Goal: Transaction & Acquisition: Purchase product/service

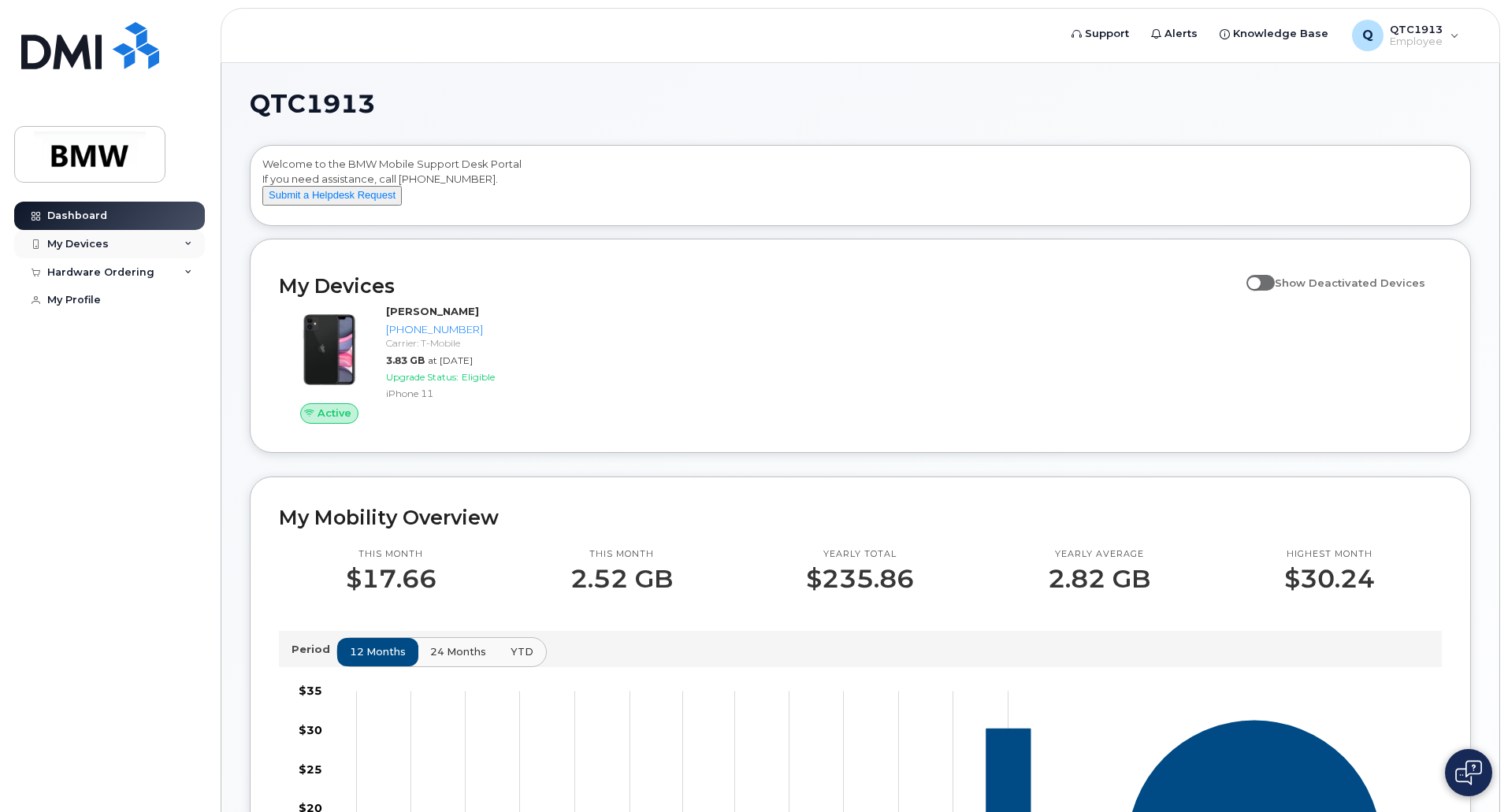
click at [82, 244] on div "My Devices" at bounding box center [78, 244] width 61 height 13
click at [104, 364] on div "Hardware Ordering" at bounding box center [101, 357] width 107 height 13
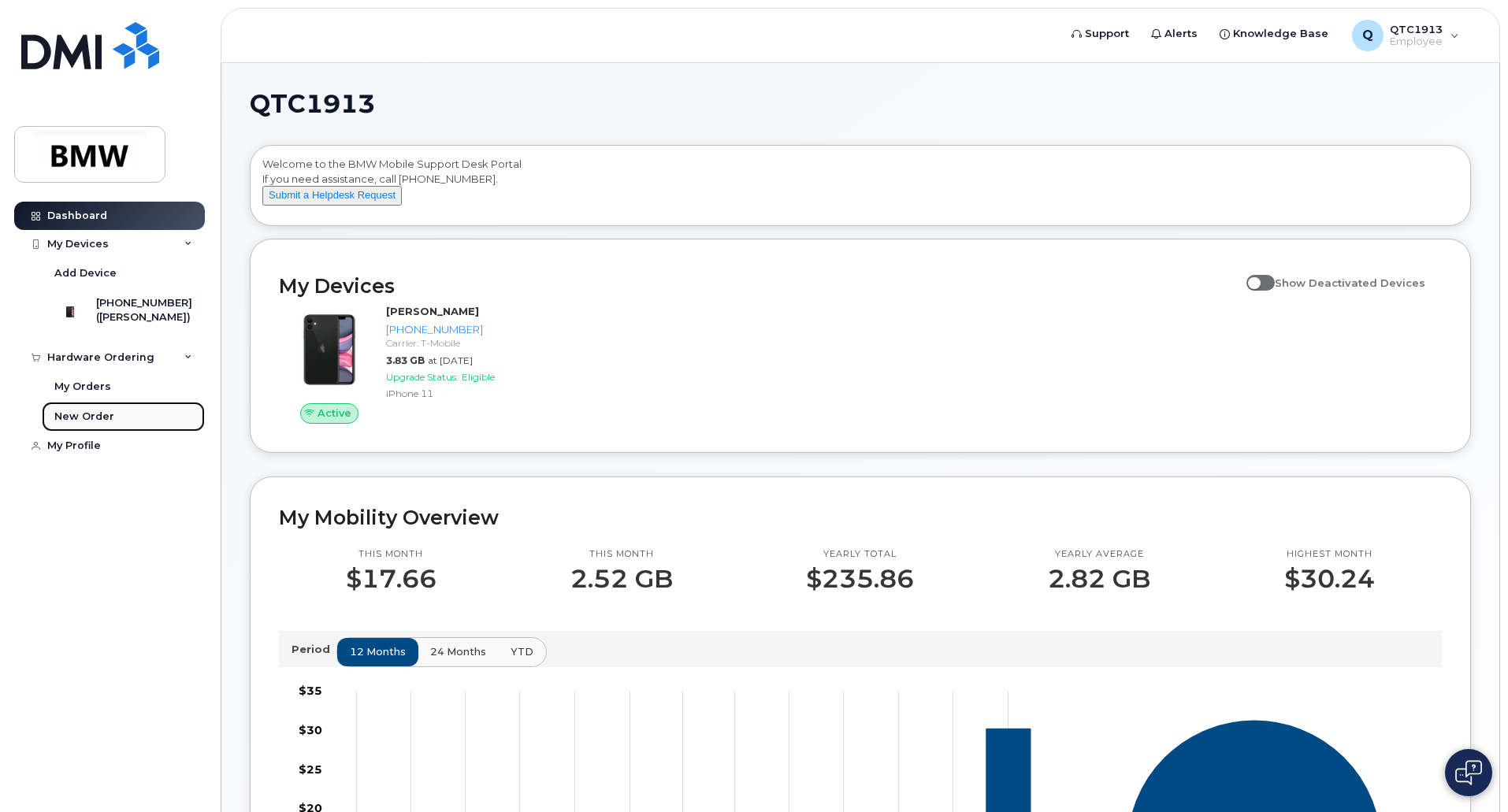
click at [91, 424] on div "New Order" at bounding box center [84, 417] width 60 height 14
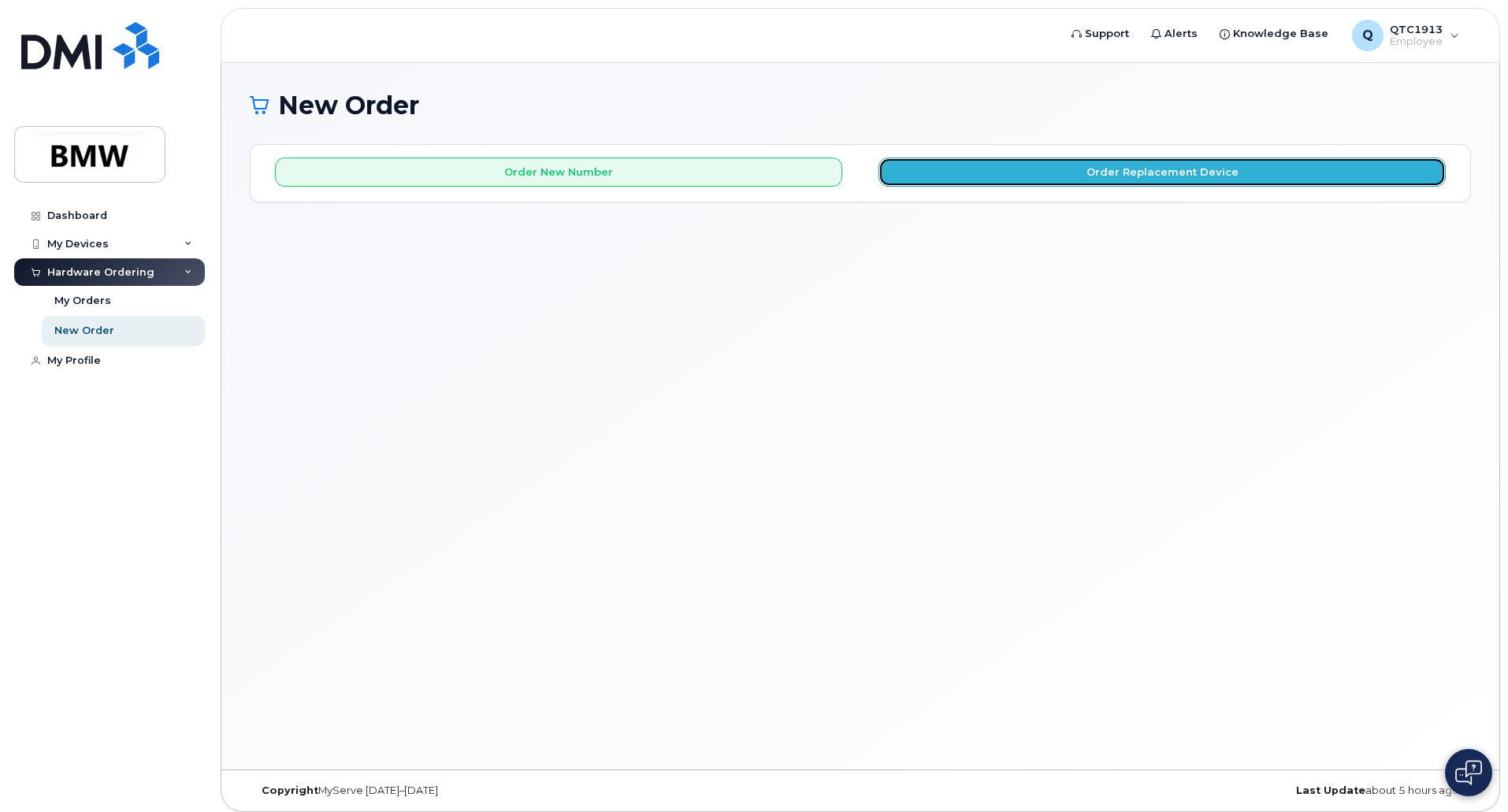
click at [994, 180] on button "Order Replacement Device" at bounding box center [1162, 173] width 567 height 29
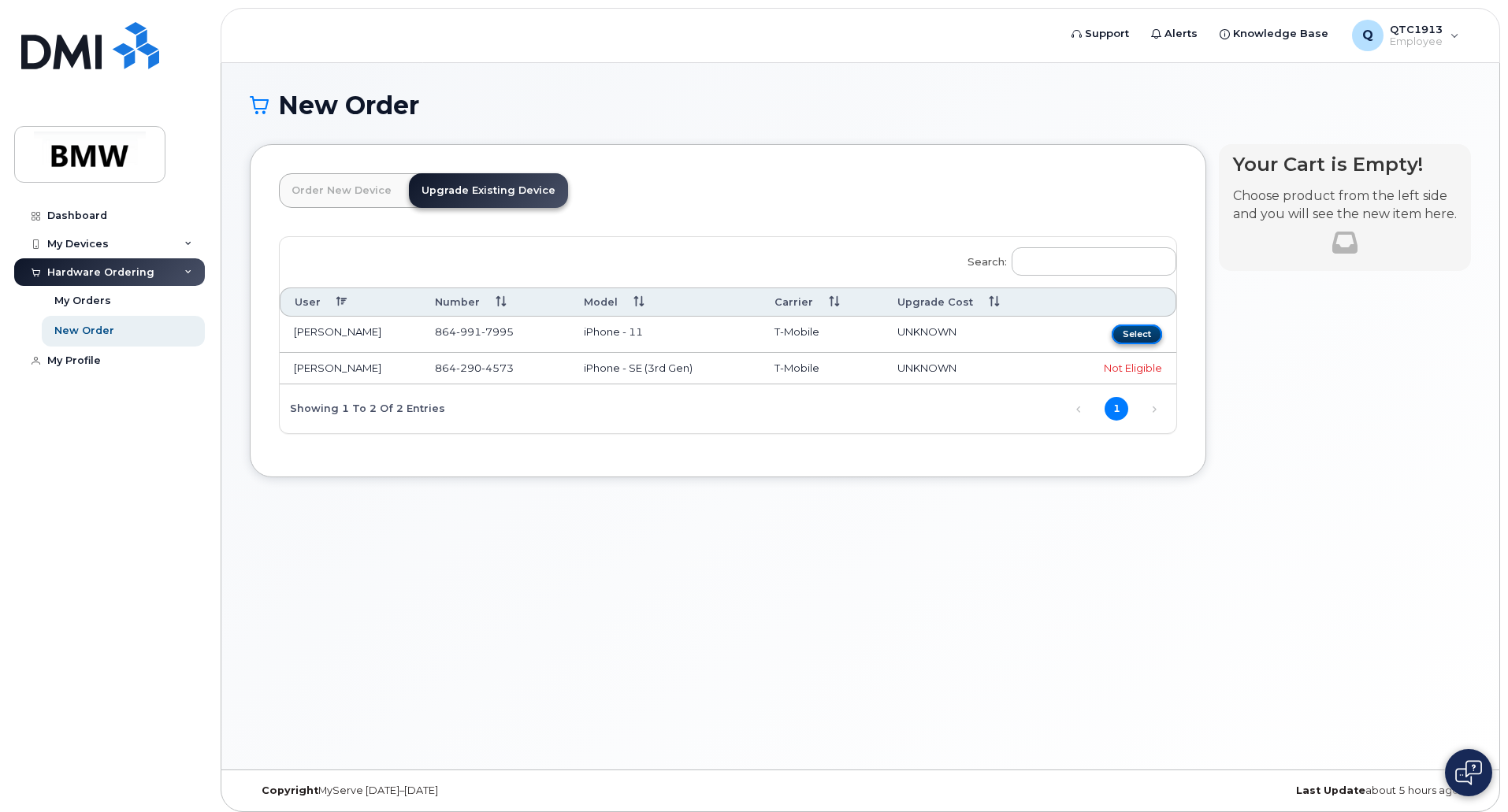
click at [1141, 332] on button "Select" at bounding box center [1137, 334] width 50 height 20
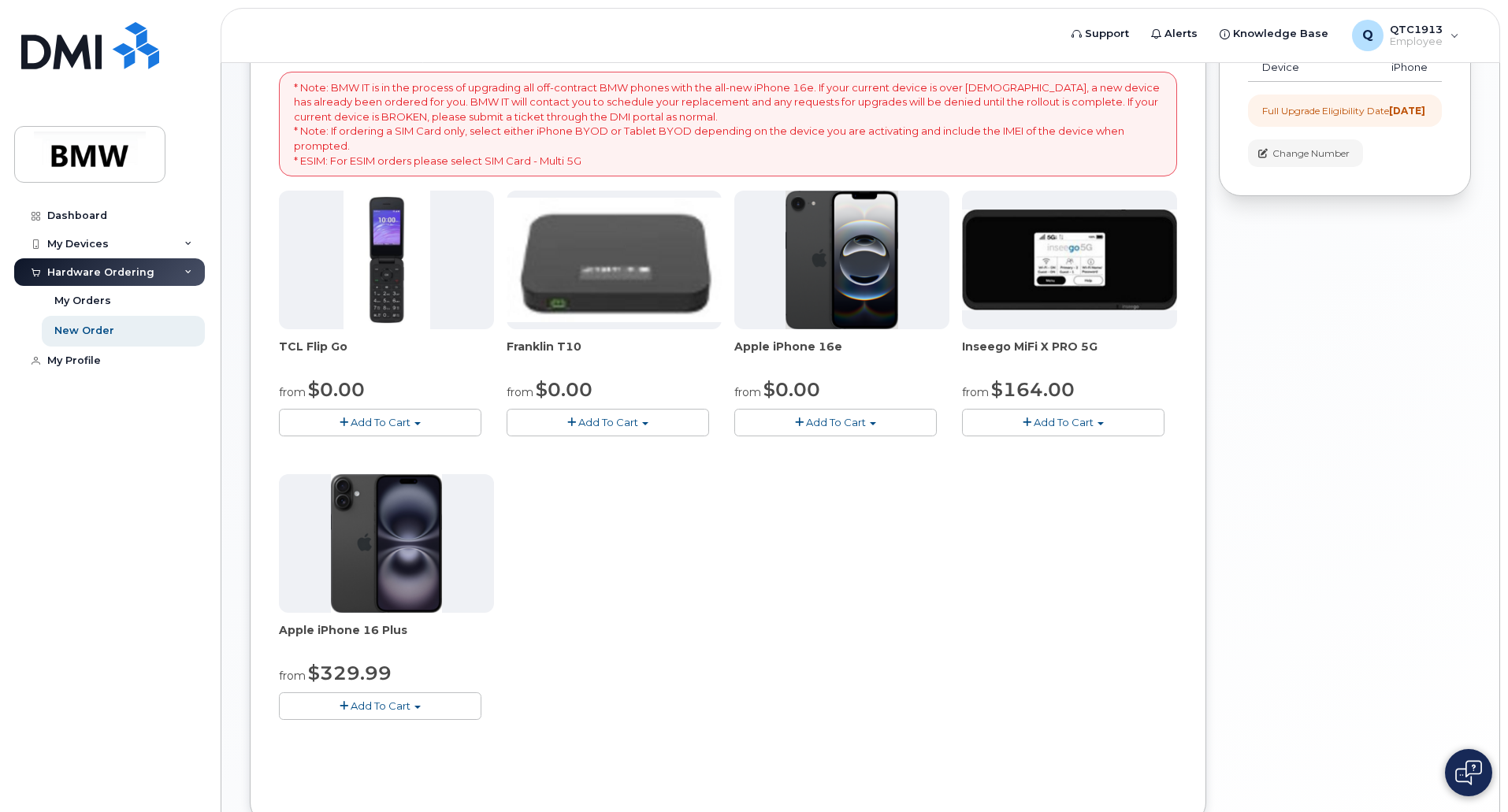
scroll to position [236, 0]
click at [857, 257] on img at bounding box center [842, 259] width 113 height 139
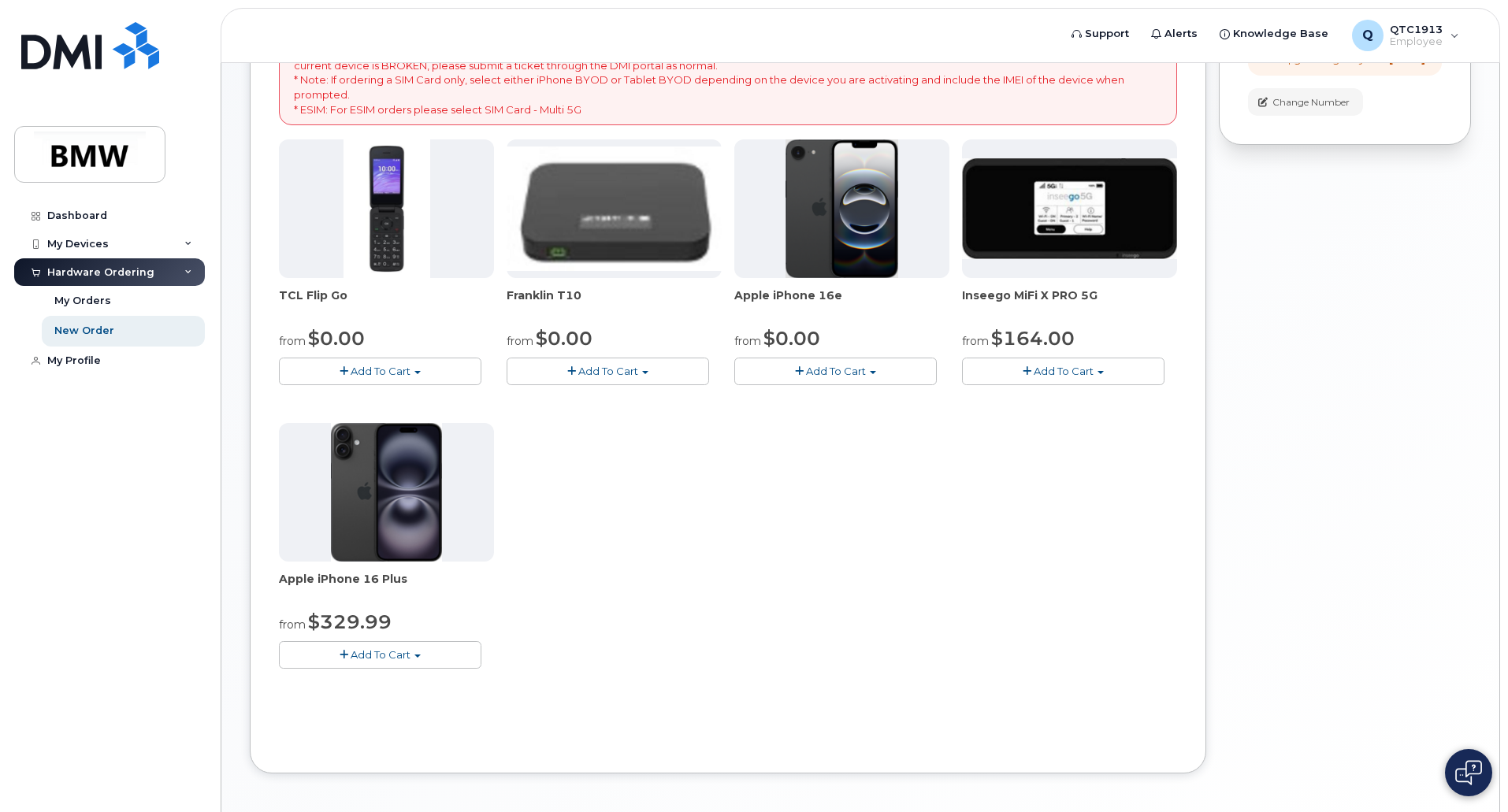
scroll to position [315, 0]
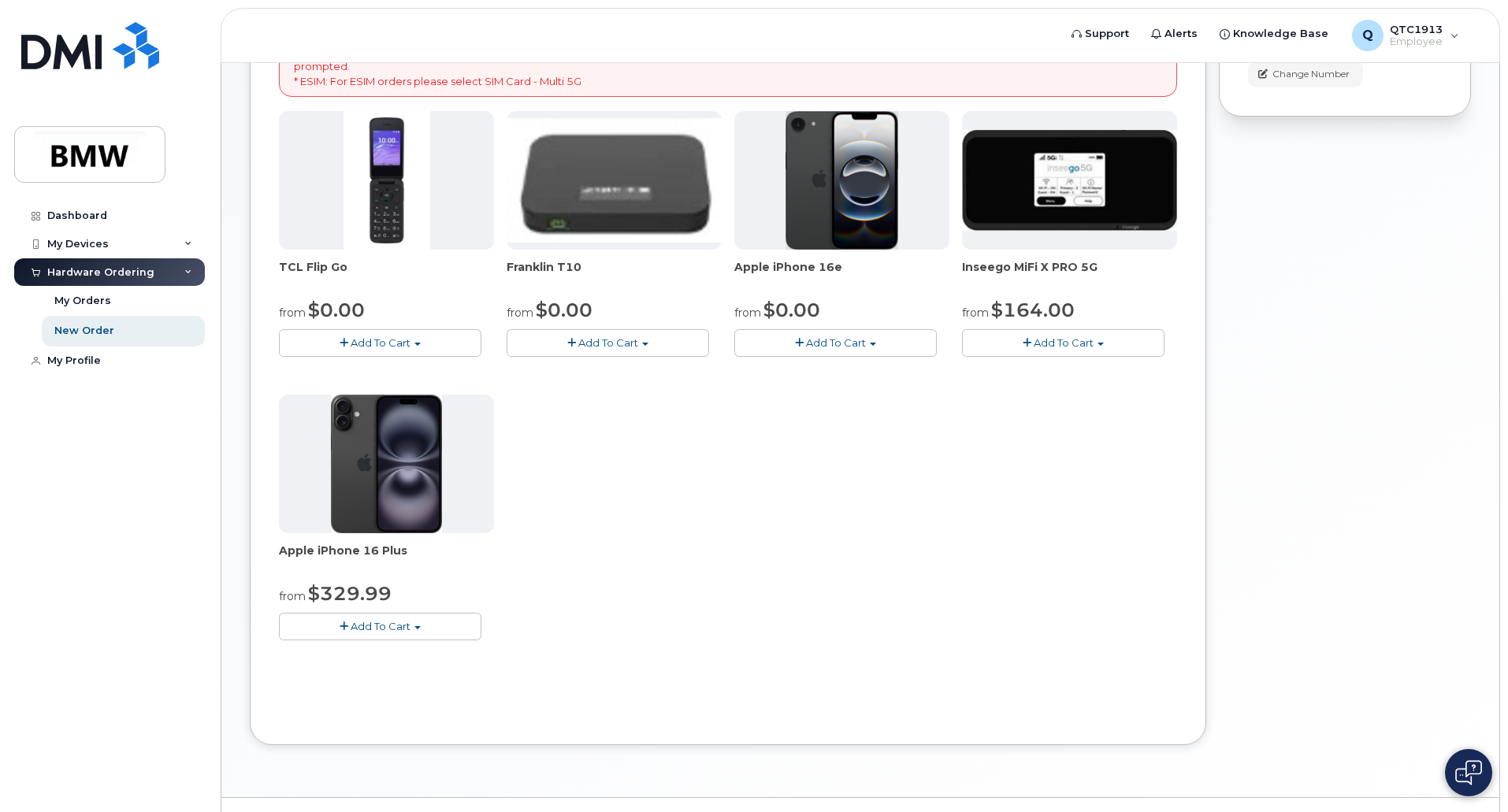
click at [364, 630] on span "Add To Cart" at bounding box center [380, 626] width 60 height 13
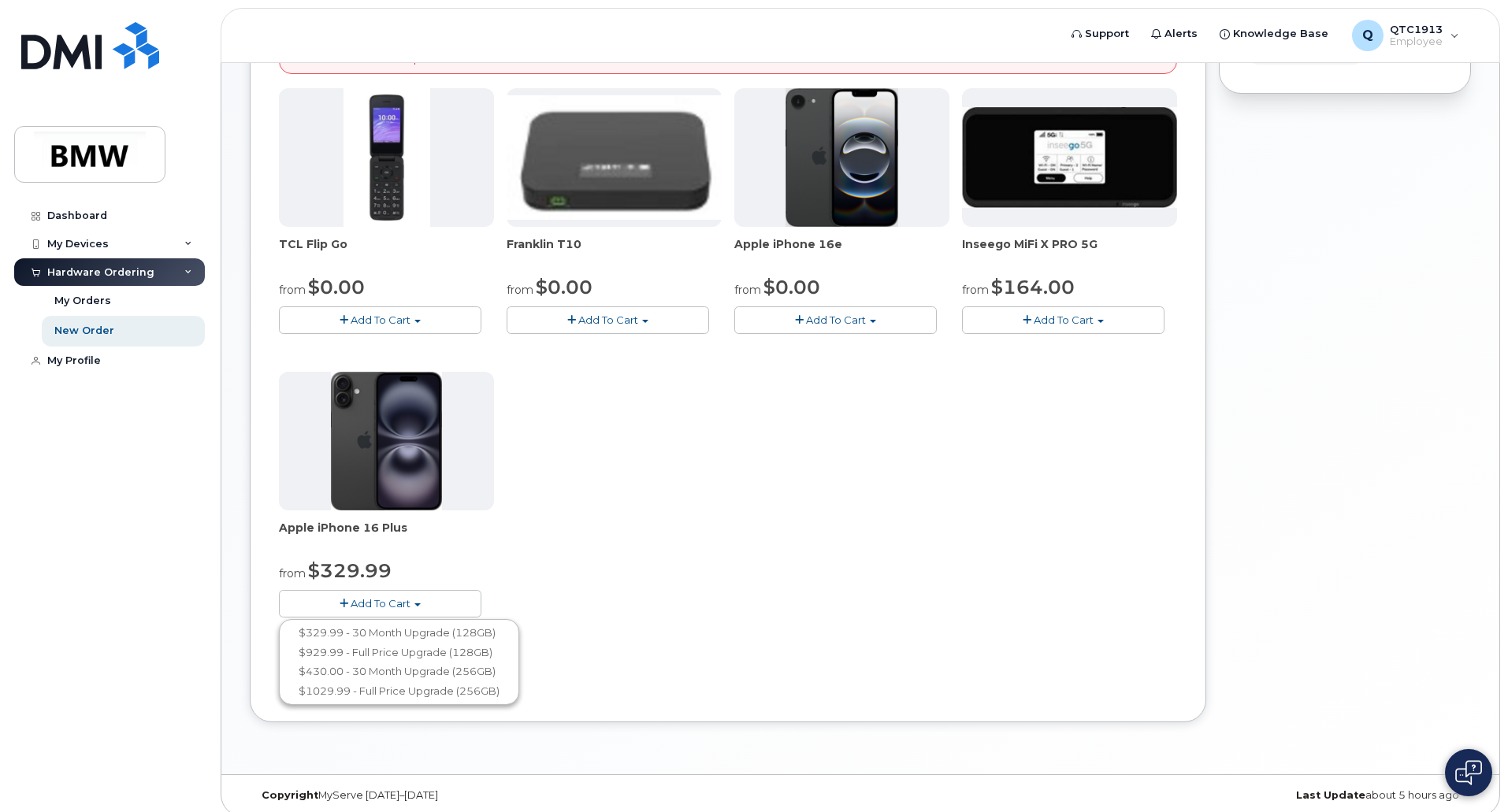
scroll to position [350, 0]
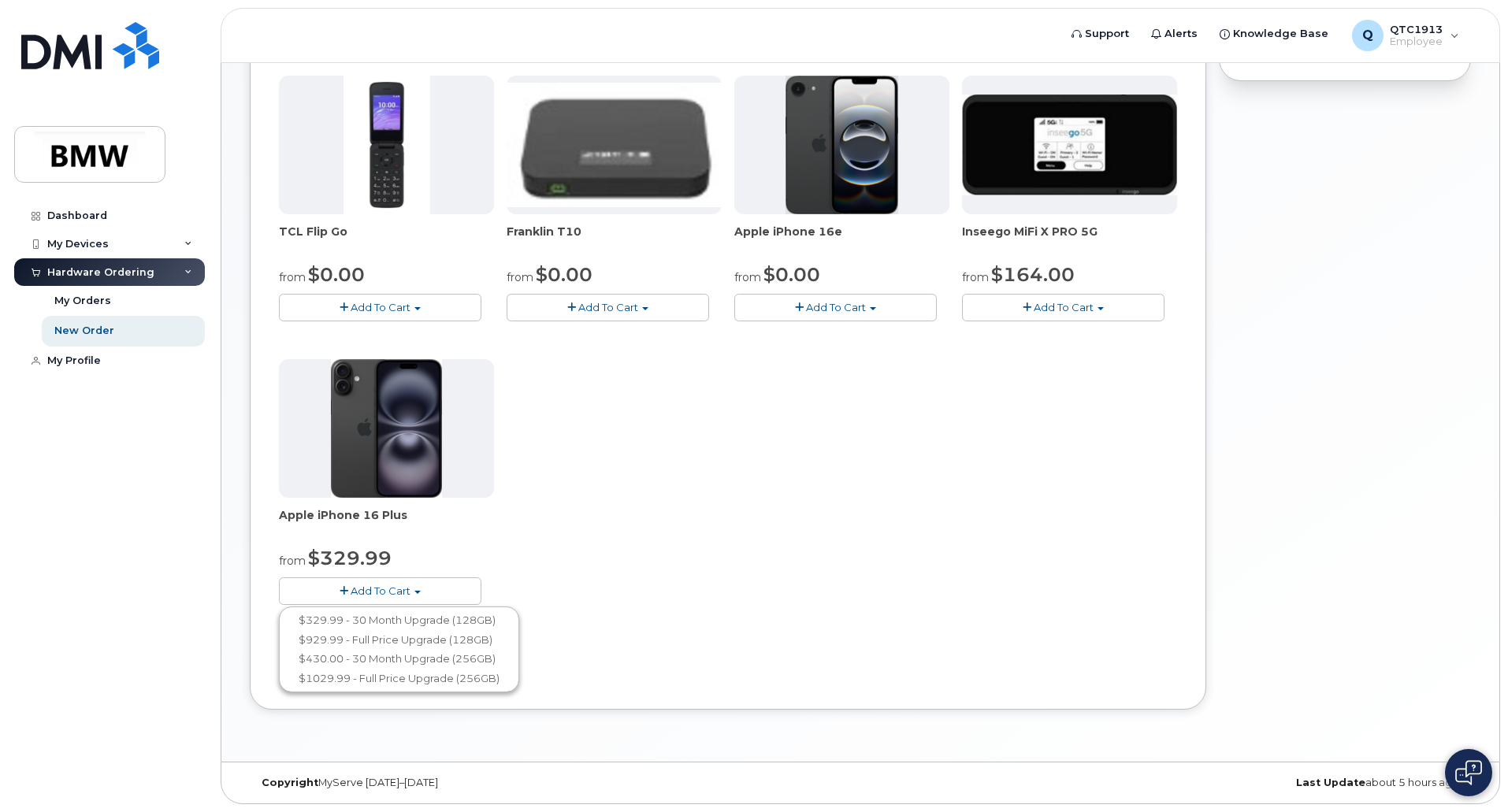
click at [382, 589] on span "Add To Cart" at bounding box center [380, 590] width 60 height 13
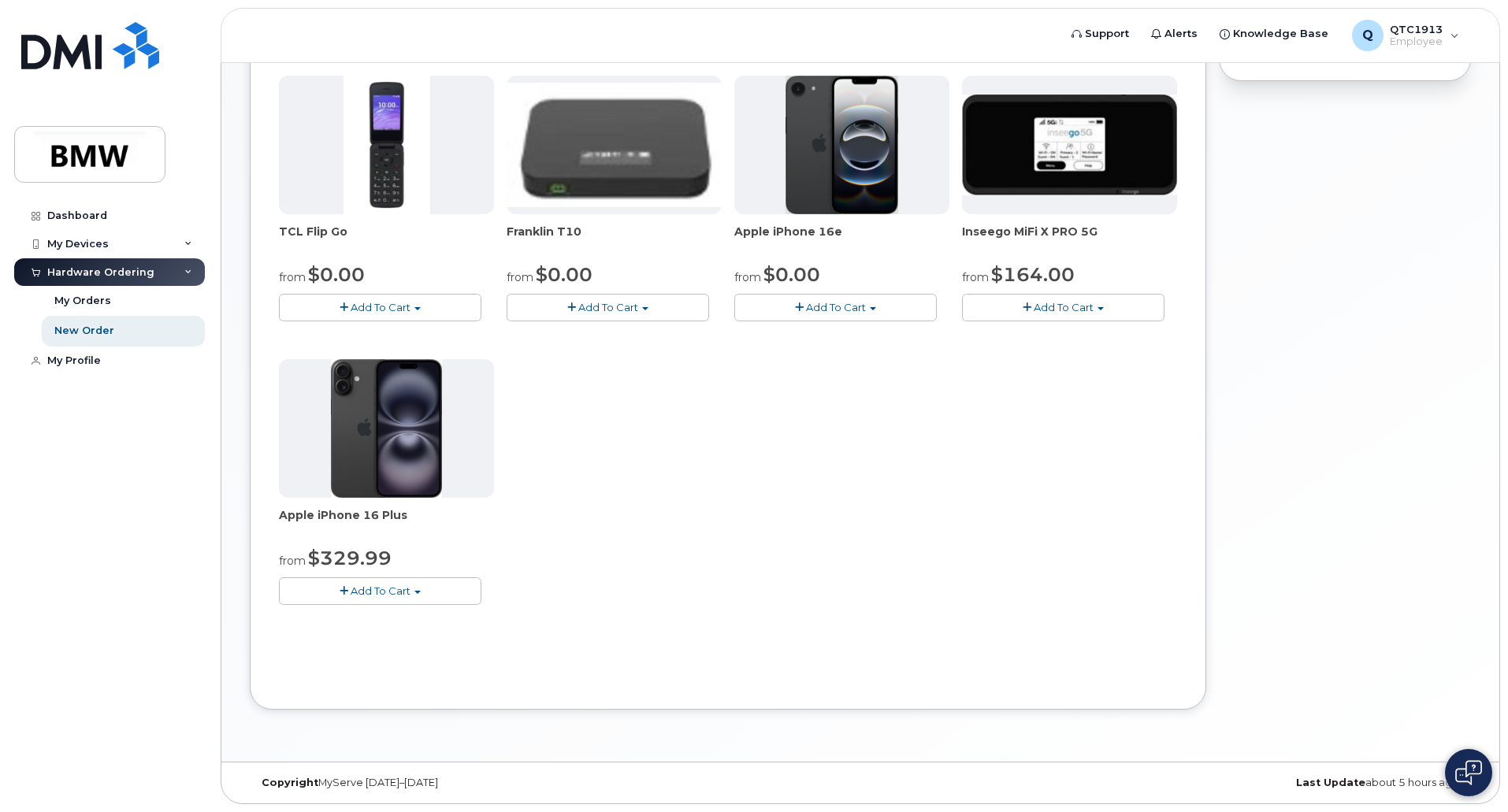
click at [407, 591] on span "Add To Cart" at bounding box center [380, 590] width 60 height 13
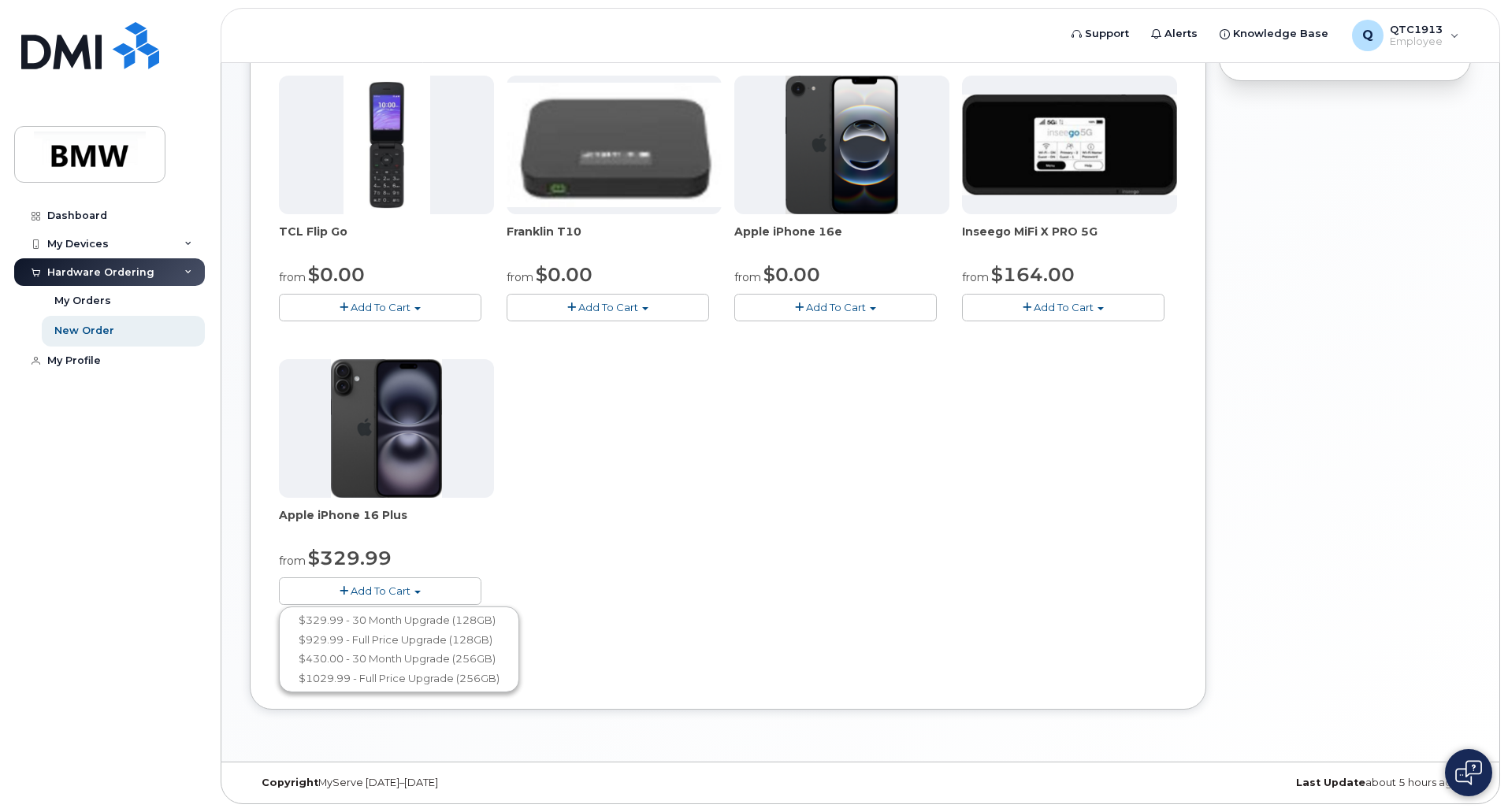
click at [824, 305] on span "Add To Cart" at bounding box center [836, 307] width 60 height 13
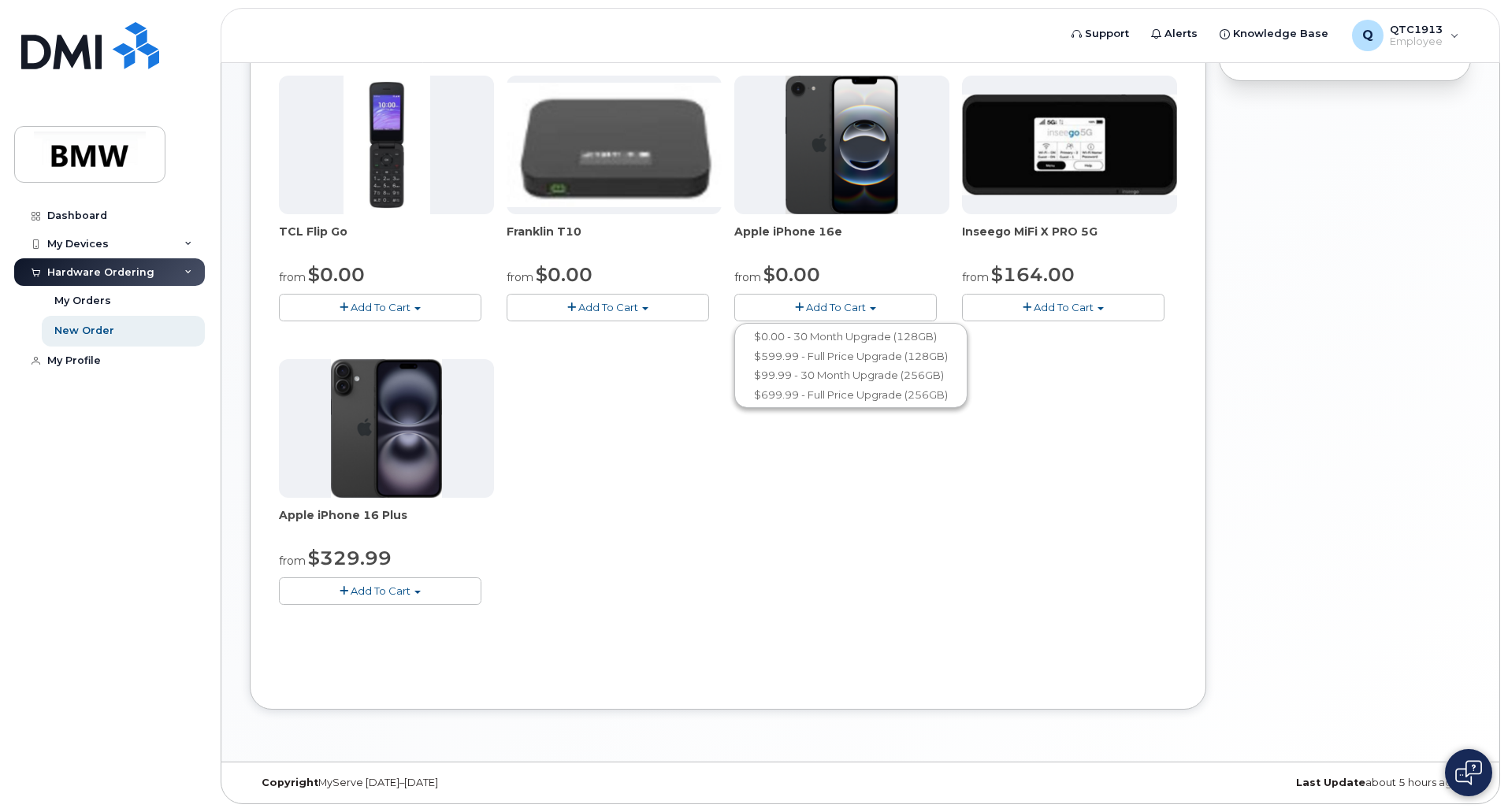
click at [443, 594] on button "Add To Cart" at bounding box center [380, 591] width 203 height 28
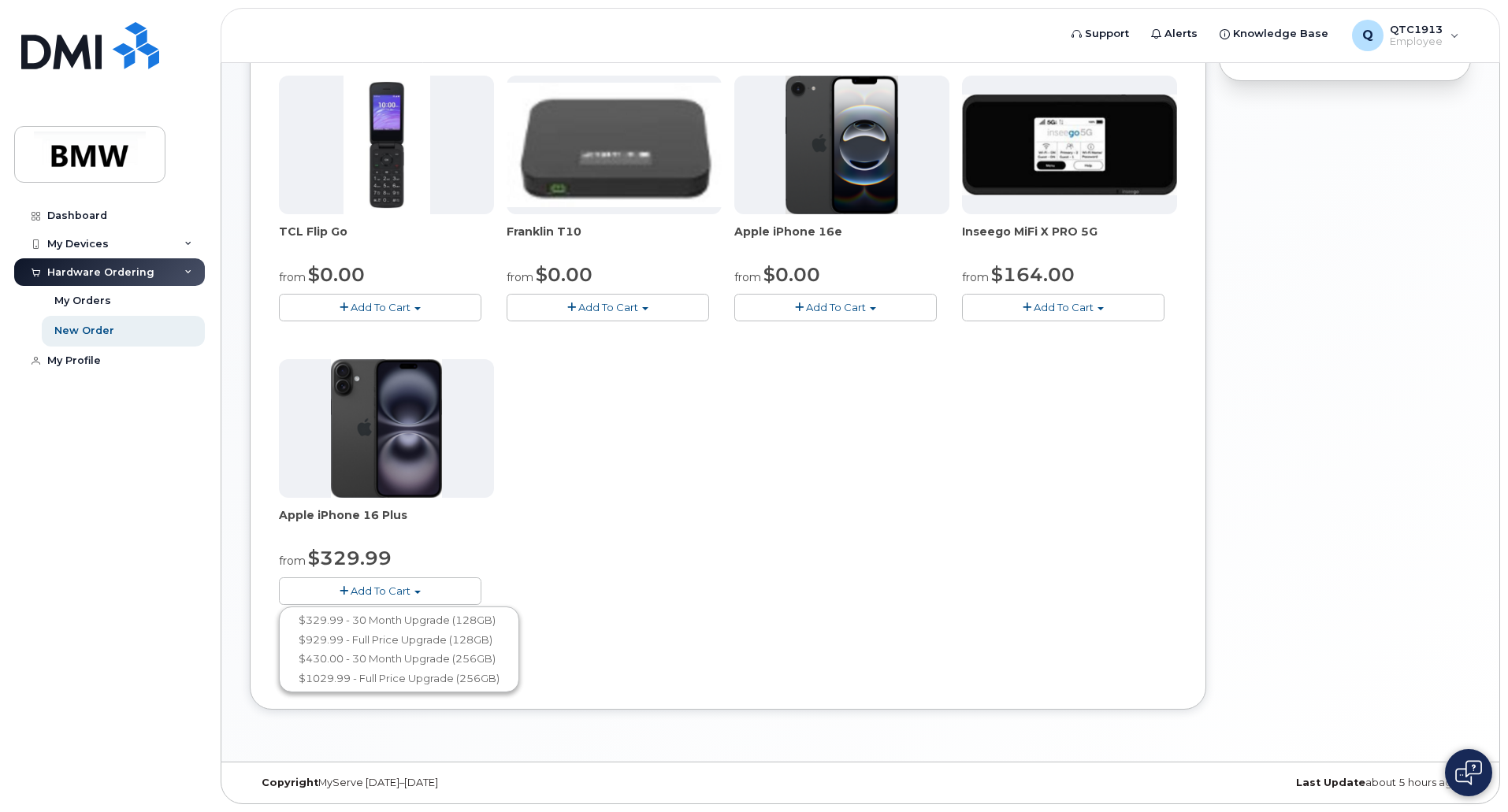
click at [864, 304] on span "Add To Cart" at bounding box center [836, 307] width 60 height 13
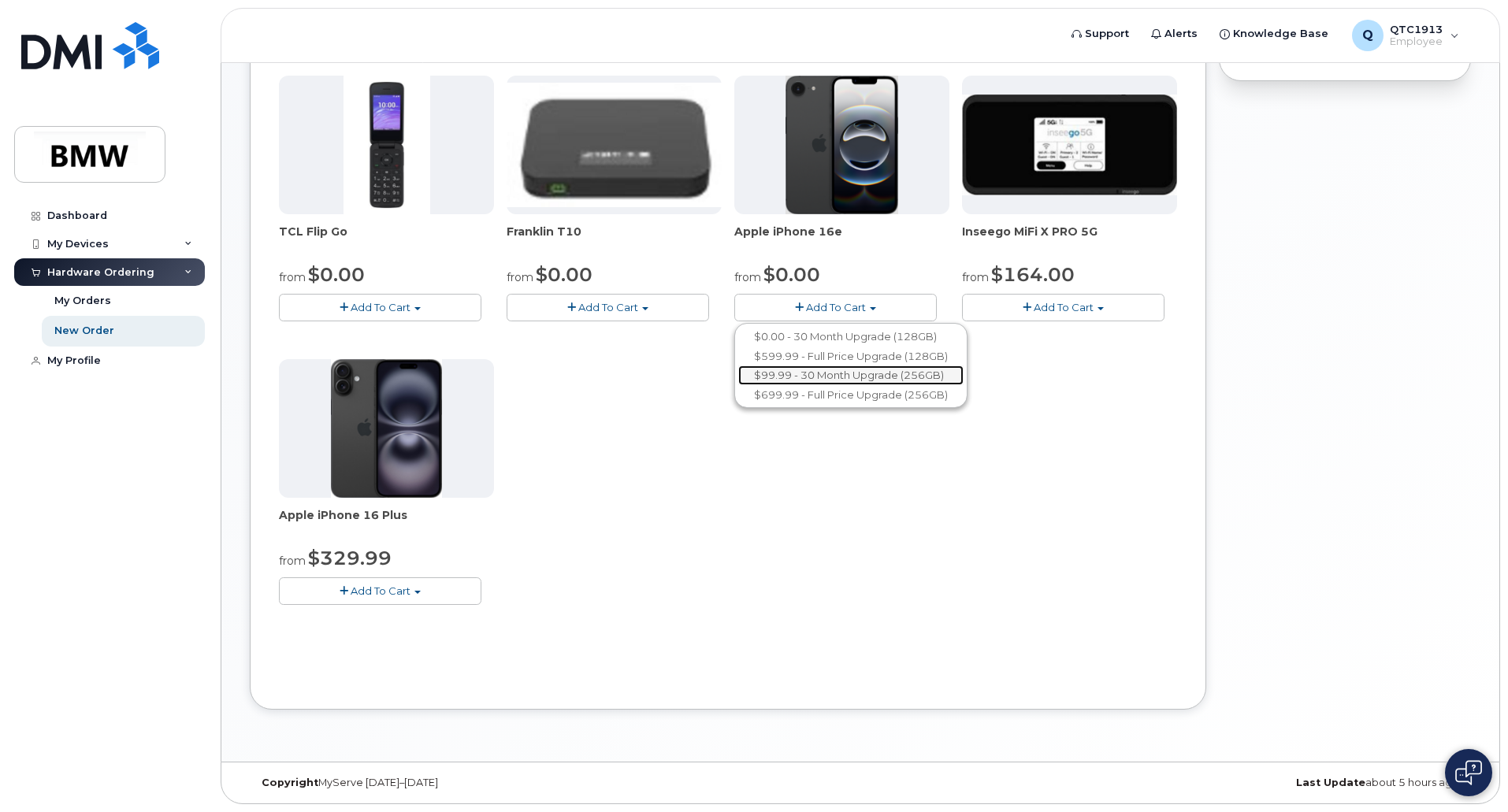
click at [864, 376] on link "$99.99 - 30 Month Upgrade (256GB)" at bounding box center [850, 375] width 225 height 20
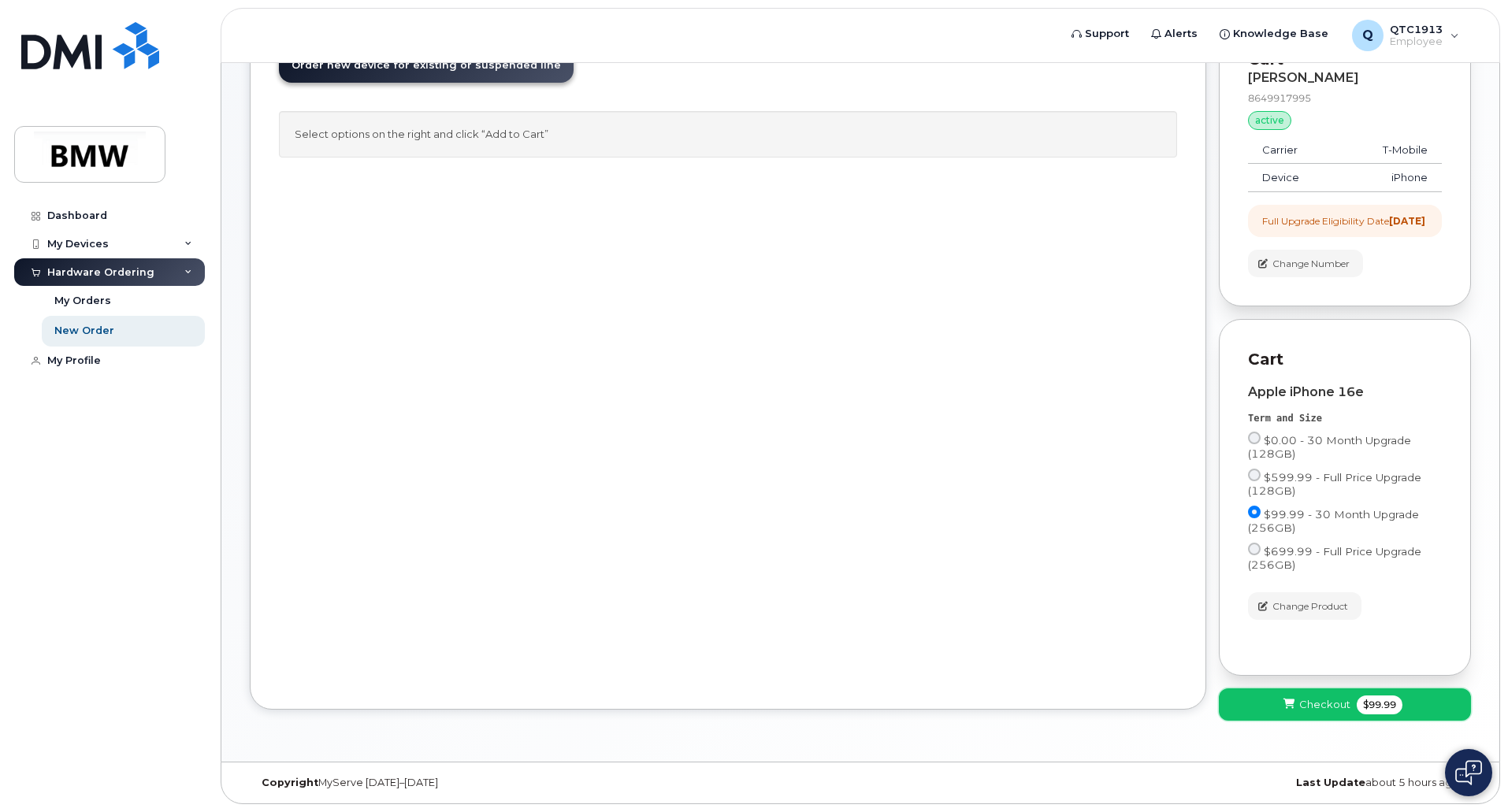
click at [1311, 708] on span "Checkout" at bounding box center [1325, 704] width 51 height 15
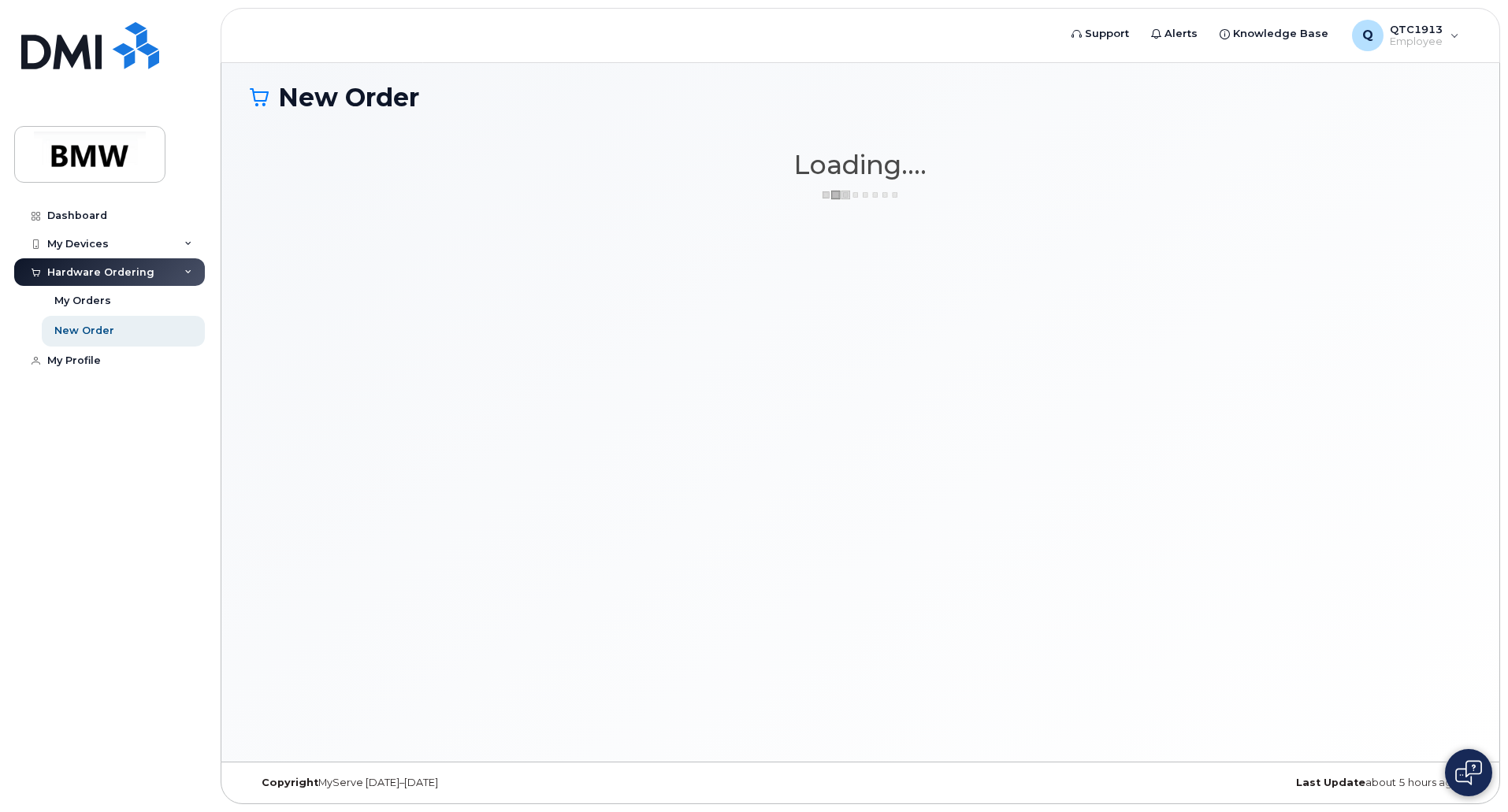
scroll to position [8, 0]
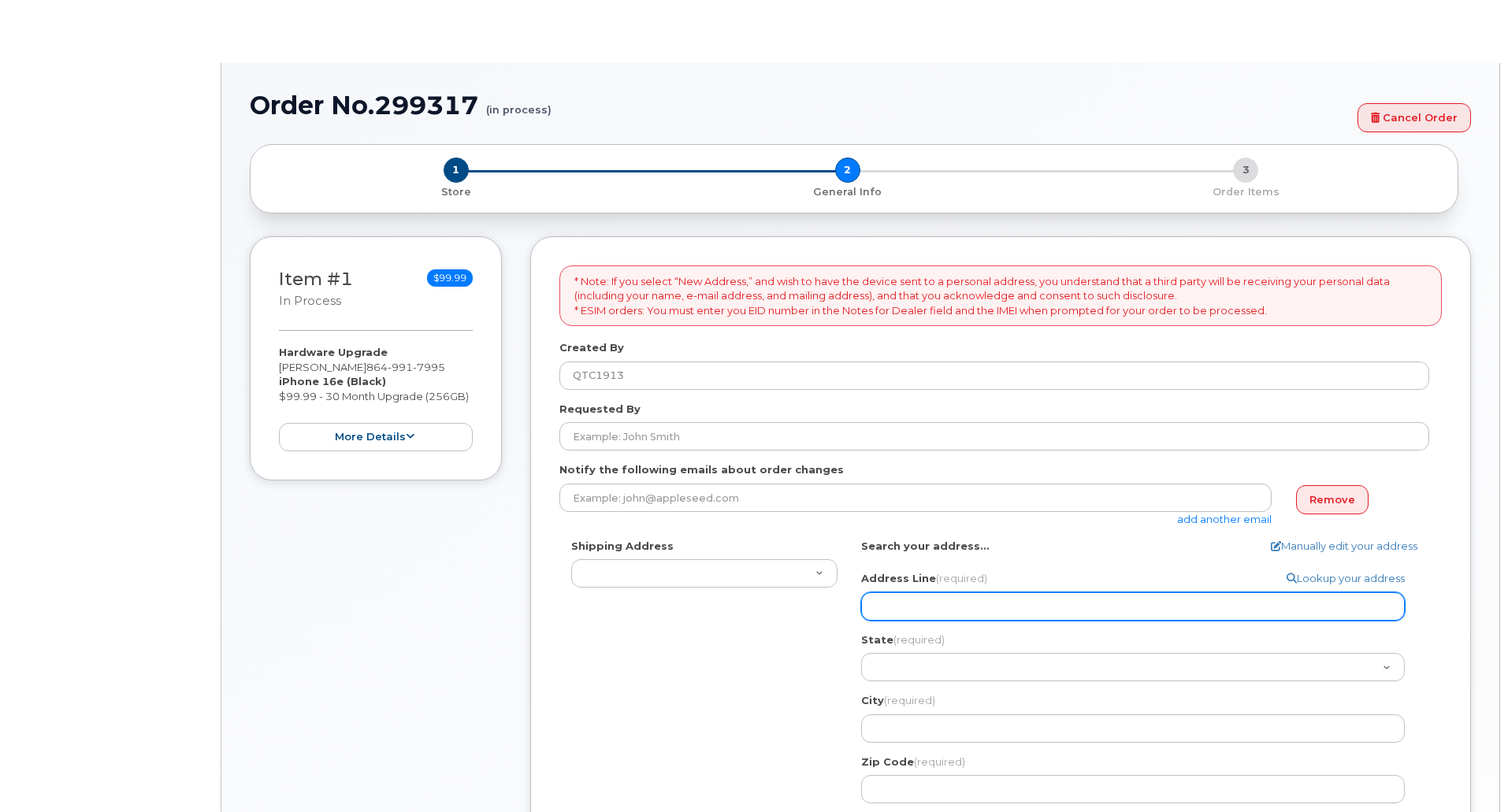
select select
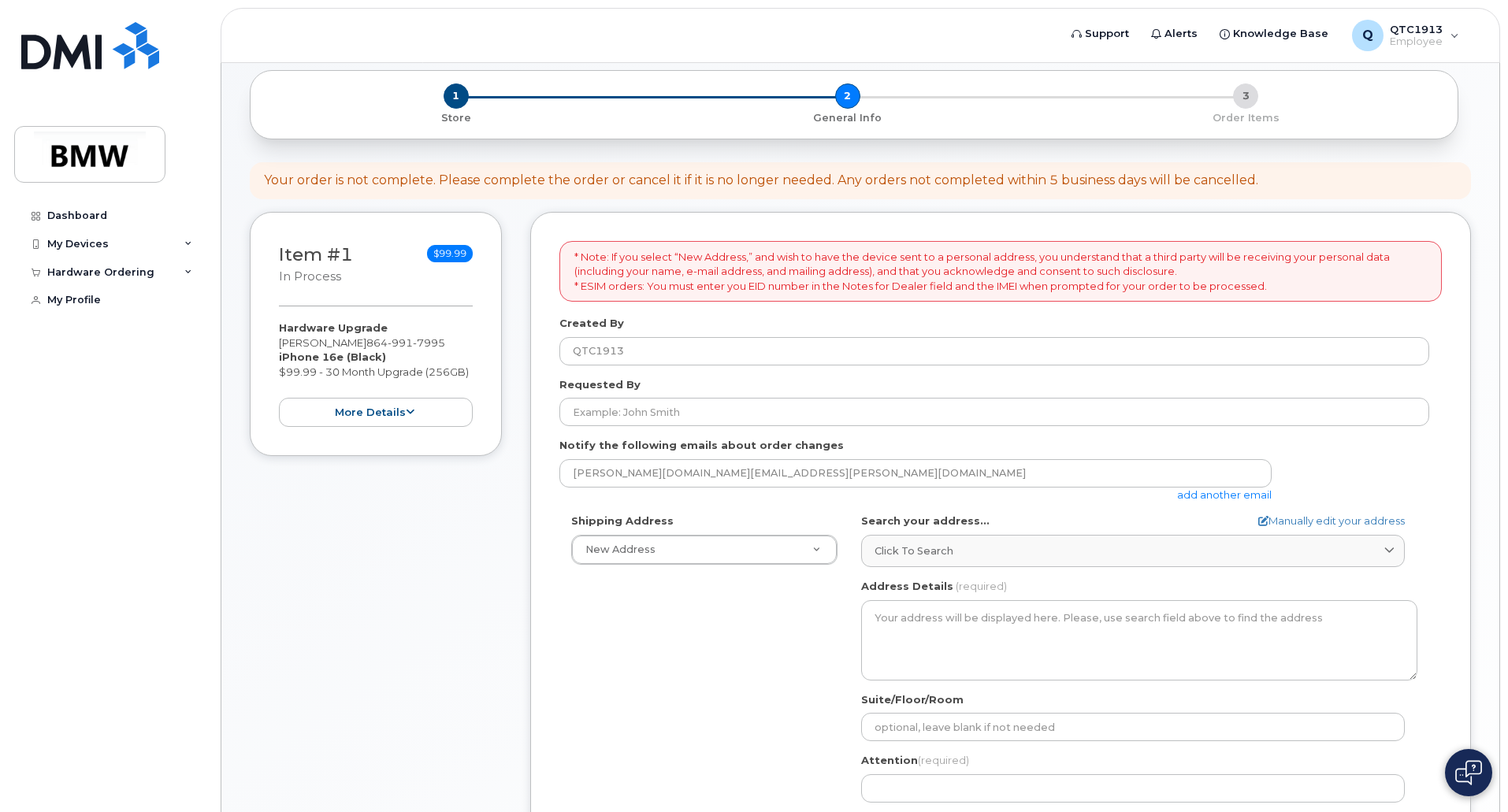
scroll to position [158, 0]
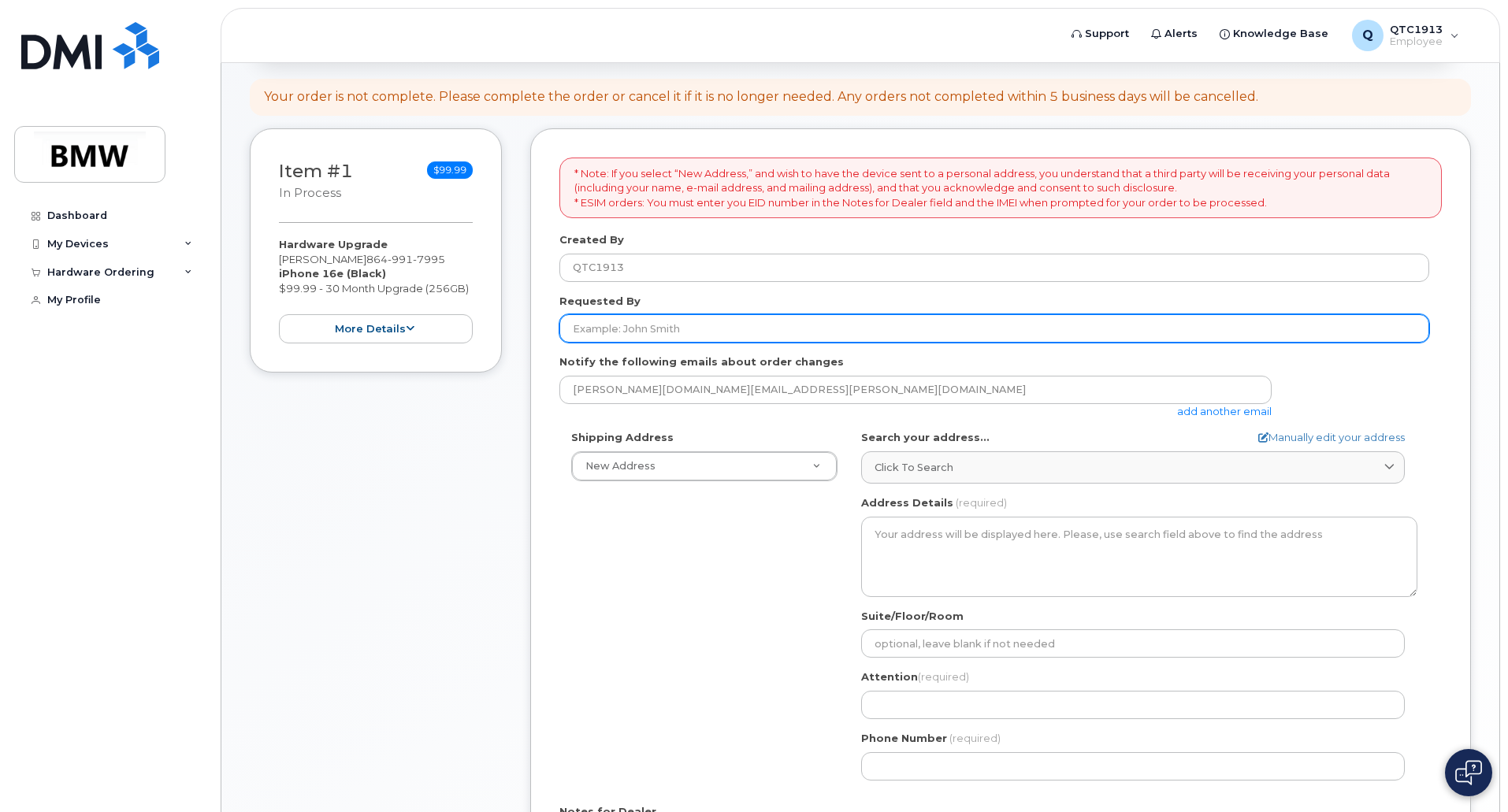
click at [653, 326] on input "Requested By" at bounding box center [994, 328] width 870 height 28
type input "[PERSON_NAME]"
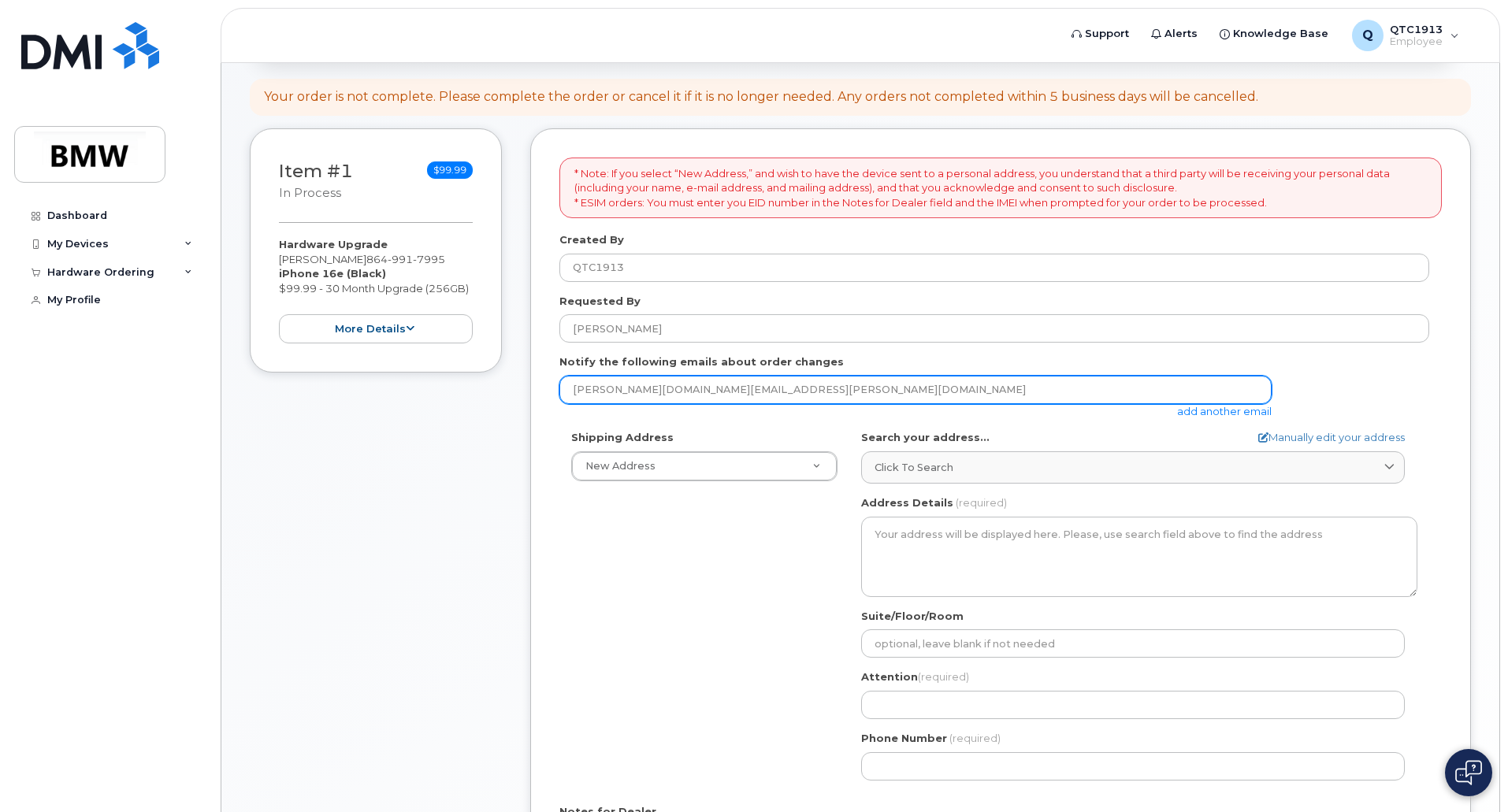
type input "chase0007@comcast.net"
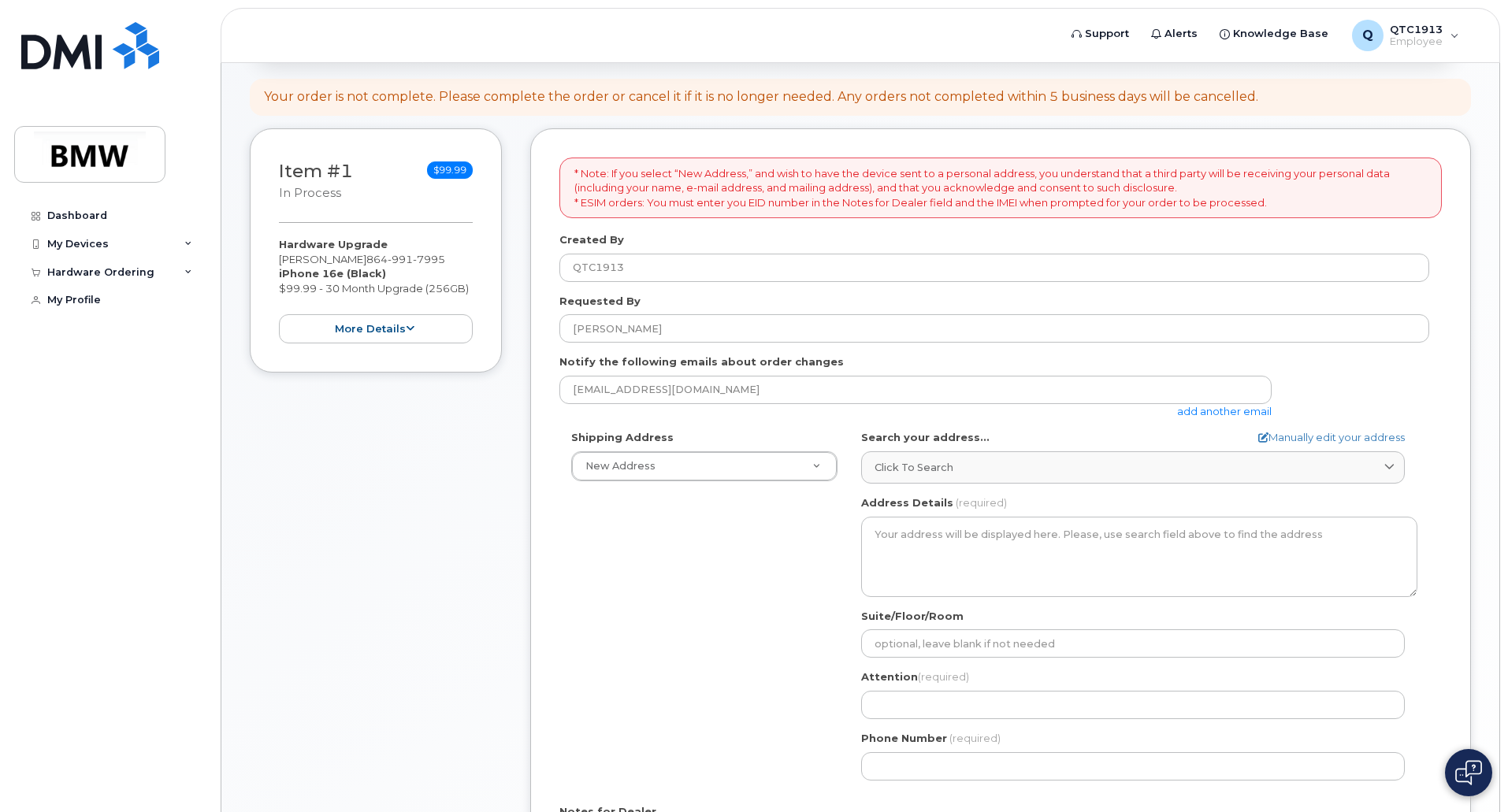
type input "504 Sea Mist CT"
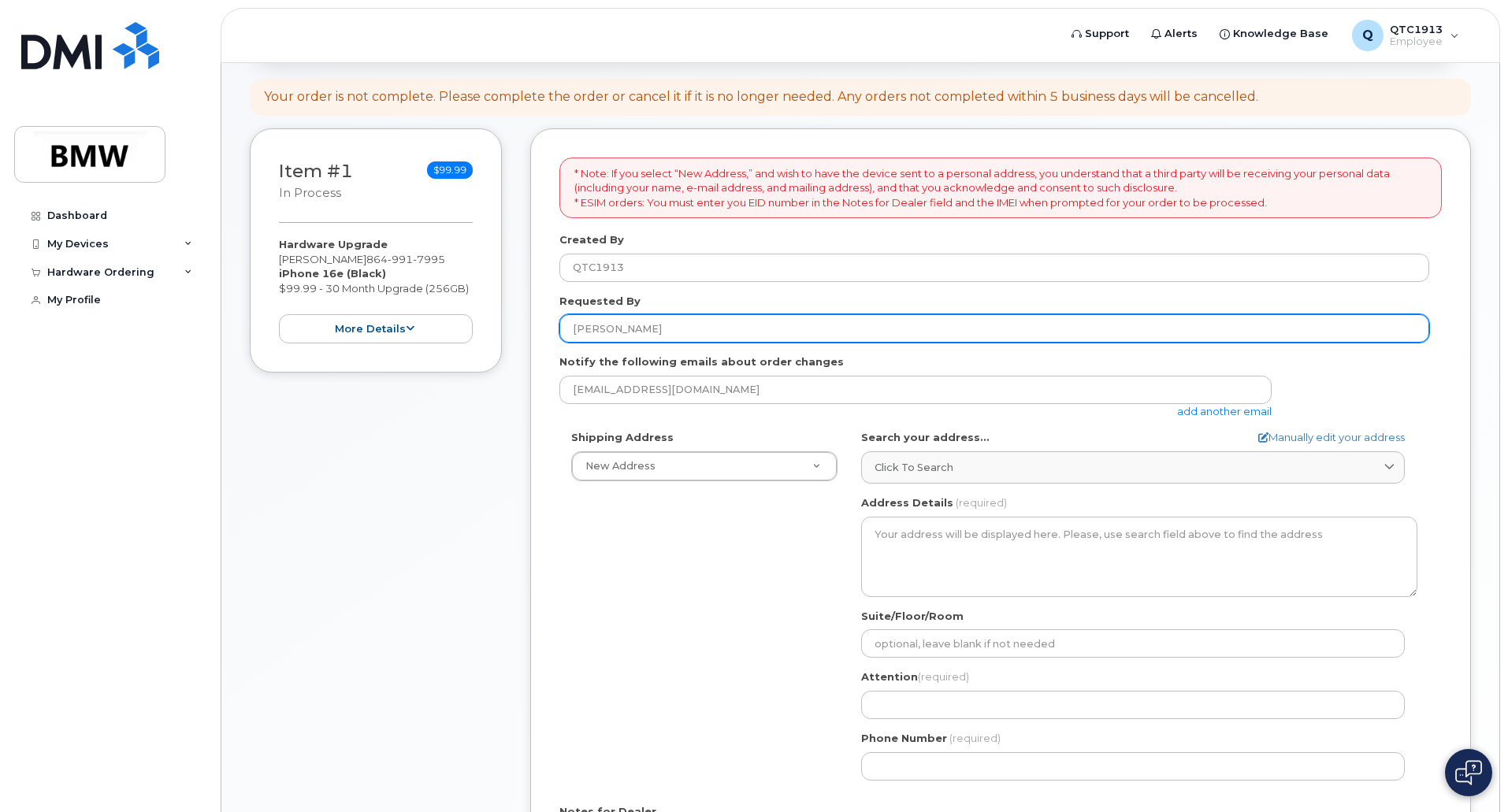
select select
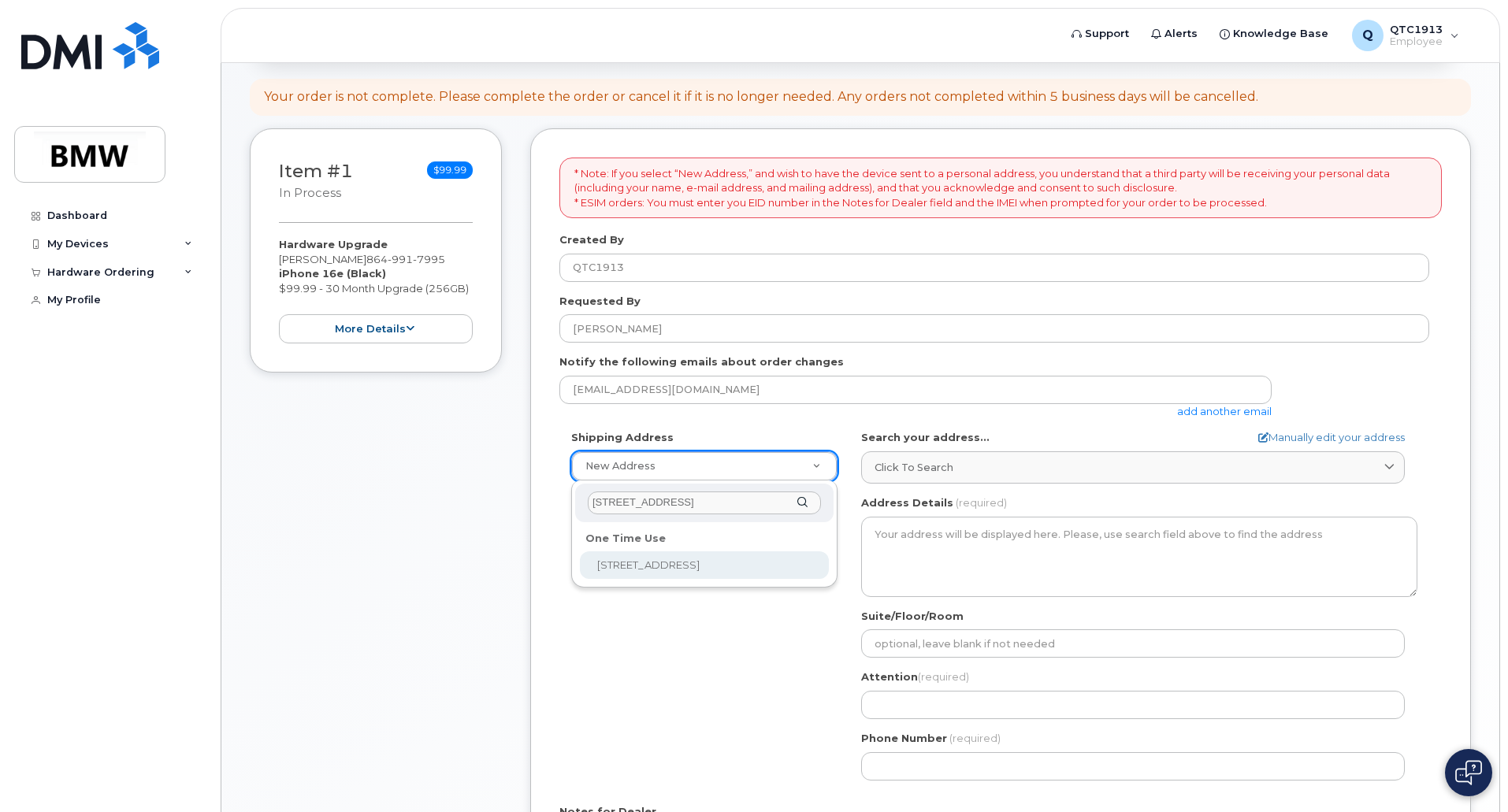
select select "504 Sea Mist CT"
type input "[PERSON_NAME]"
type input "4127590772"
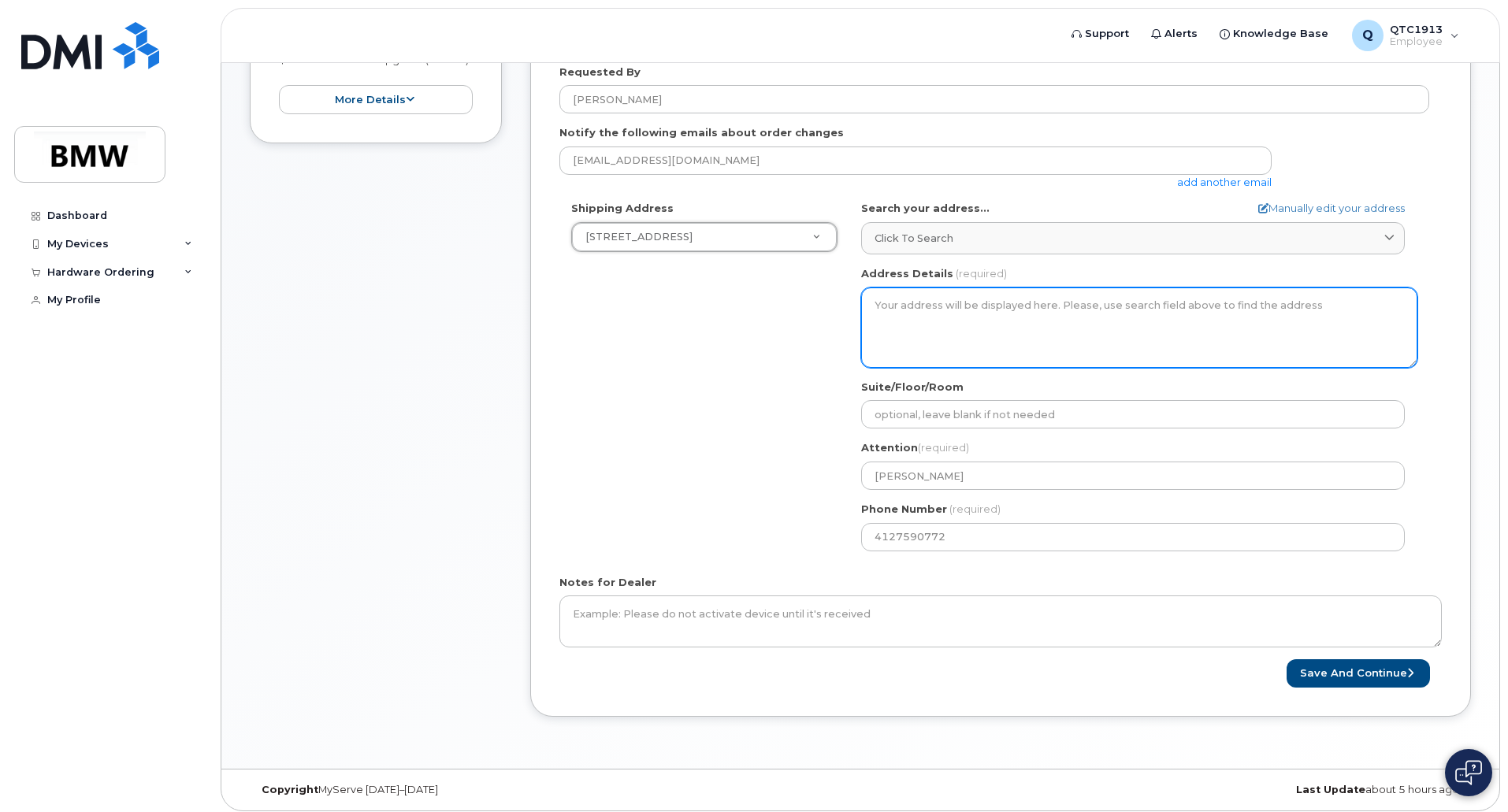
scroll to position [393, 0]
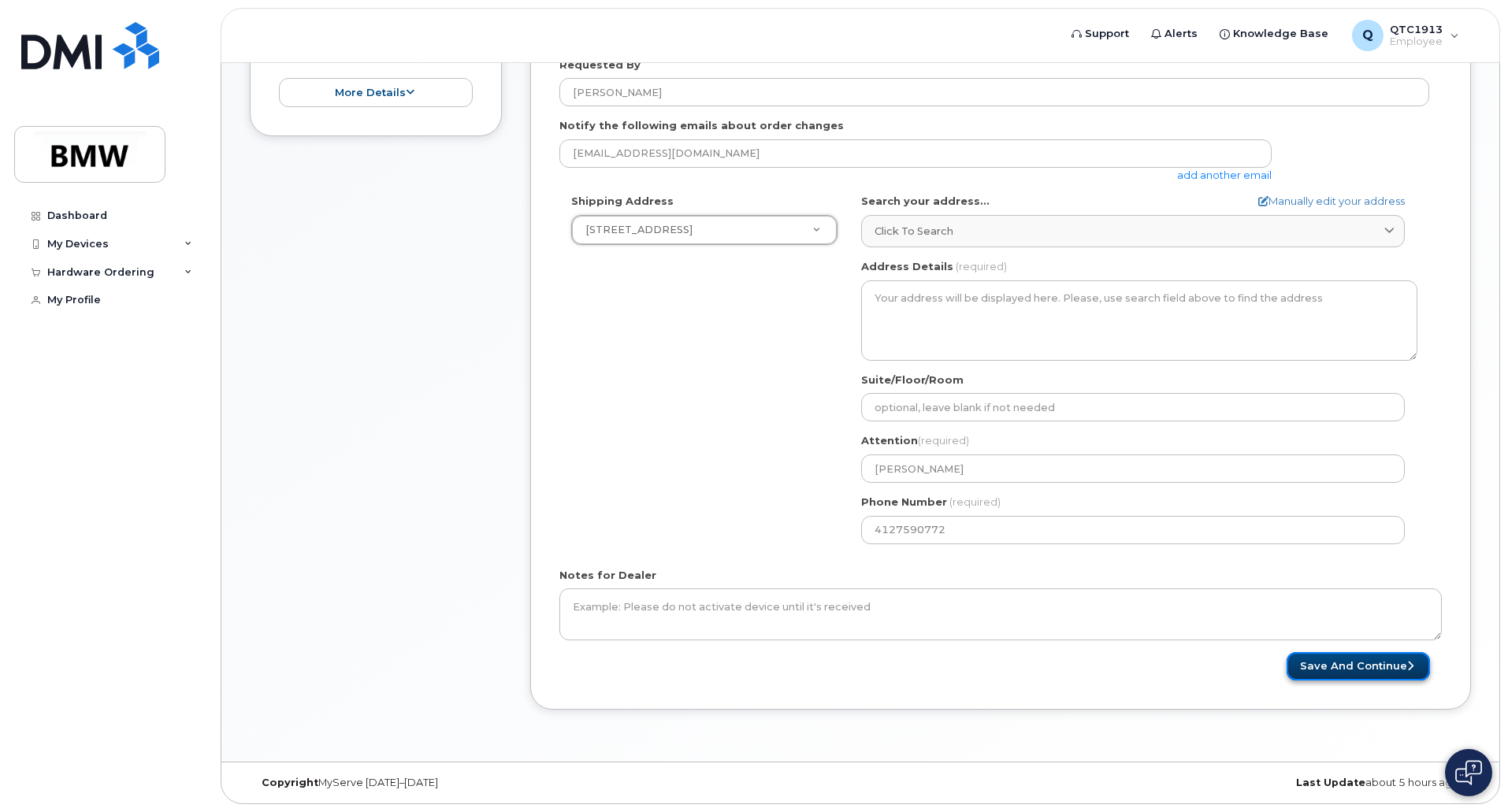
click at [1360, 671] on button "Save and Continue" at bounding box center [1359, 667] width 143 height 29
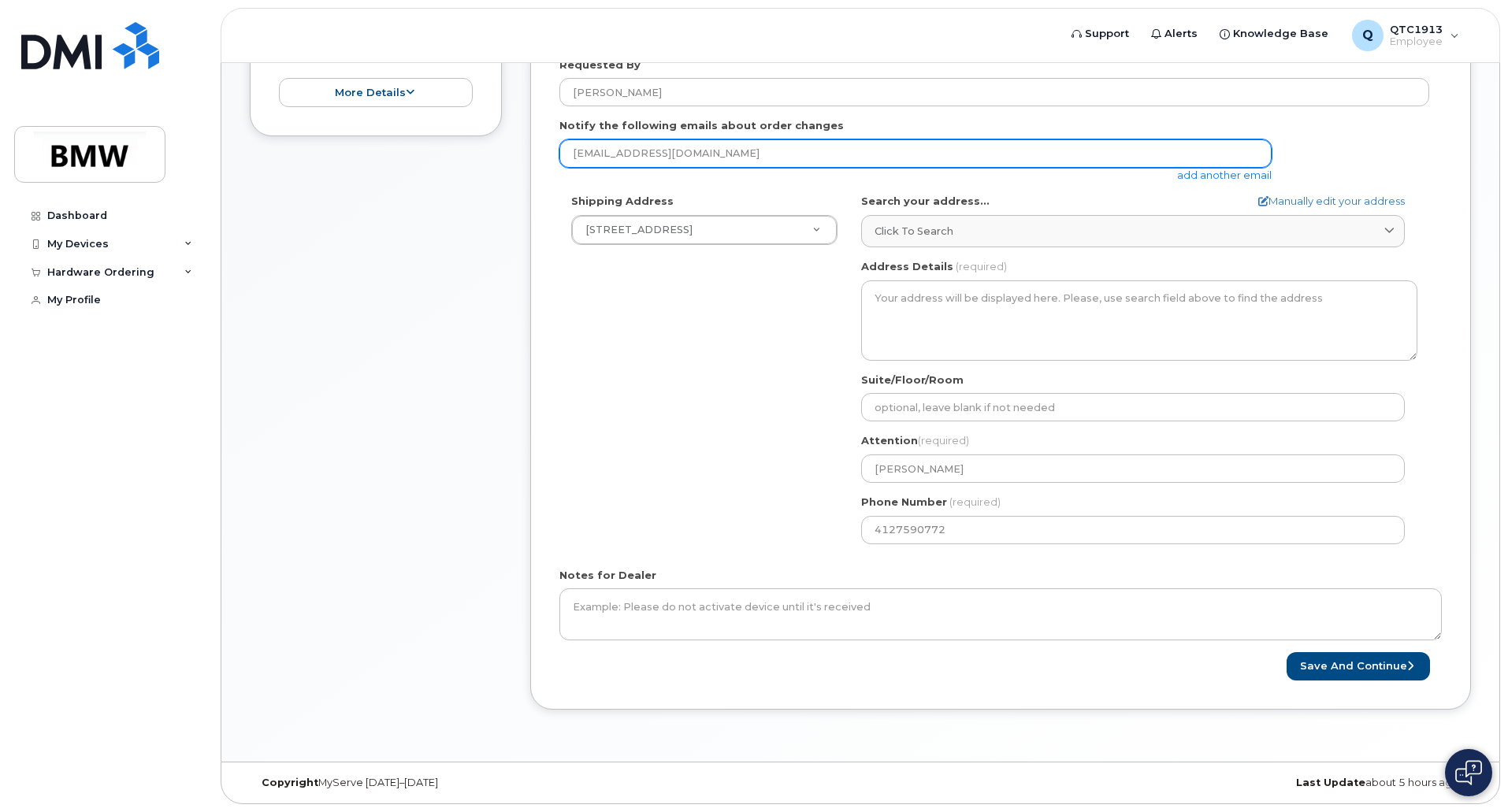
click at [719, 154] on input "chase0007@comcast.net" at bounding box center [915, 154] width 712 height 28
type input "c"
type input "[PERSON_NAME][DOMAIN_NAME][EMAIL_ADDRESS][PERSON_NAME][DOMAIN_NAME]"
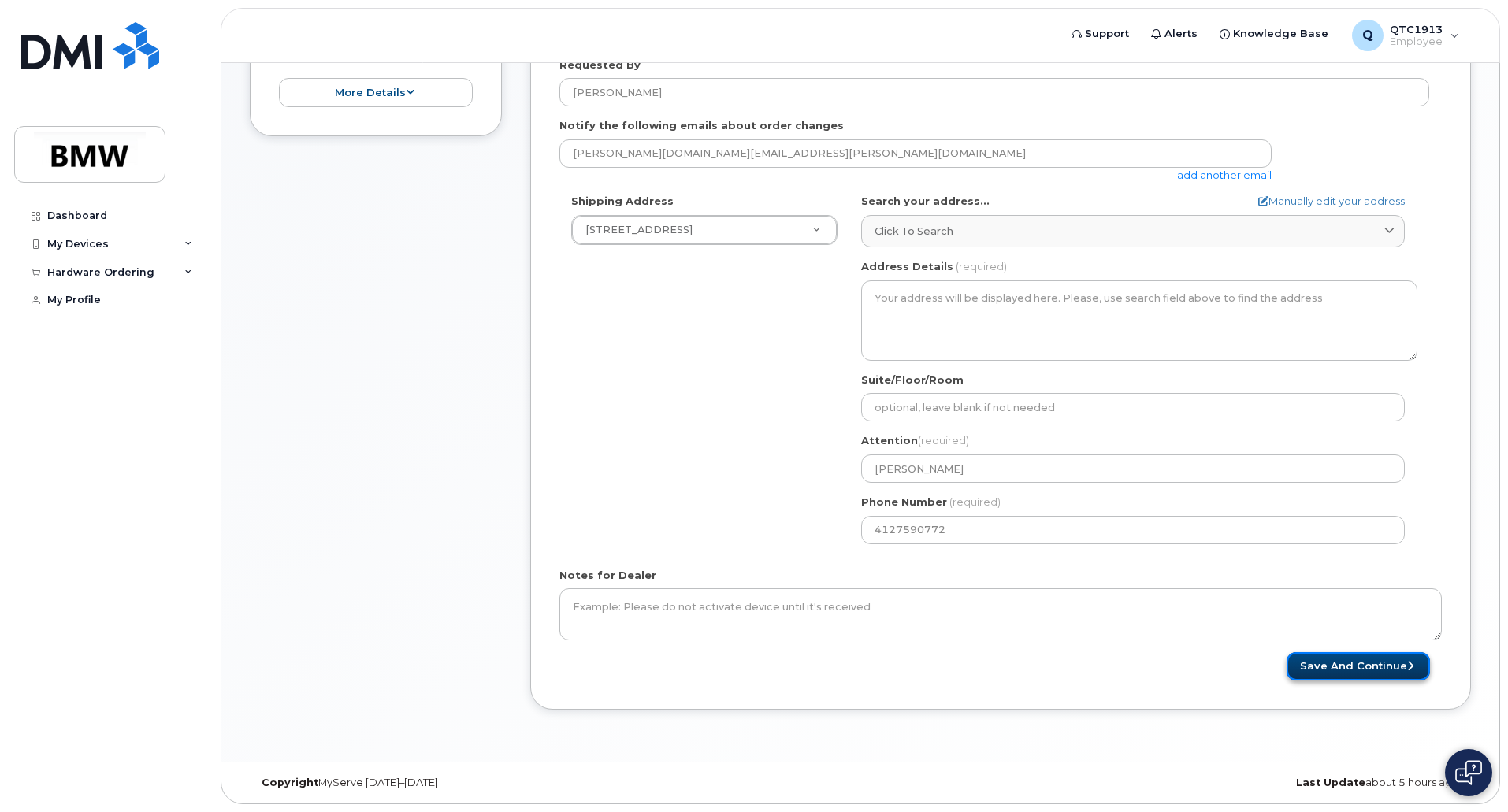
click at [1351, 677] on button "Save and Continue" at bounding box center [1359, 667] width 143 height 29
click at [1354, 668] on button "Save and Continue" at bounding box center [1359, 667] width 143 height 29
click at [1378, 659] on button "Save and Continue" at bounding box center [1359, 667] width 143 height 29
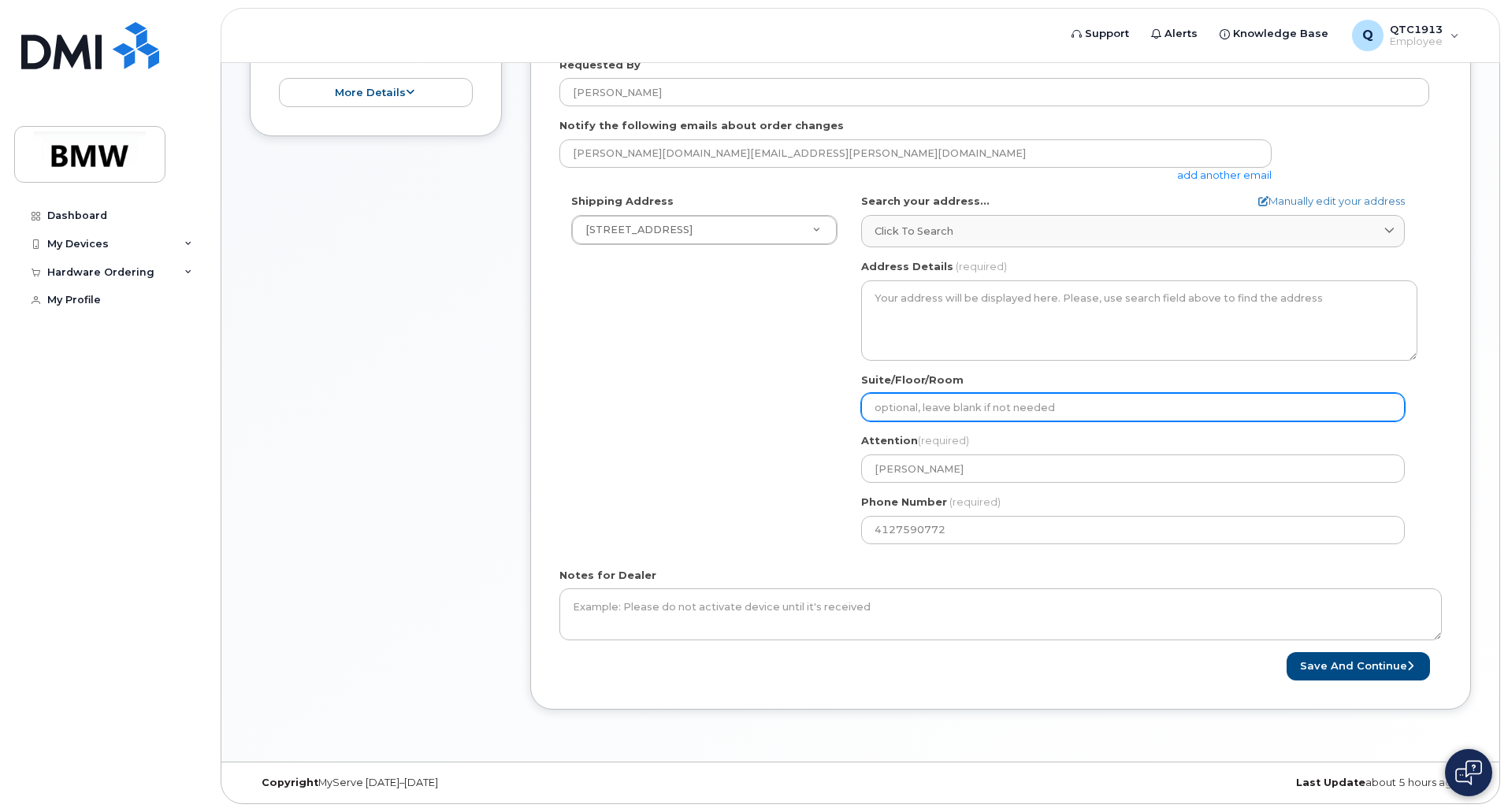
click at [936, 416] on input "Suite/Floor/Room" at bounding box center [1133, 407] width 544 height 28
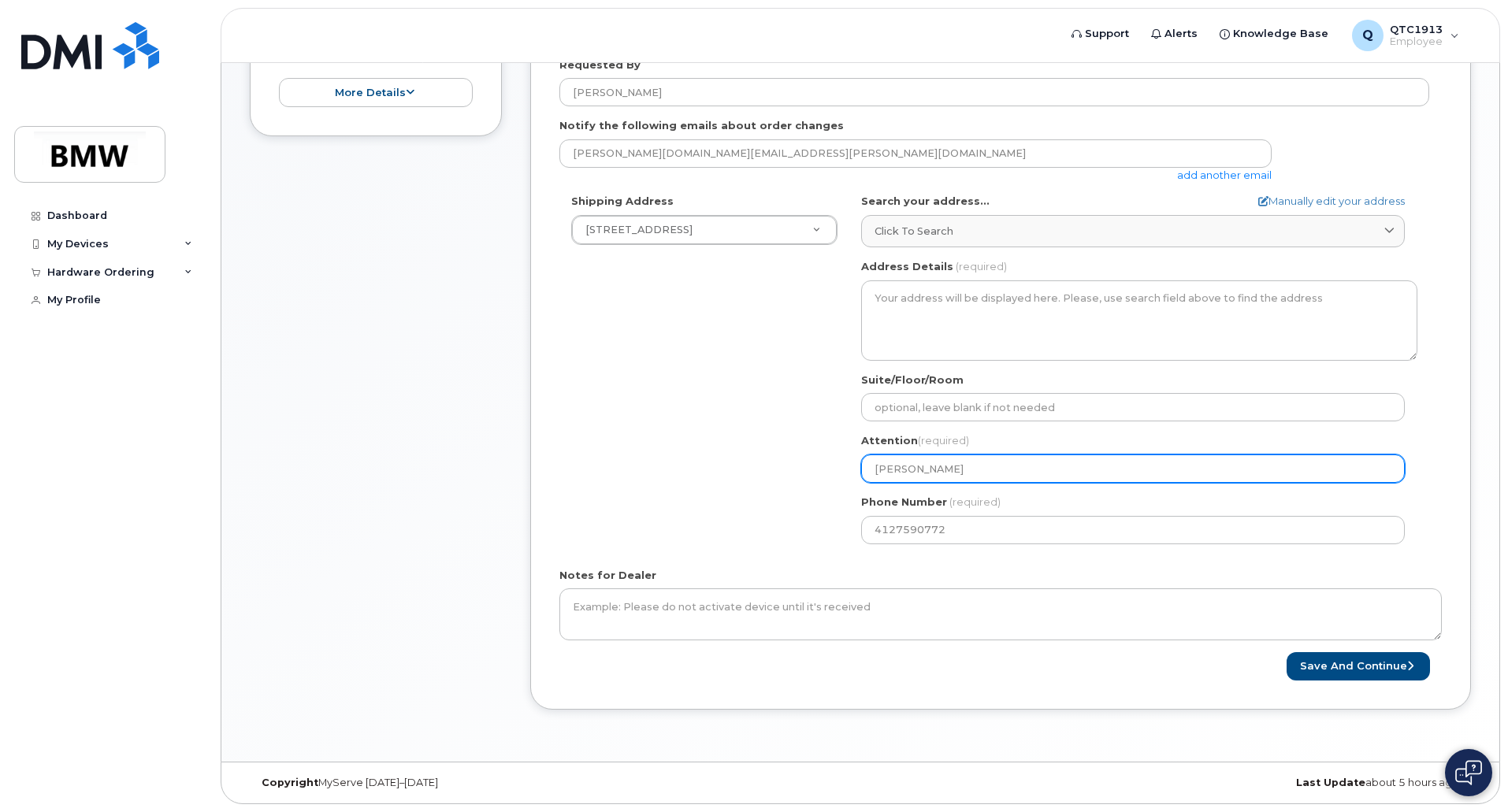
click at [935, 465] on input "[PERSON_NAME]" at bounding box center [1133, 469] width 544 height 28
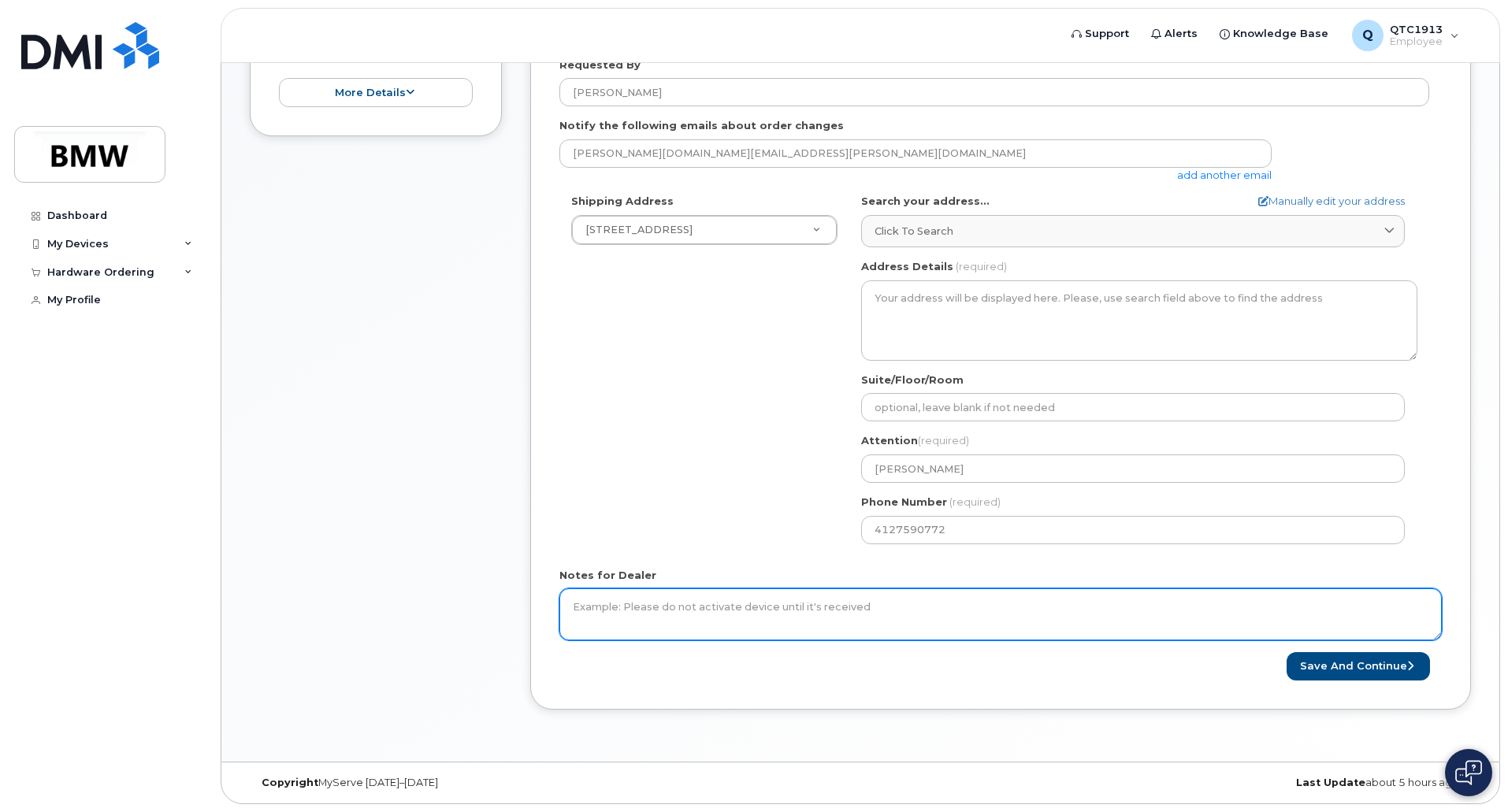
click at [717, 612] on textarea "Notes for Dealer" at bounding box center [1000, 614] width 883 height 52
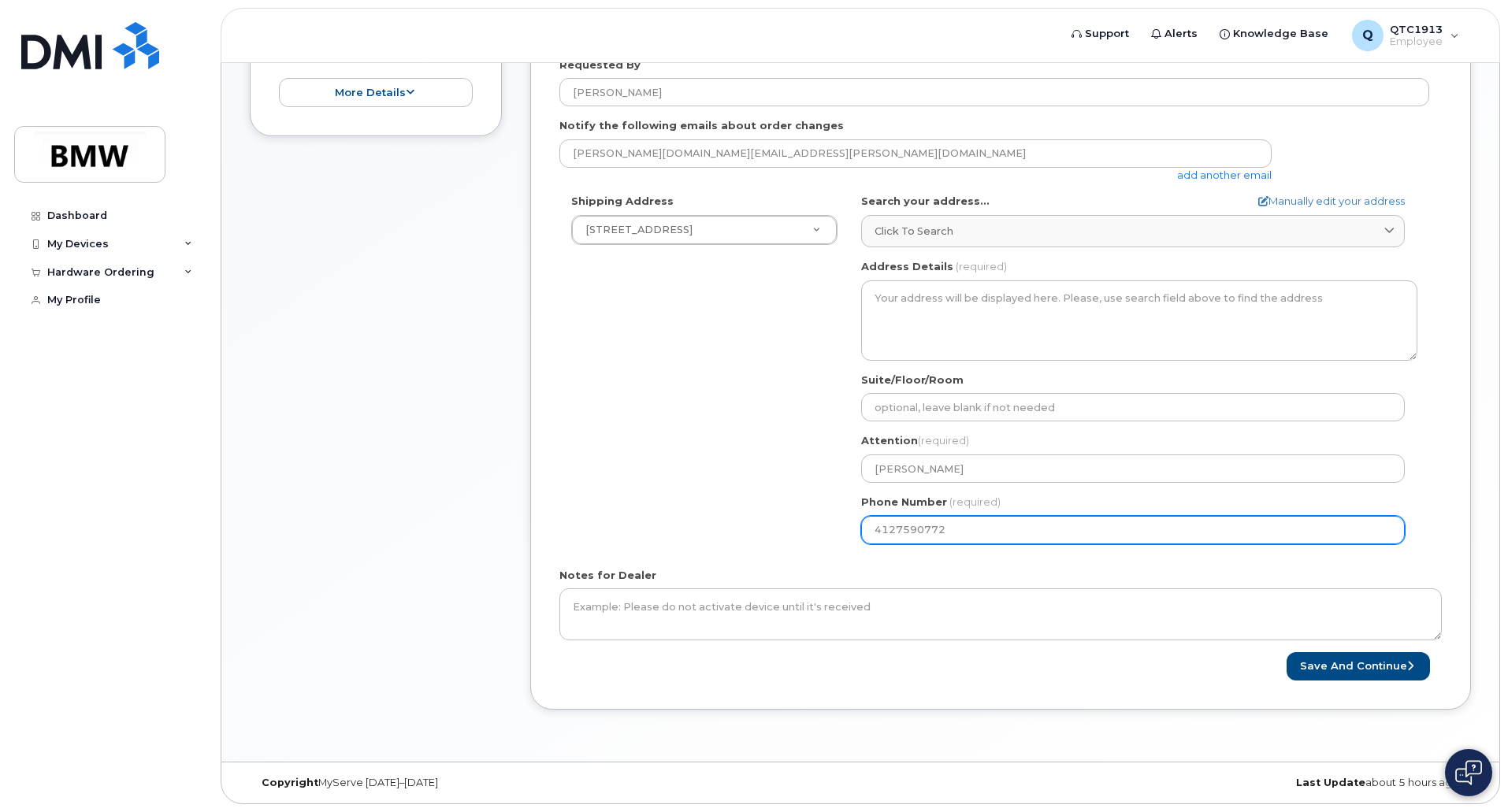
drag, startPoint x: 962, startPoint y: 531, endPoint x: 832, endPoint y: 530, distance: 130.0
click at [832, 530] on div "Shipping Address 504 Sea Mist CT New Address 504 Sea Mist CT BMW MC Plant BMW N…" at bounding box center [994, 375] width 870 height 362
select select
type input "864991799"
select select
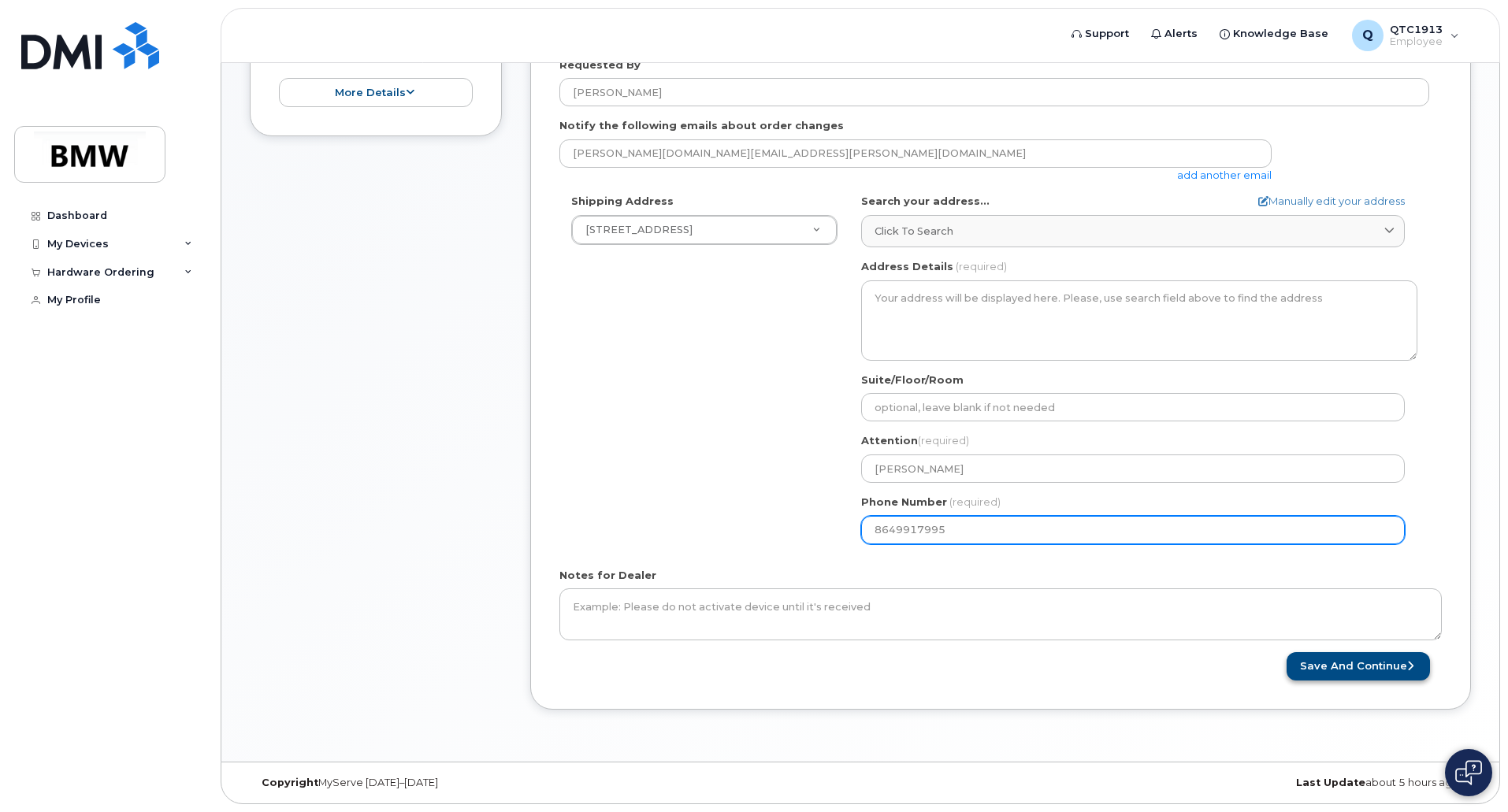
type input "8649917995"
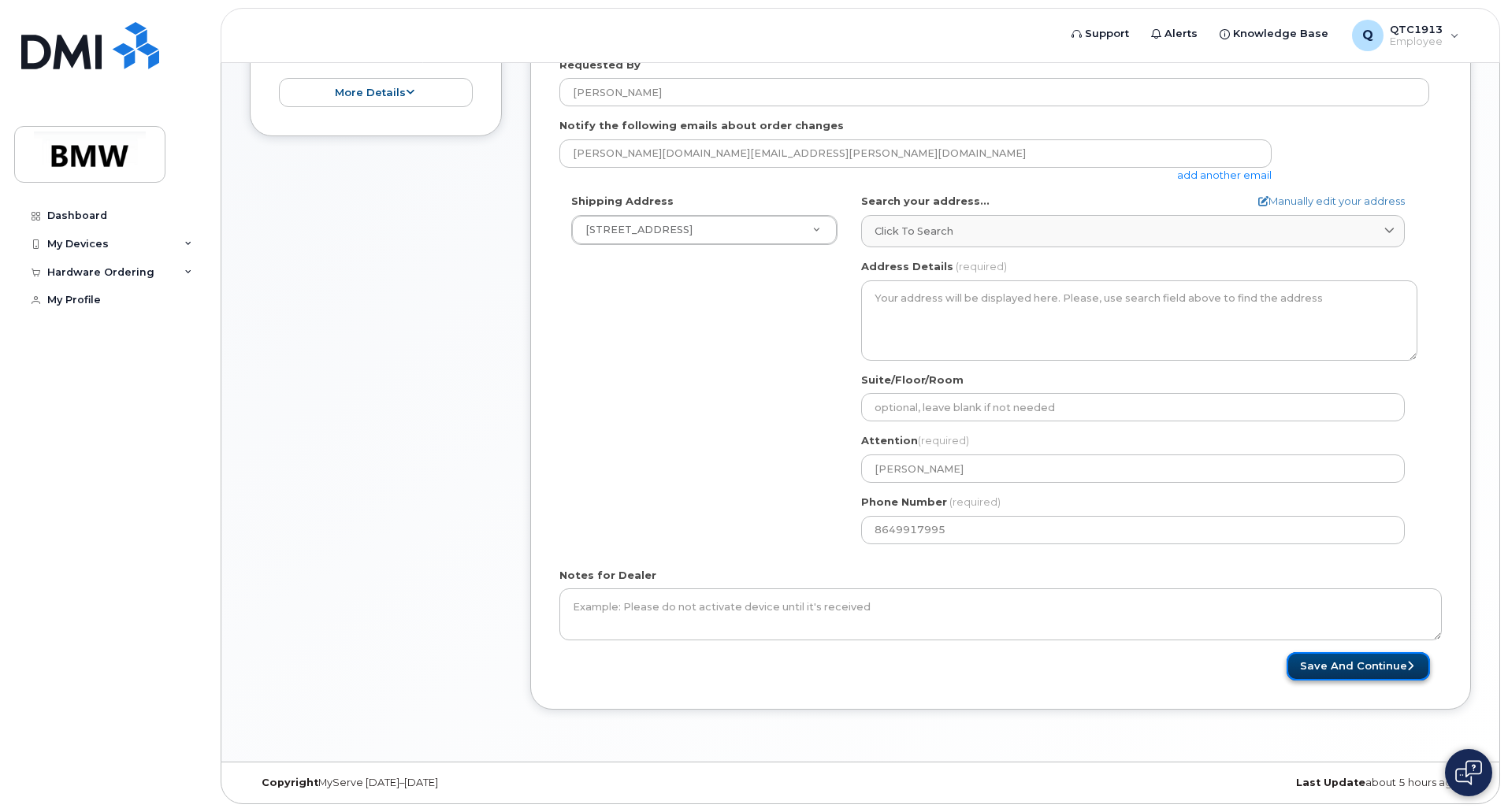
click at [1393, 667] on button "Save and Continue" at bounding box center [1359, 667] width 143 height 29
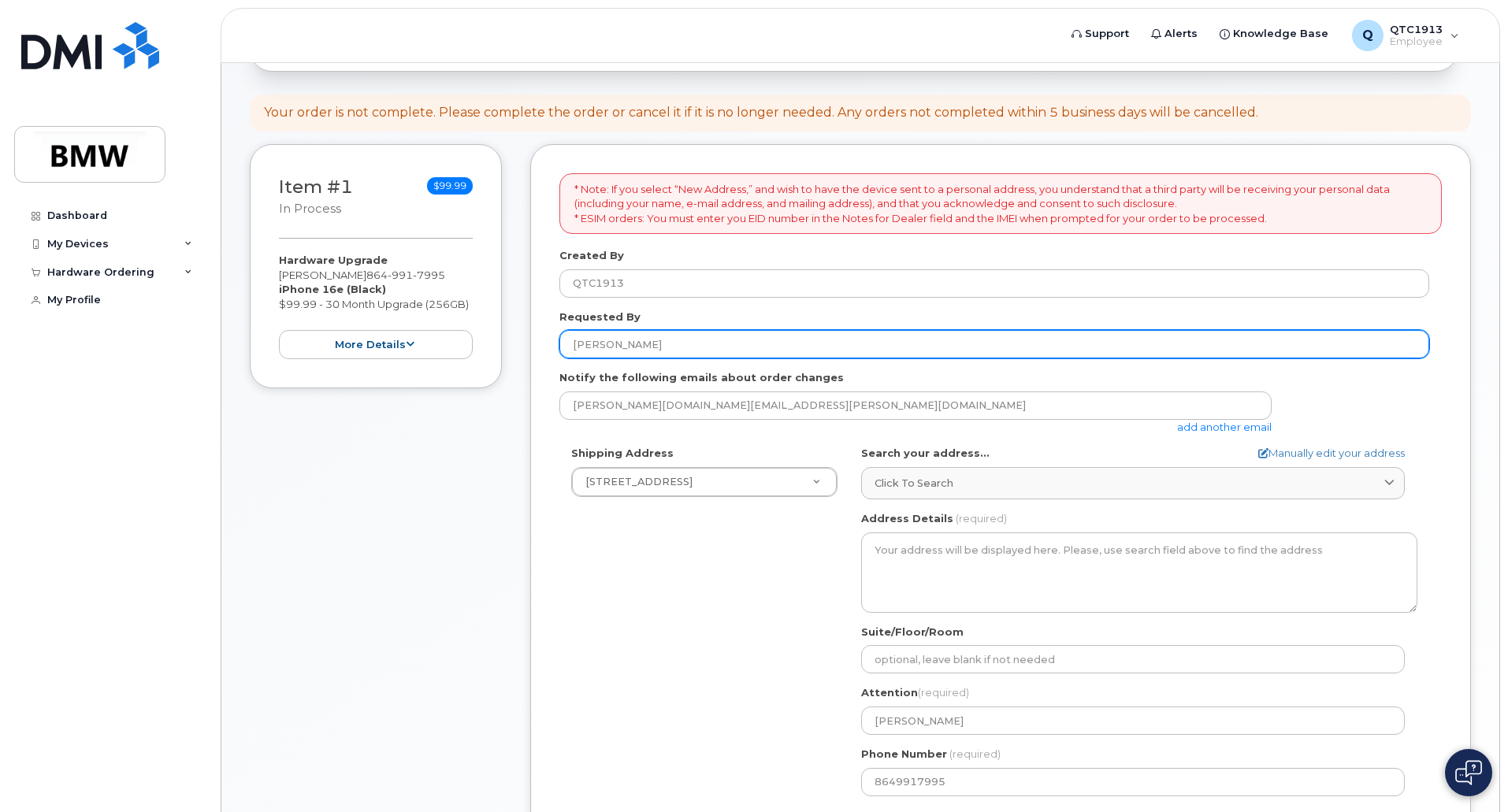
scroll to position [0, 0]
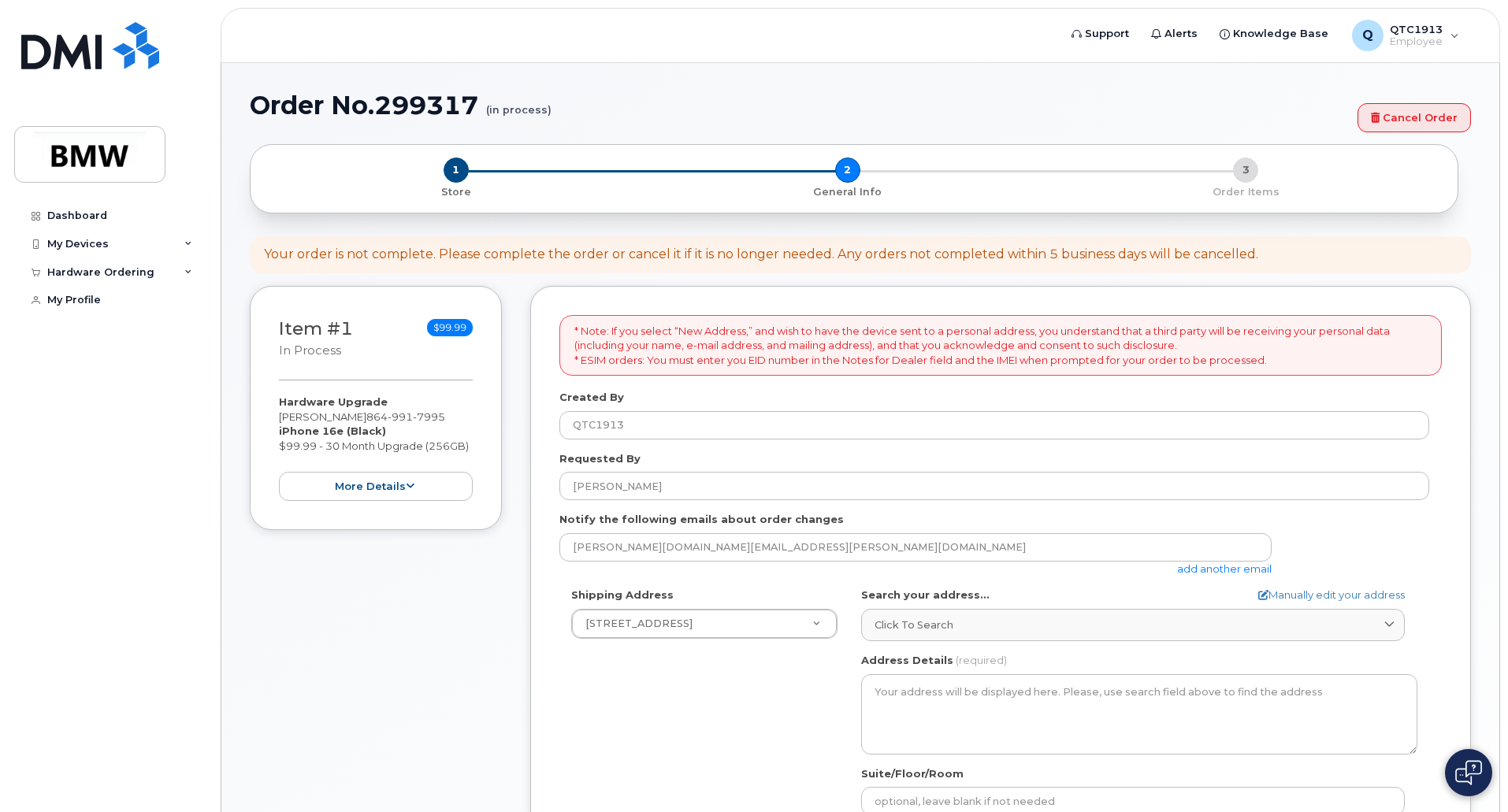
drag, startPoint x: 509, startPoint y: 261, endPoint x: 650, endPoint y: 255, distance: 141.1
click at [511, 261] on div "Your order is not complete. Please complete the order or cancel it if it is no …" at bounding box center [761, 255] width 994 height 18
click at [1005, 367] on p "* Note: If you select “New Address,” and wish to have the device sent to a pers…" at bounding box center [1001, 345] width 853 height 44
click at [1020, 350] on p "* Note: If you select “New Address,” and wish to have the device sent to a pers…" at bounding box center [1001, 345] width 853 height 44
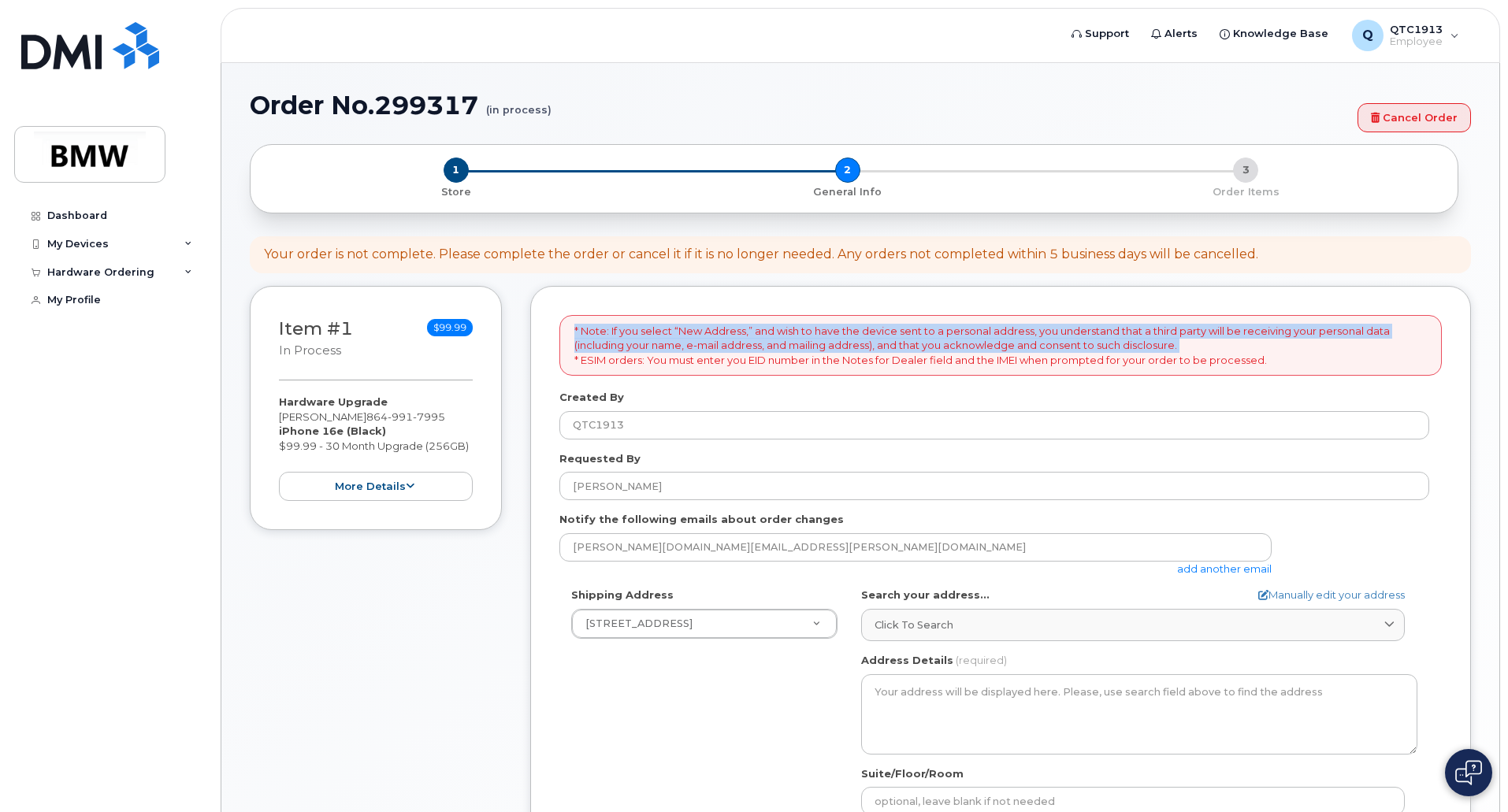
click at [1020, 350] on p "* Note: If you select “New Address,” and wish to have the device sent to a pers…" at bounding box center [1001, 345] width 853 height 44
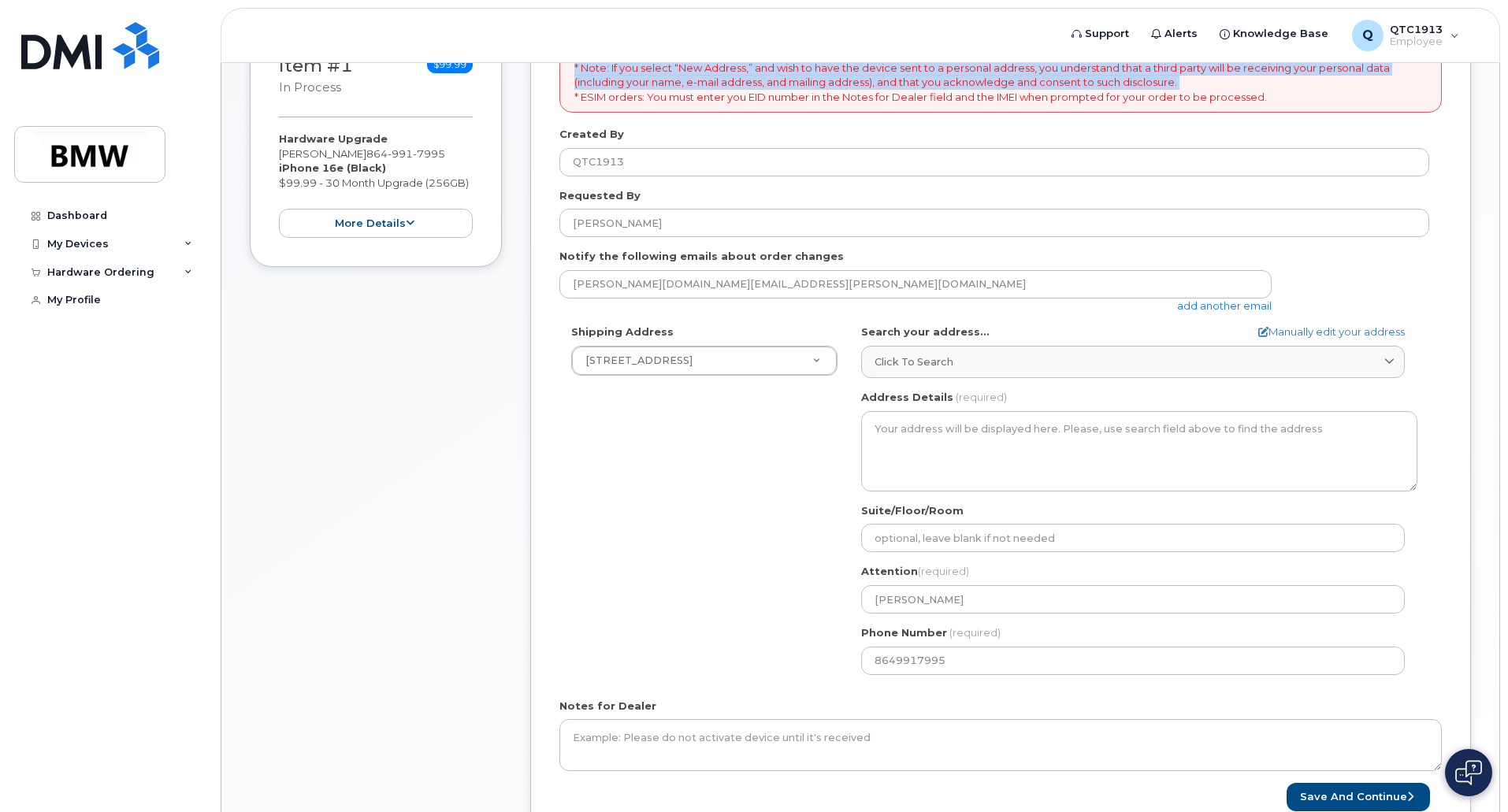
scroll to position [393, 0]
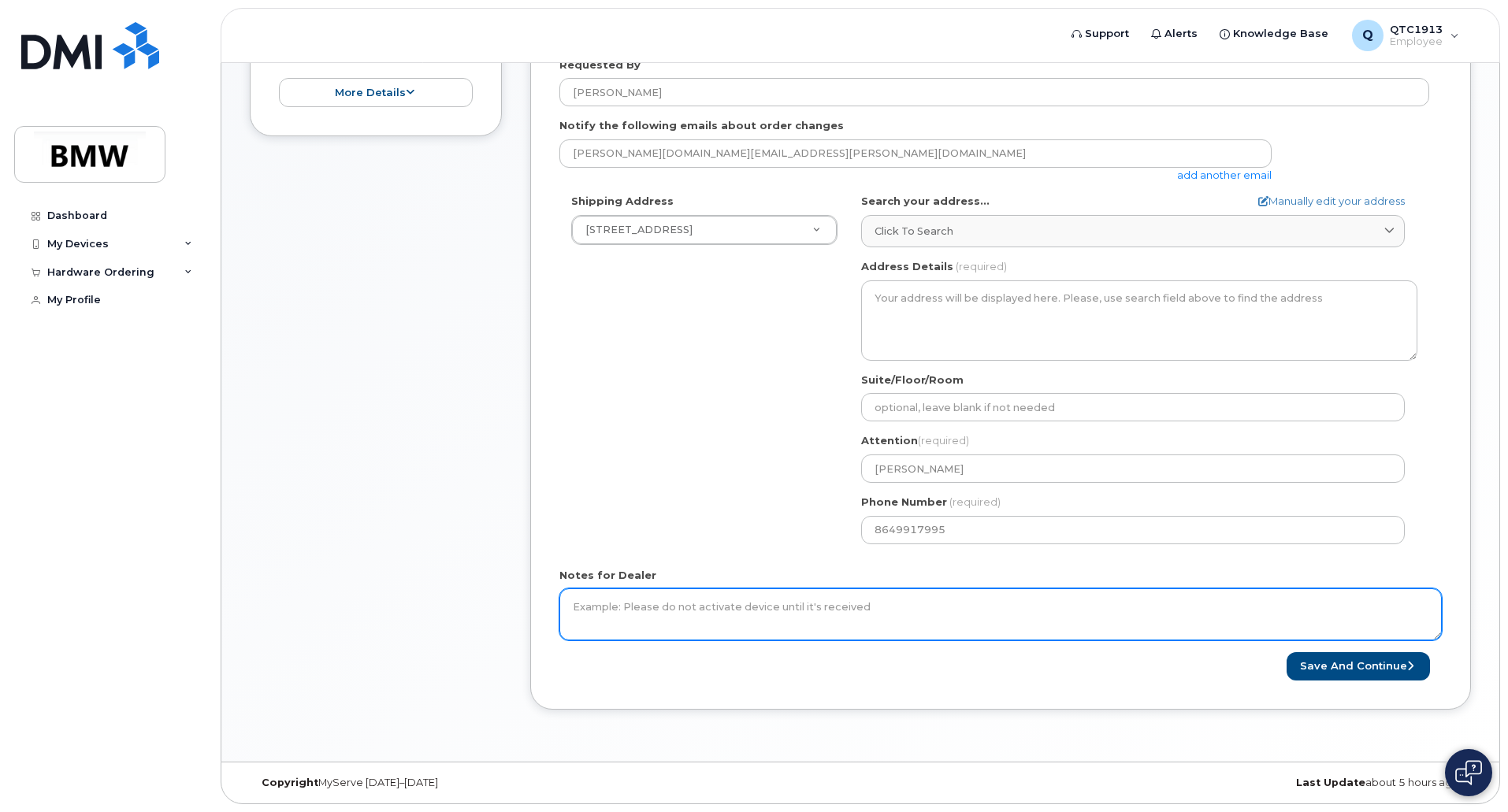
click at [704, 617] on textarea "Notes for Dealer" at bounding box center [1000, 614] width 883 height 52
click at [743, 604] on textarea "Notes for Dealer" at bounding box center [1000, 614] width 883 height 52
click at [586, 607] on textarea "356543104281067" at bounding box center [1000, 614] width 883 height 52
click at [634, 606] on textarea "35 6543104281067" at bounding box center [1000, 614] width 883 height 52
click at [680, 607] on textarea "35 654310 4281067" at bounding box center [1000, 614] width 883 height 52
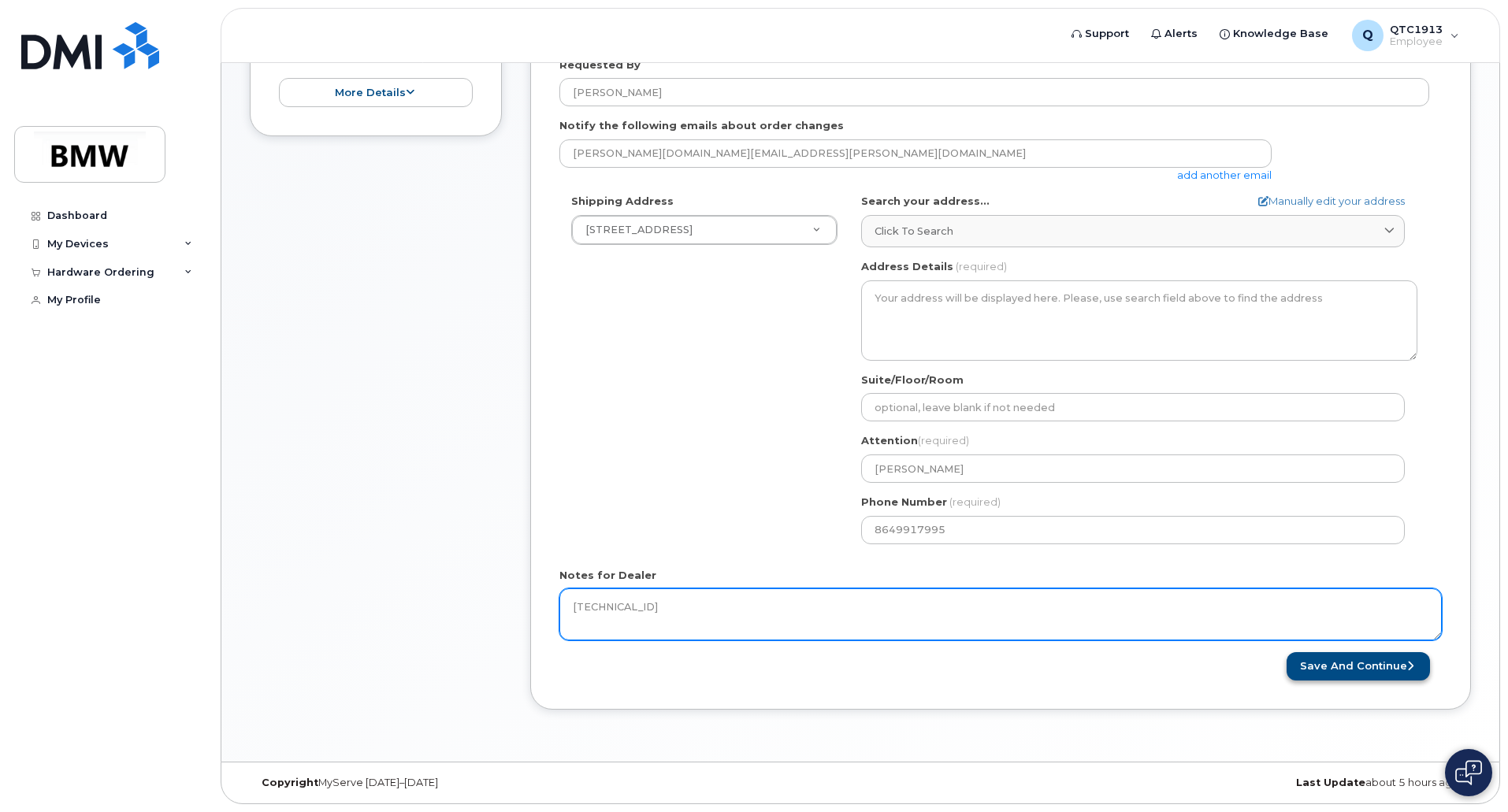
type textarea "35 654310 428106 7"
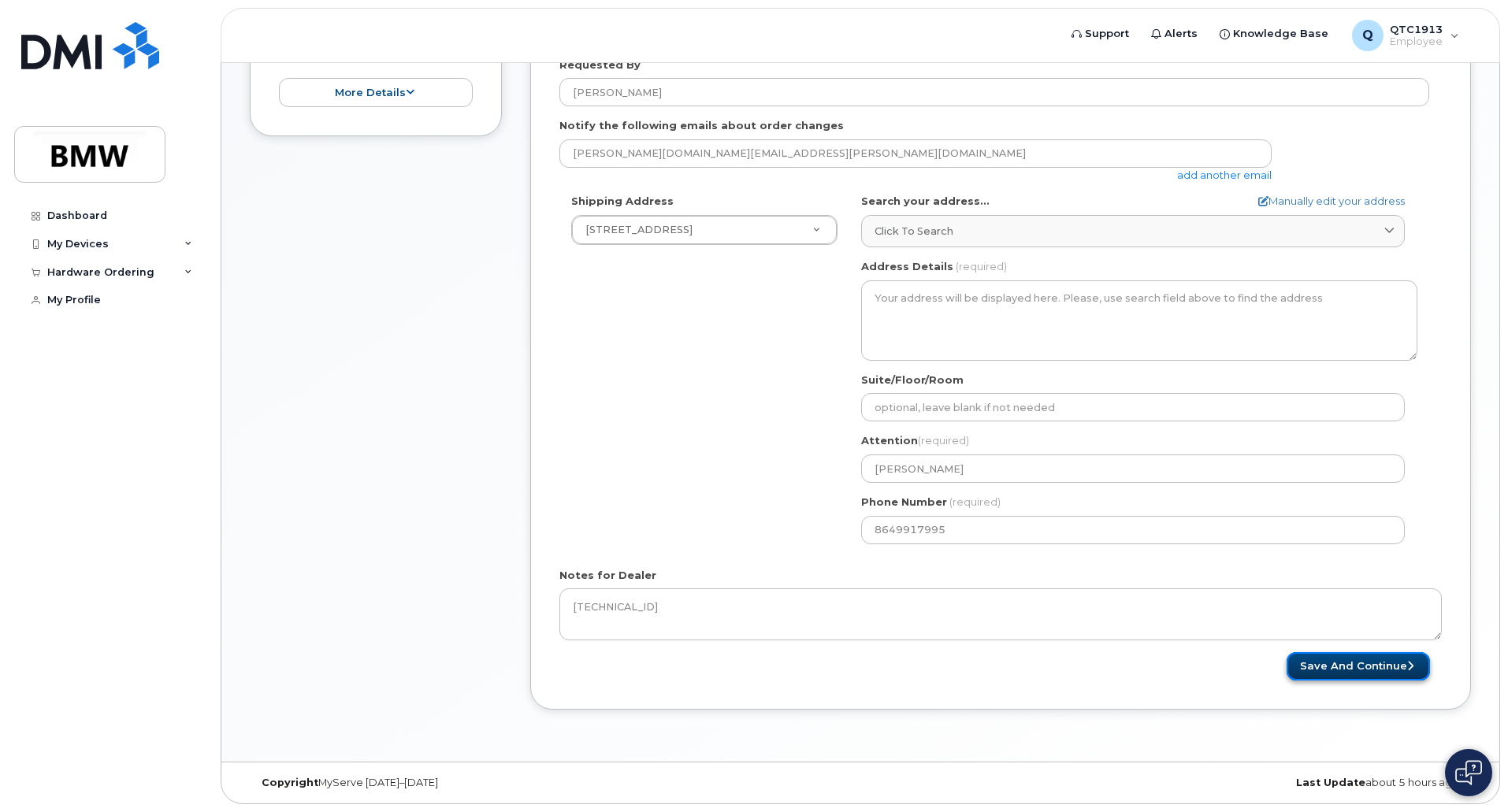
click at [1341, 663] on button "Save and Continue" at bounding box center [1359, 667] width 143 height 29
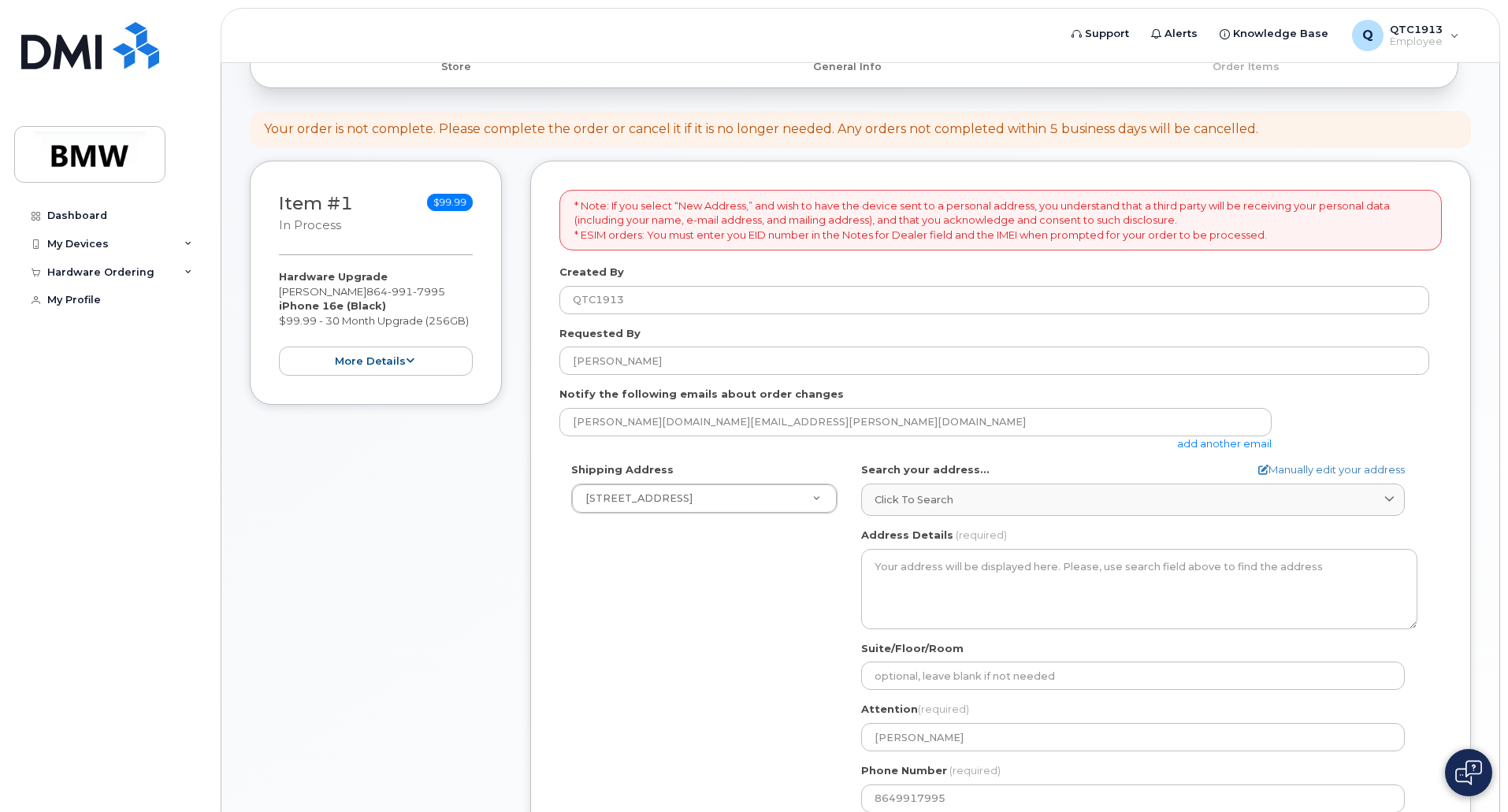
scroll to position [0, 0]
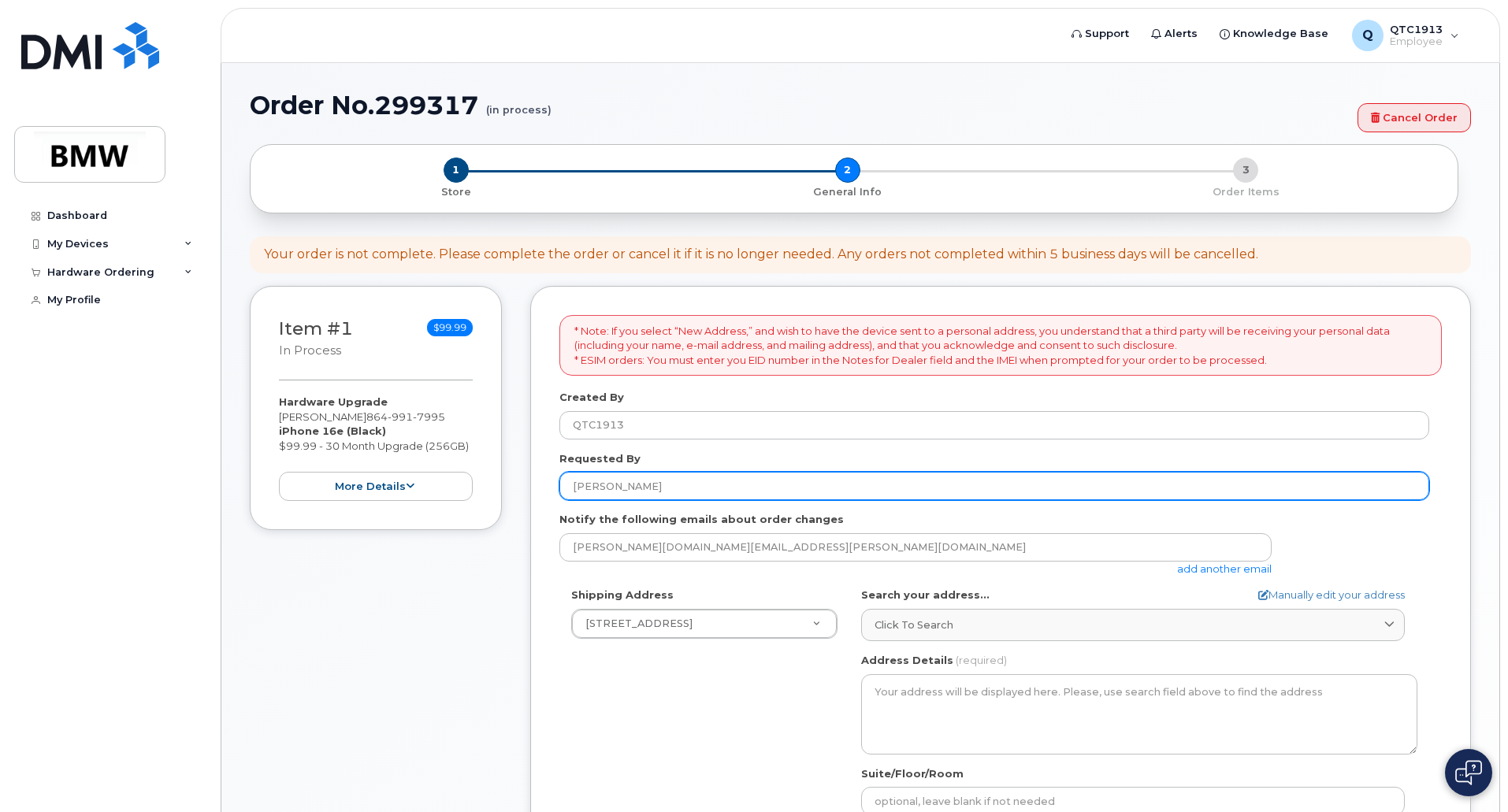
click at [649, 479] on input "[PERSON_NAME]" at bounding box center [994, 486] width 870 height 28
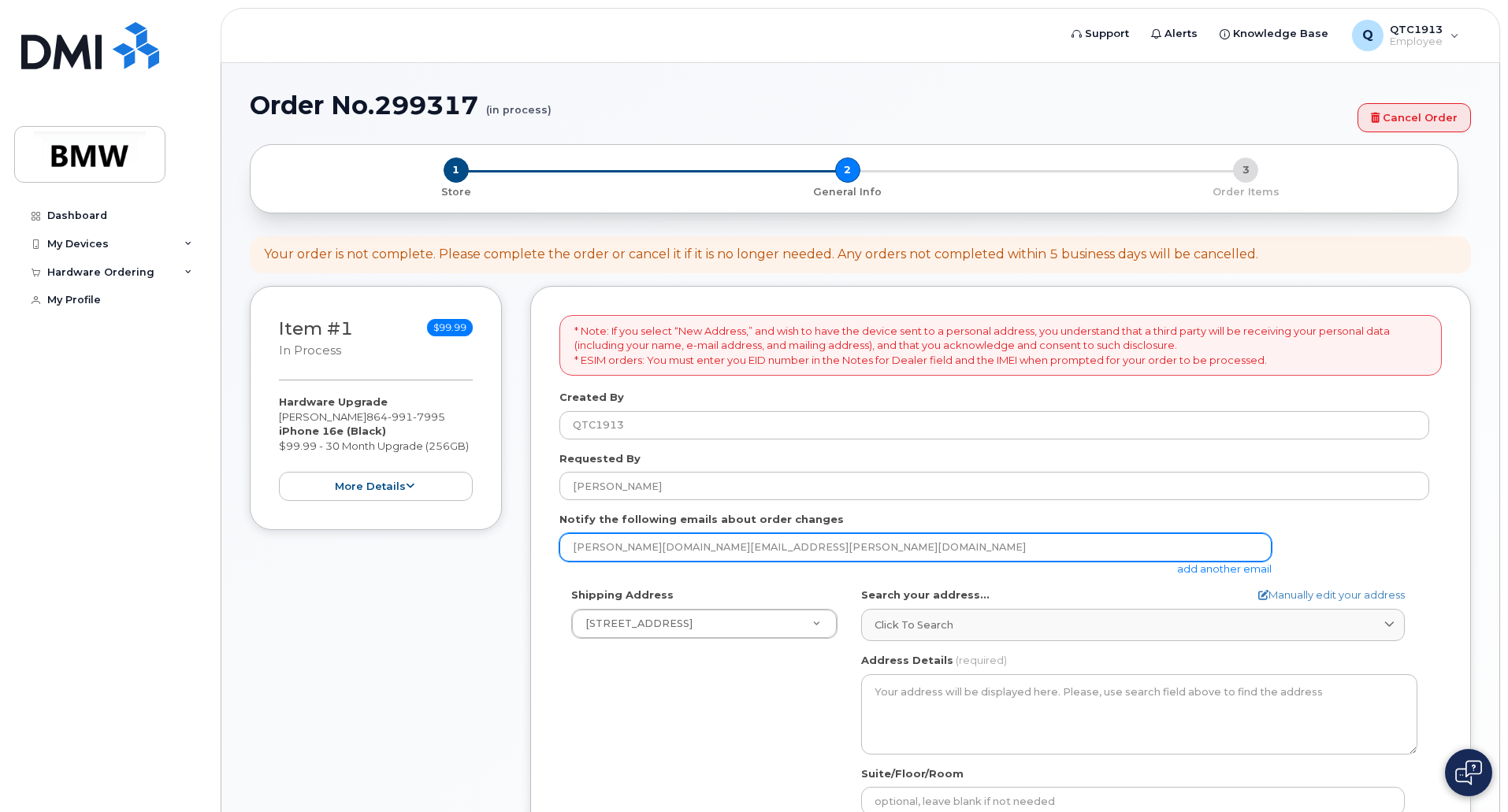
click at [838, 551] on input "michael.chase@bmwmc.com" at bounding box center [915, 547] width 712 height 28
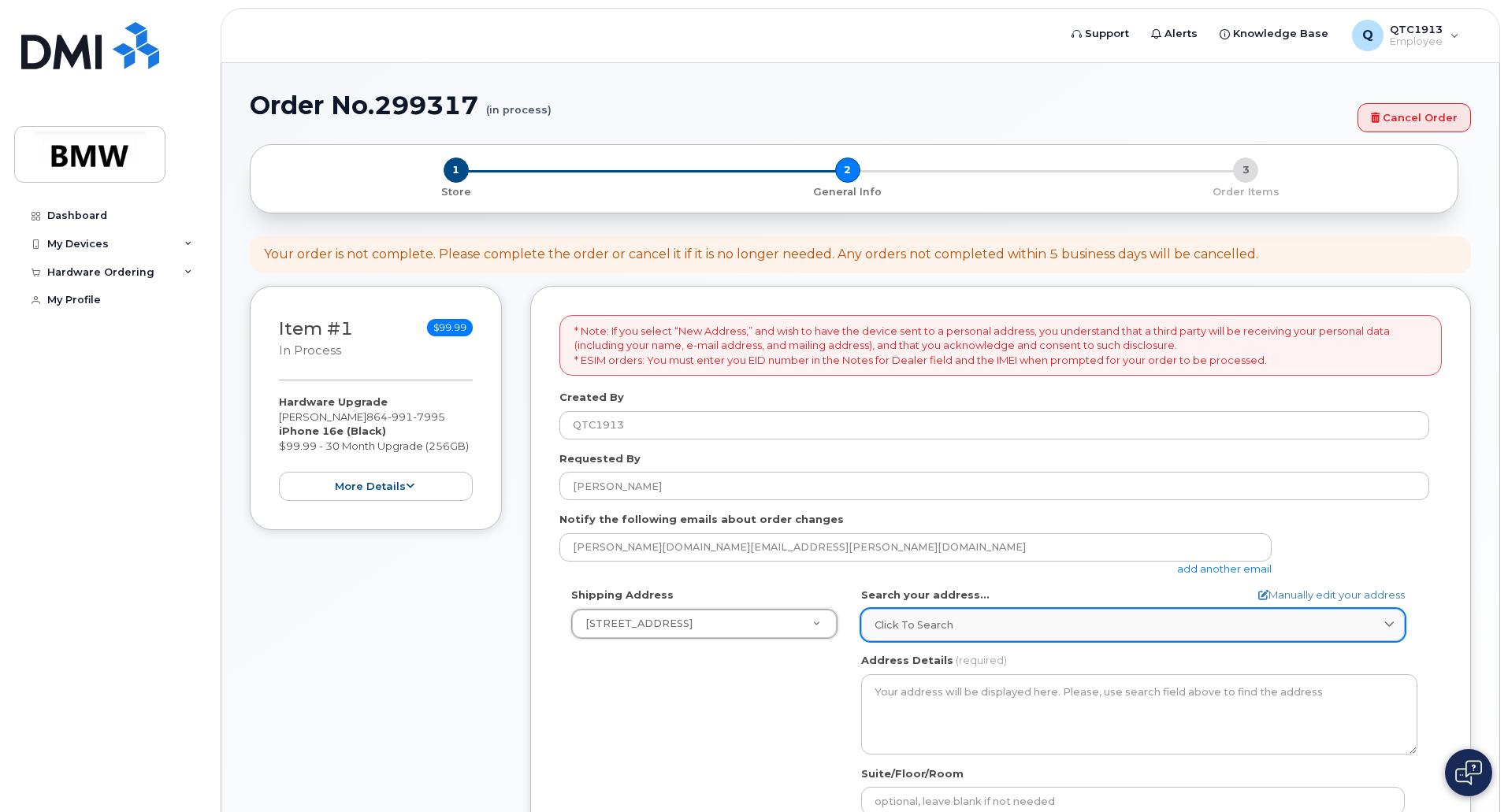
click at [904, 628] on span "Click to search" at bounding box center [913, 625] width 79 height 15
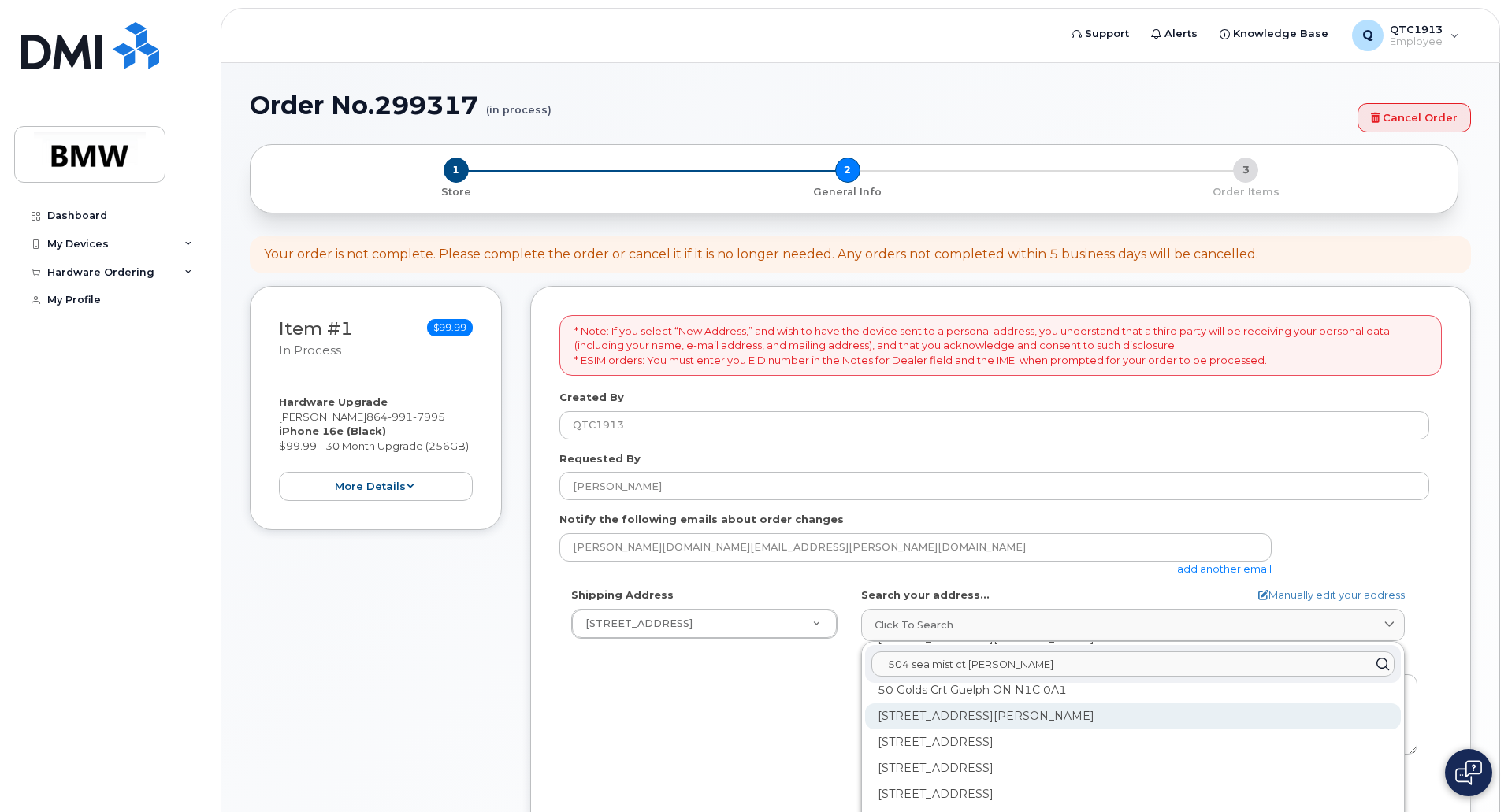
scroll to position [158, 0]
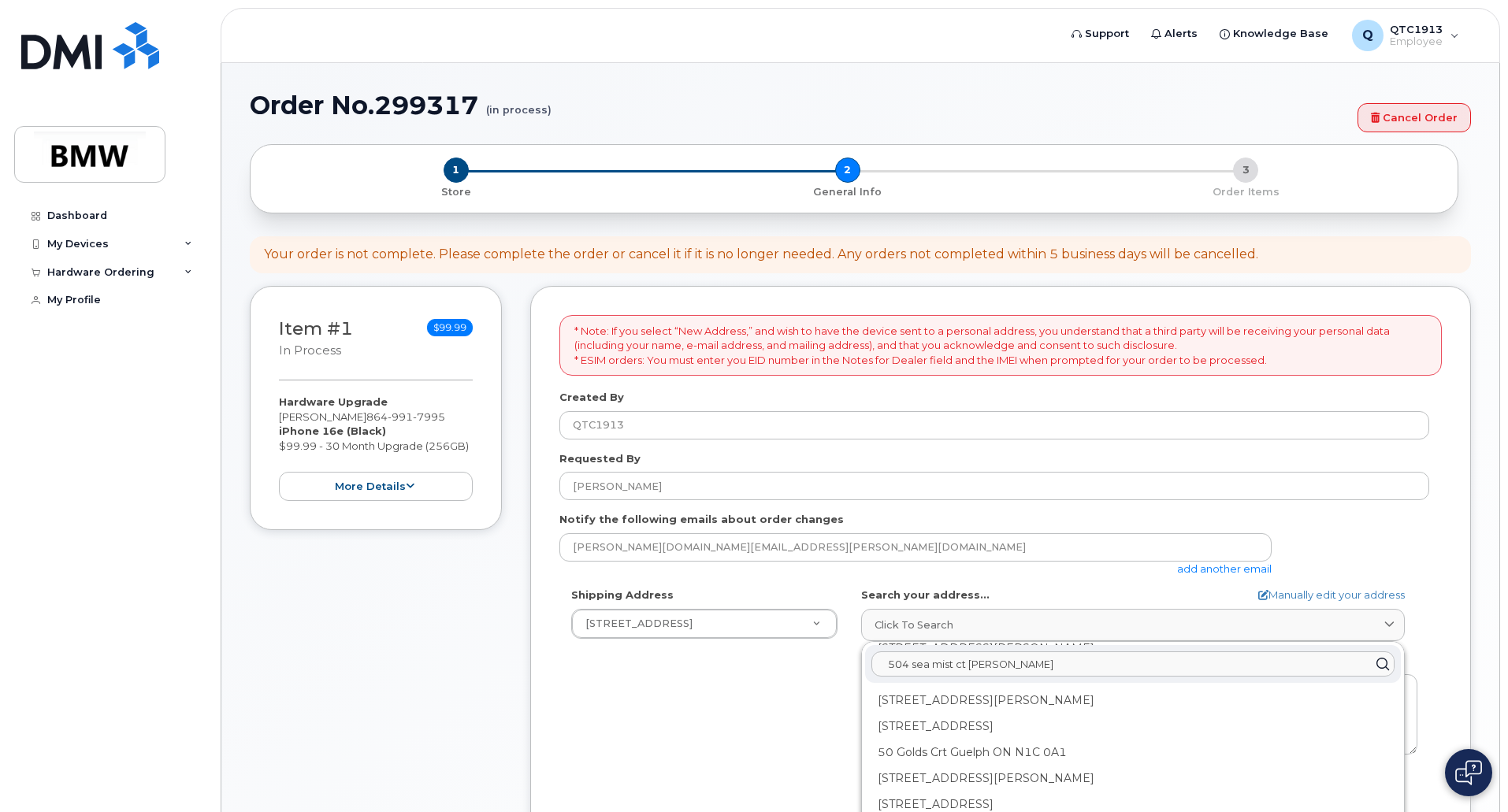
click at [1027, 670] on input "504 sea mist ct lyman" at bounding box center [1133, 664] width 523 height 25
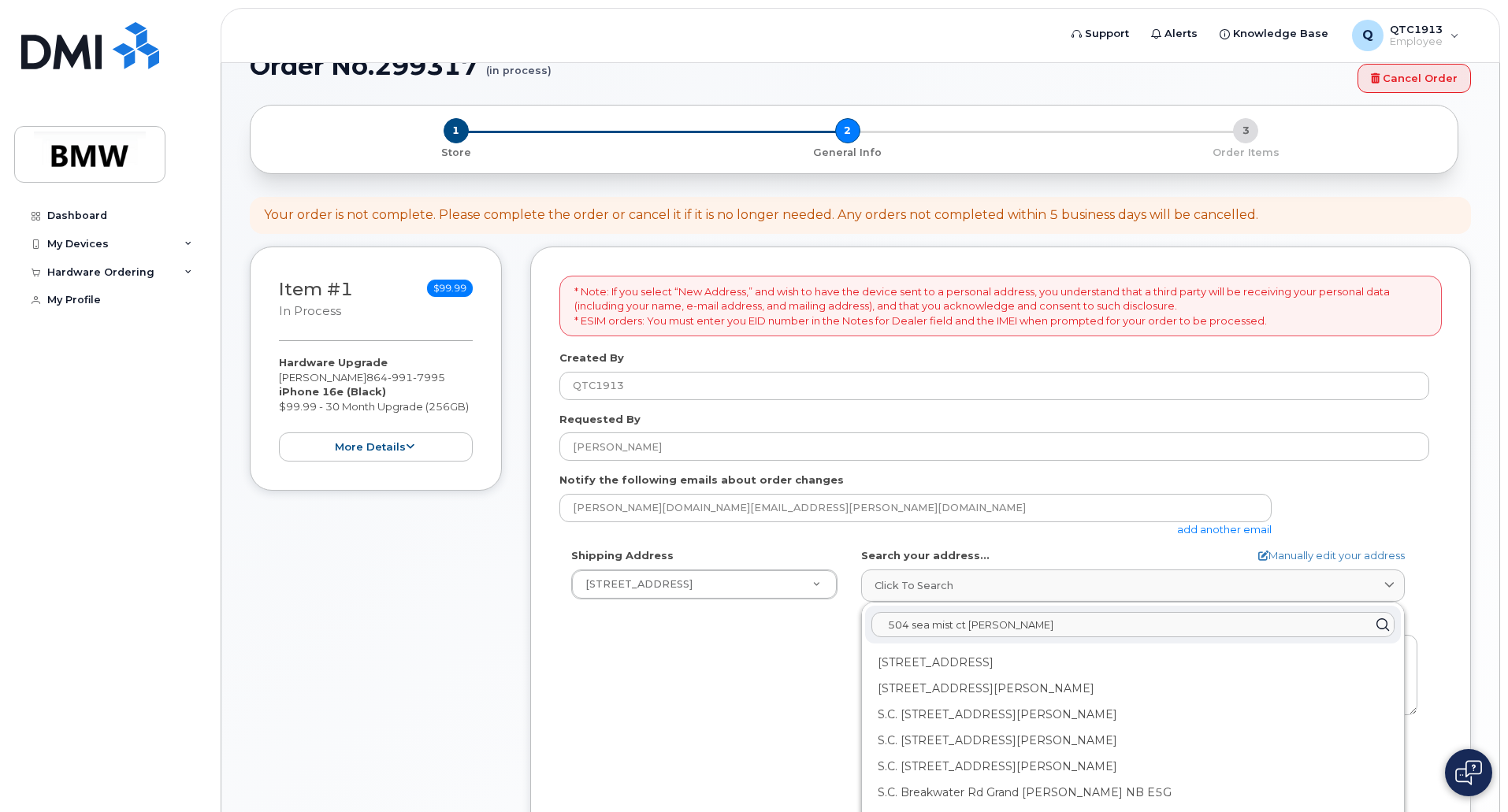
scroll to position [0, 0]
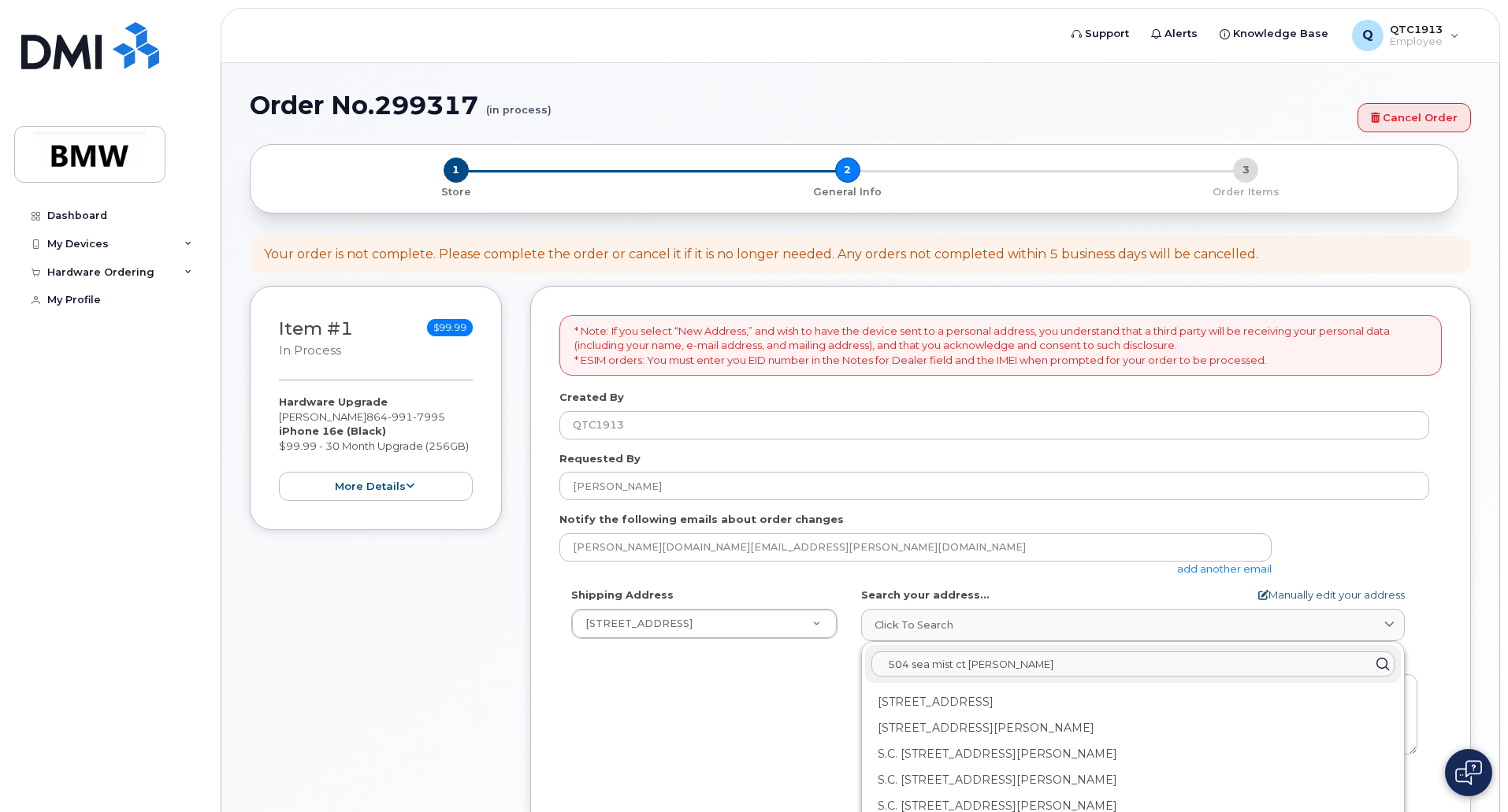
type input "504 sea mist ct lyman SC"
click at [1313, 596] on link "Manually edit your address" at bounding box center [1332, 595] width 147 height 15
select select
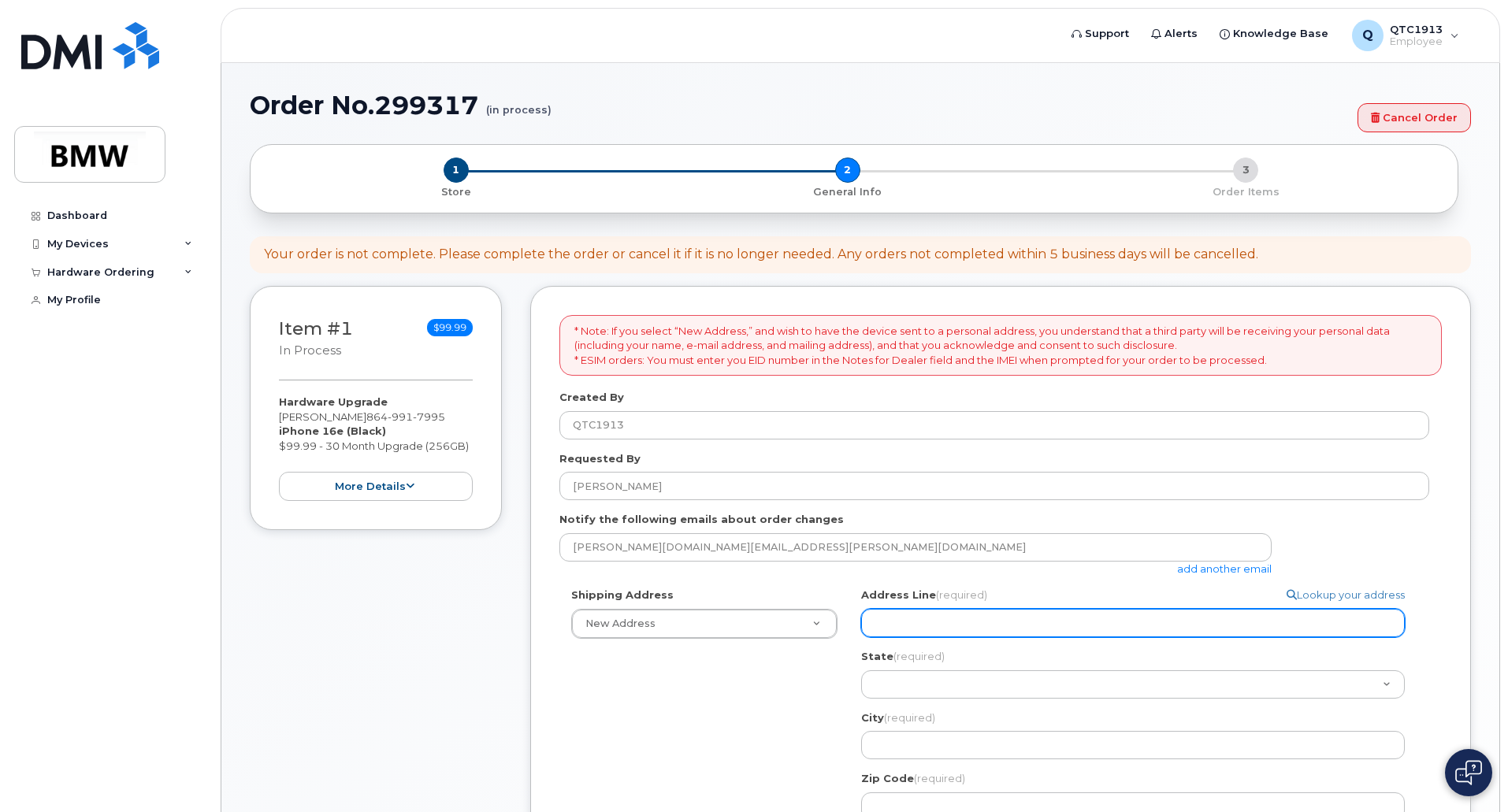
click at [935, 626] on input "Address Line (required)" at bounding box center [1133, 623] width 544 height 28
type input "504 Sea Mist CT"
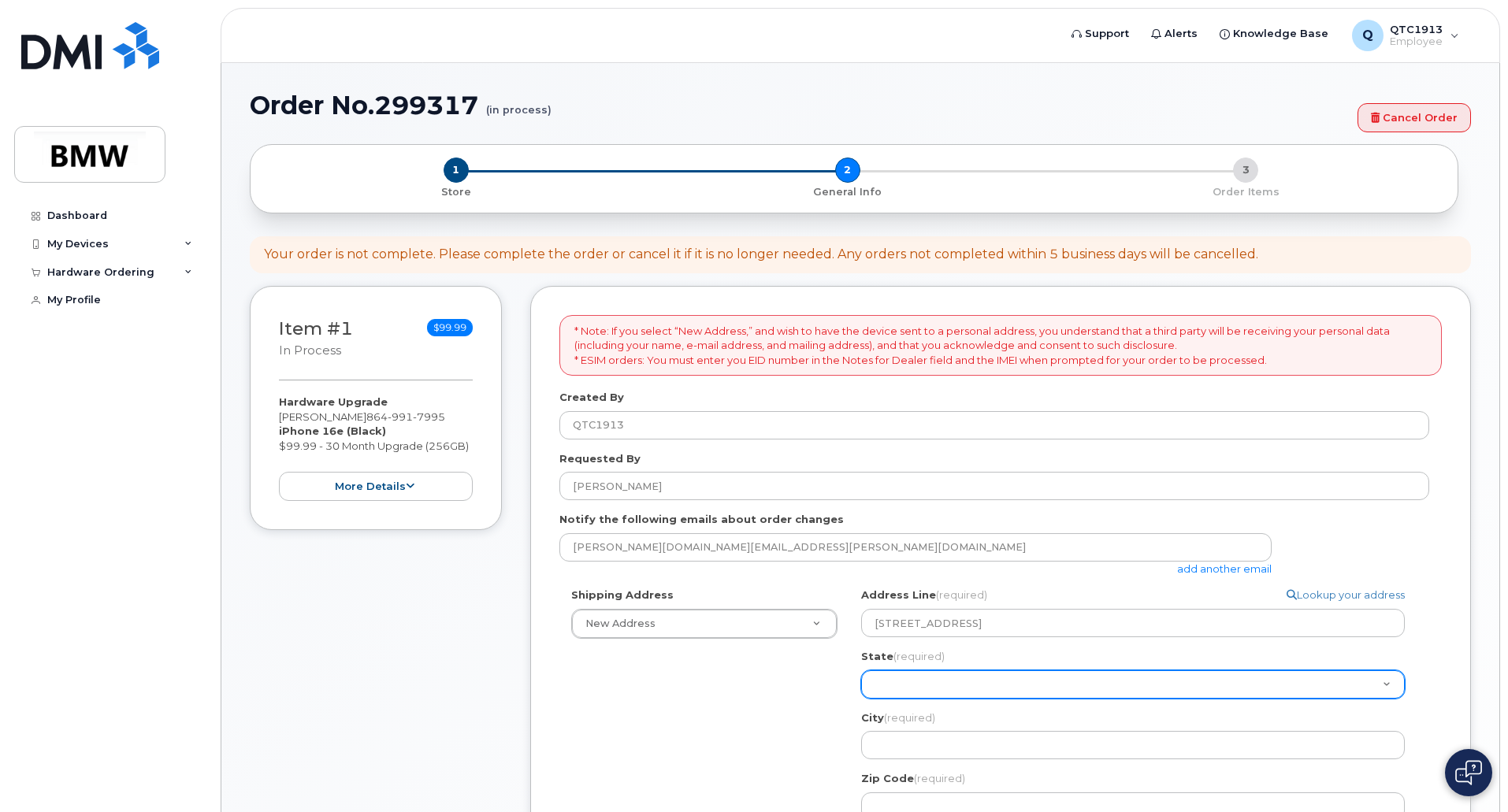
select select "SC"
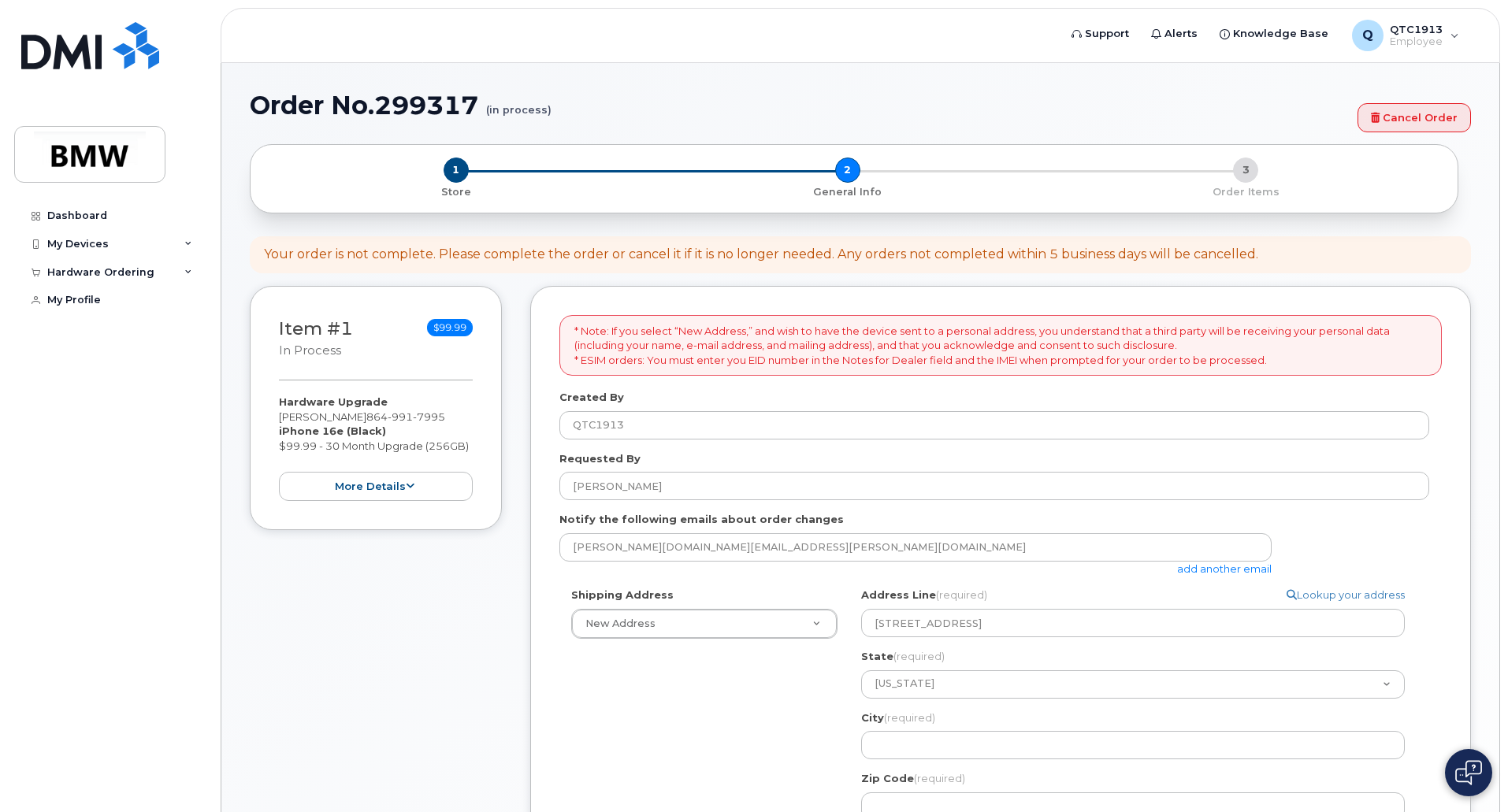
type input "Lyman"
type input "29365"
type input "[PERSON_NAME]"
type input "4127590772"
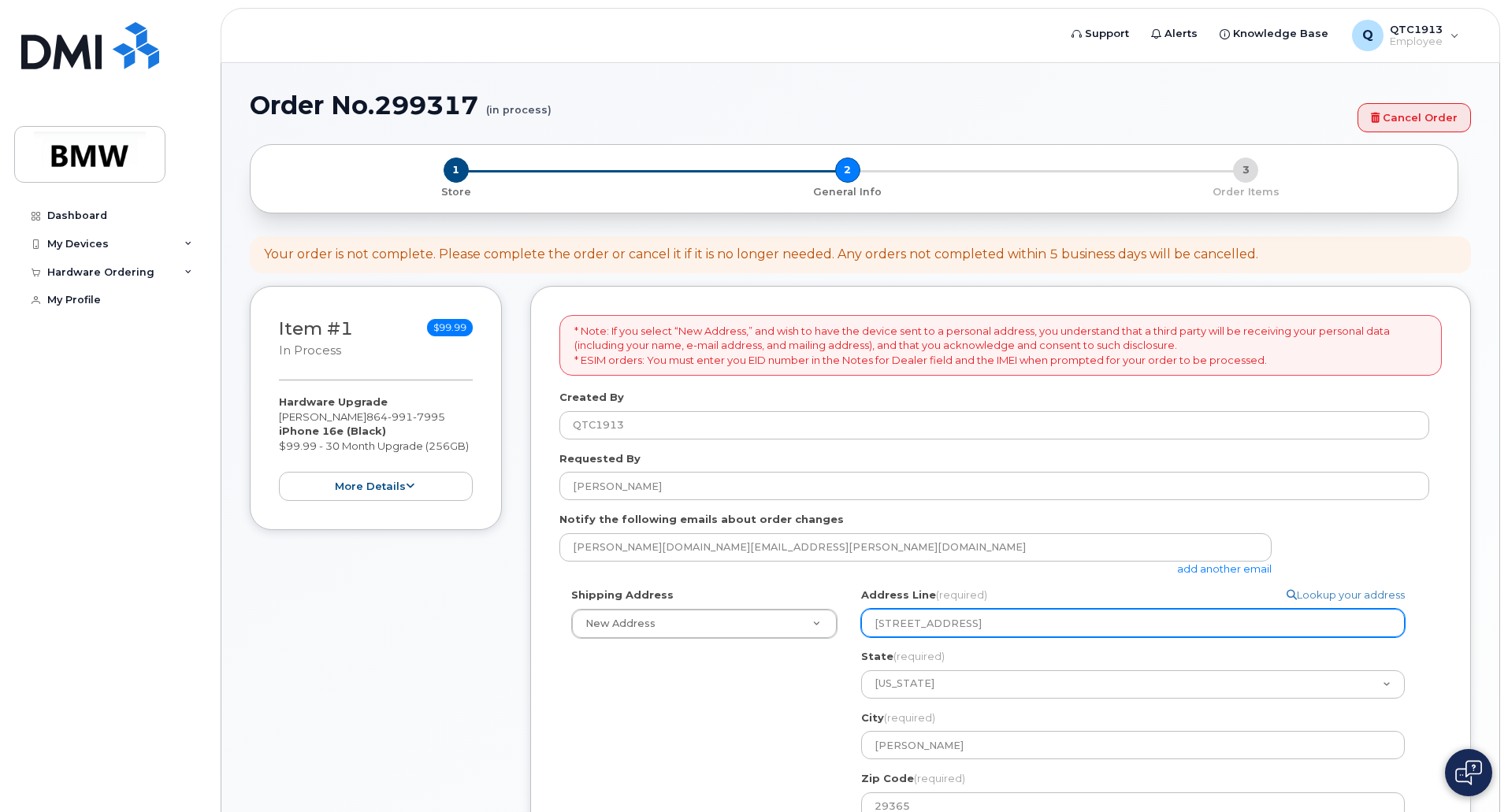
select select
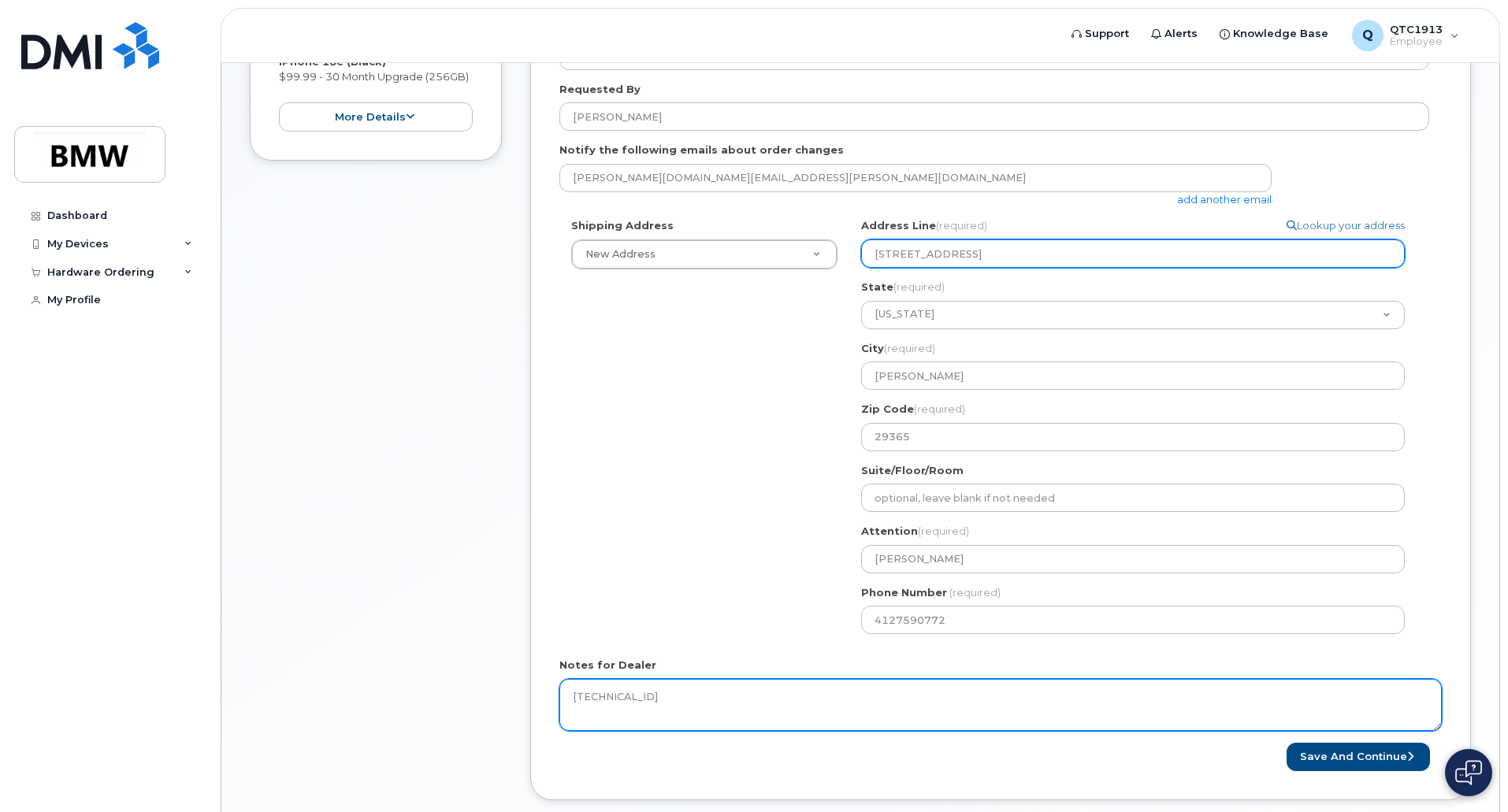
scroll to position [460, 0]
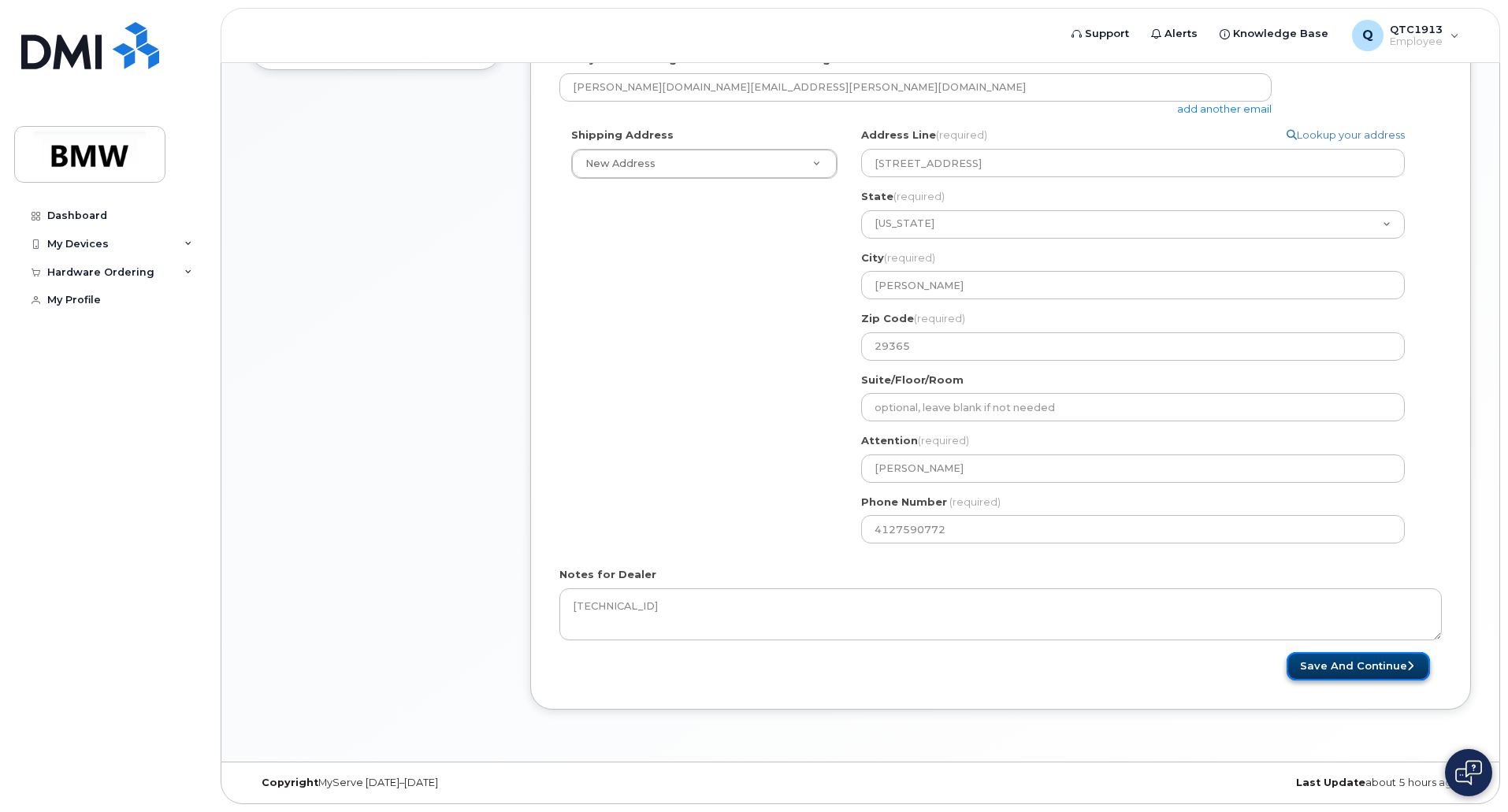
click at [1340, 665] on button "Save and Continue" at bounding box center [1359, 667] width 143 height 29
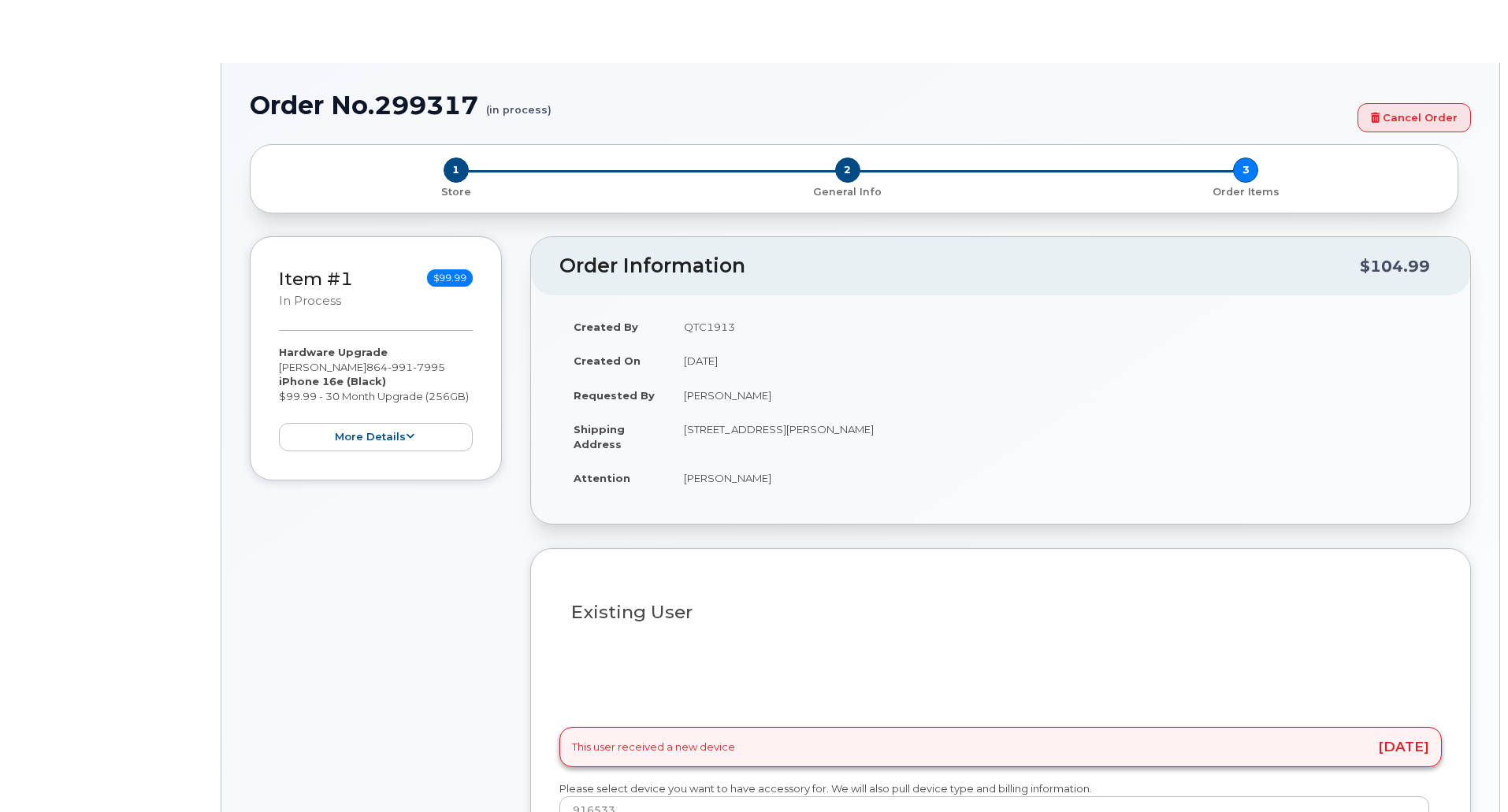
select select "1900113"
type input "1901954"
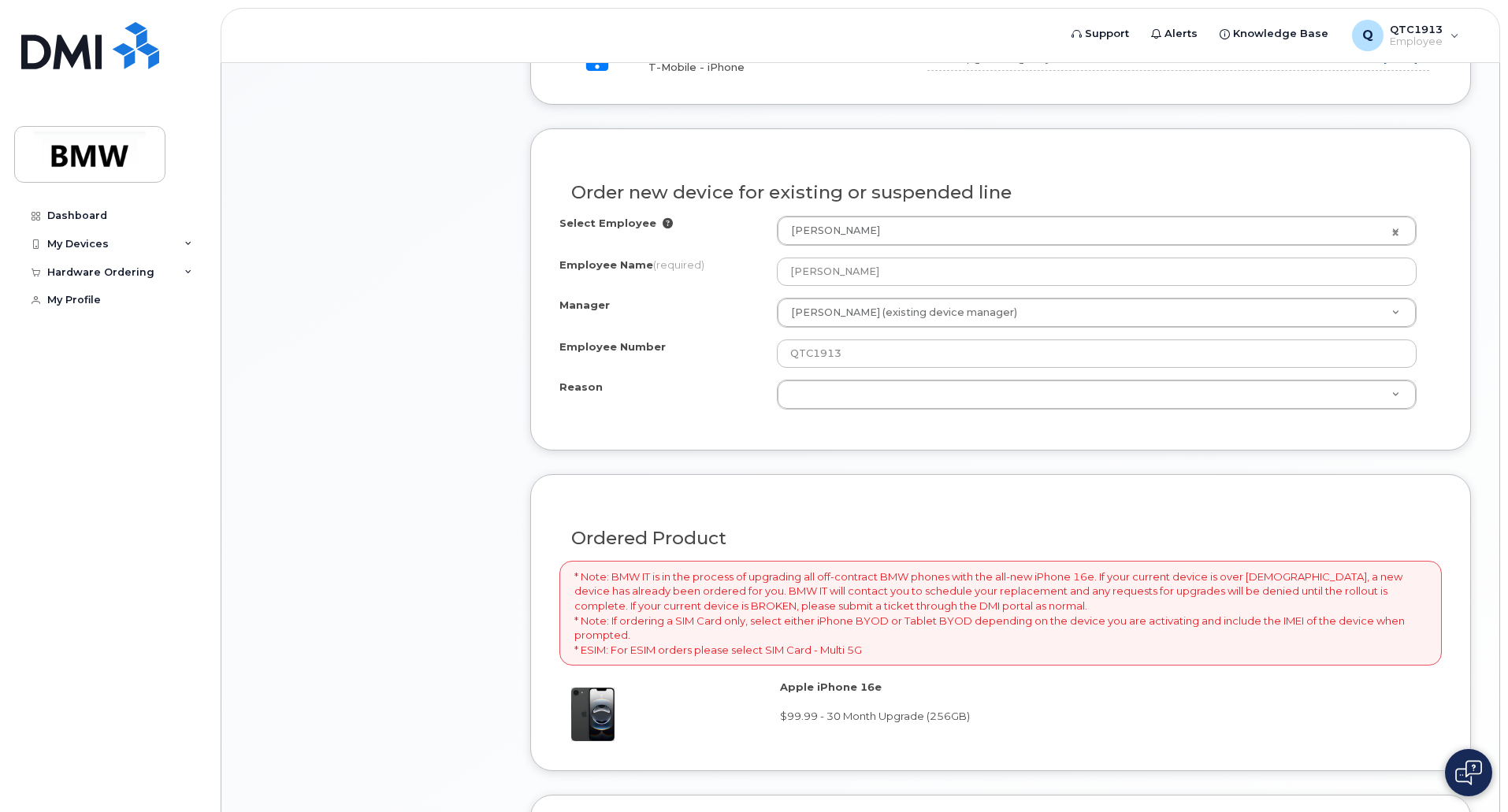
scroll to position [975, 0]
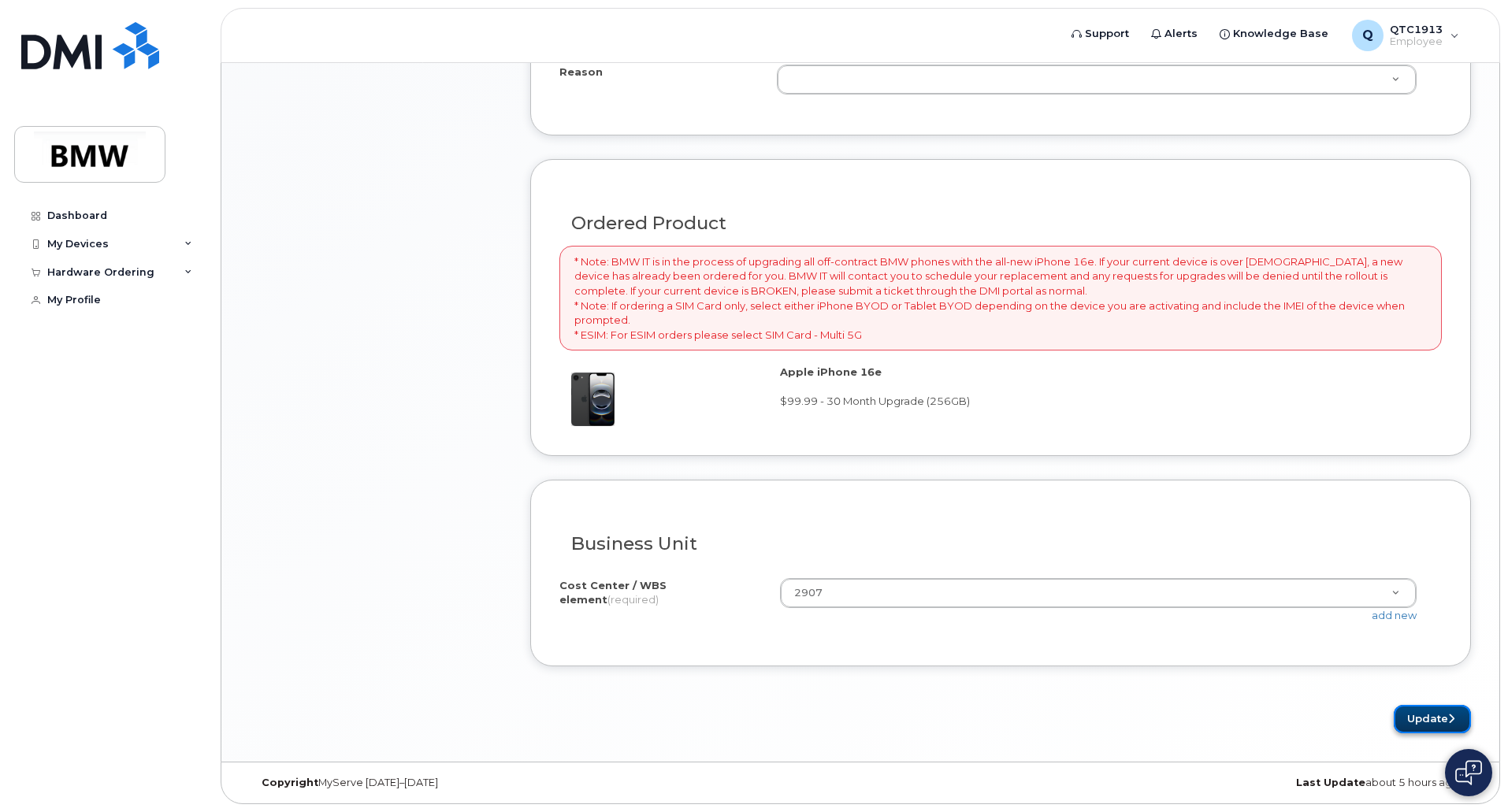
click at [1411, 717] on button "Update" at bounding box center [1432, 720] width 77 height 29
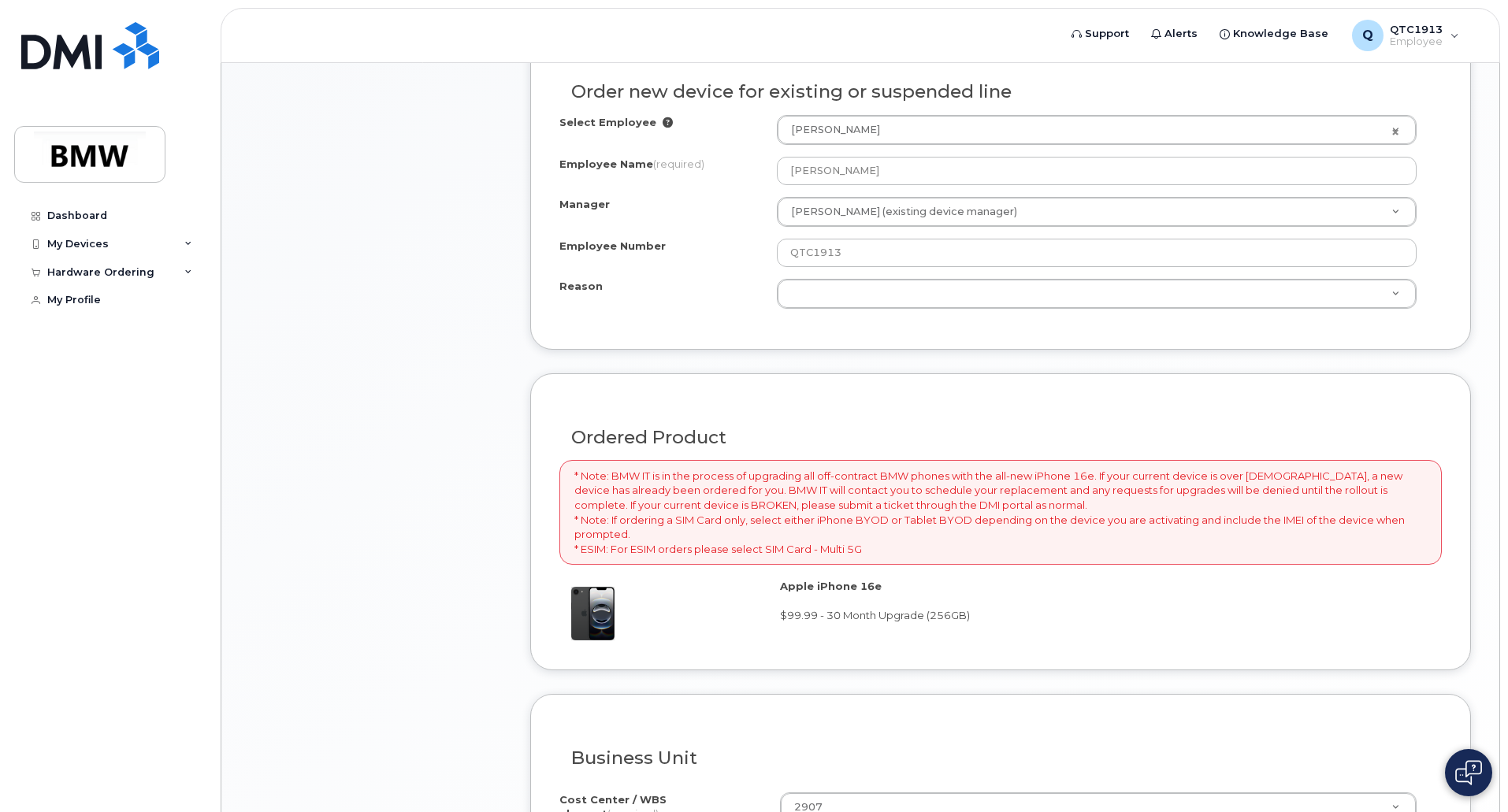
scroll to position [739, 0]
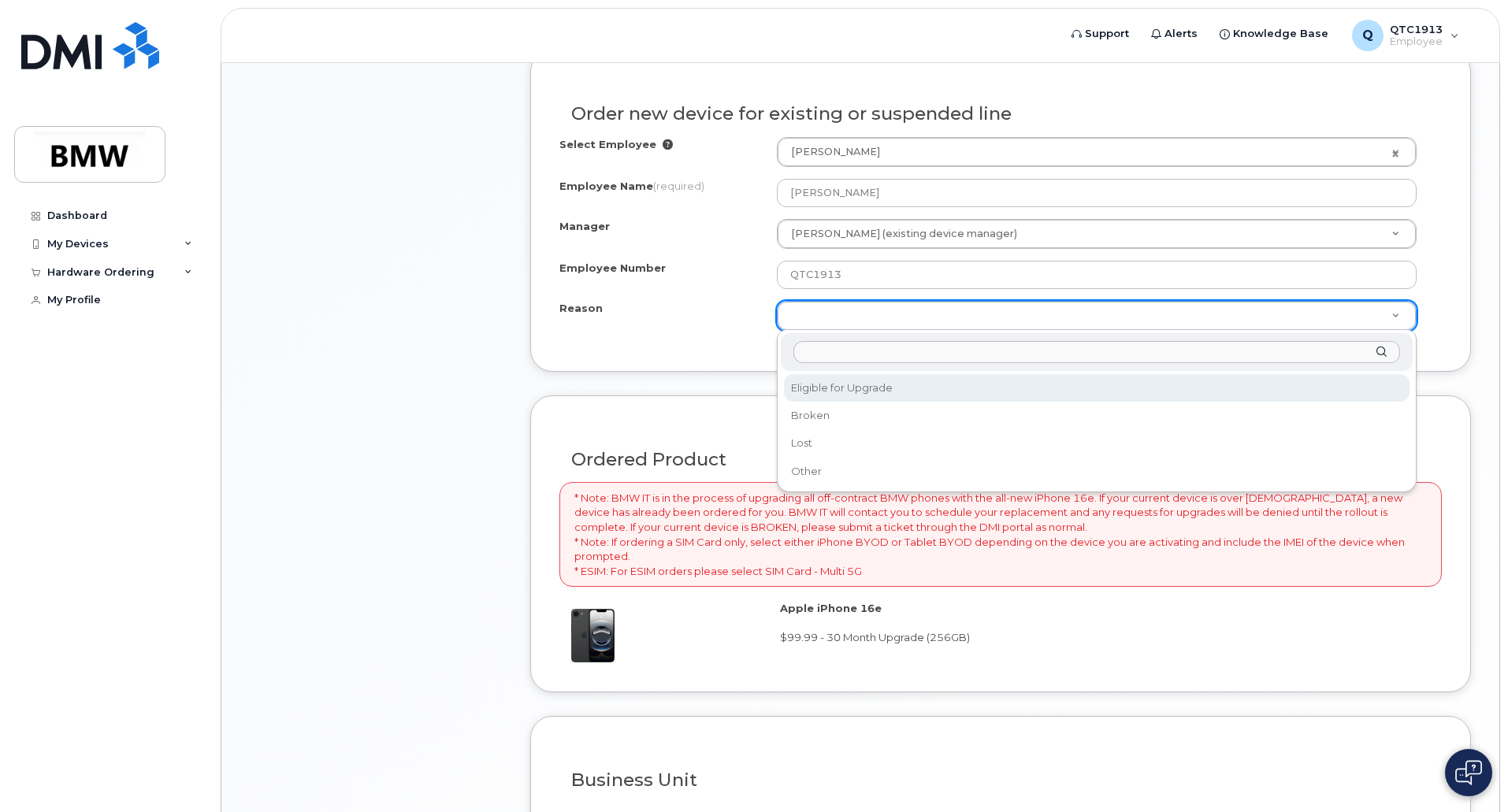
select select "eligible_for_upgrade"
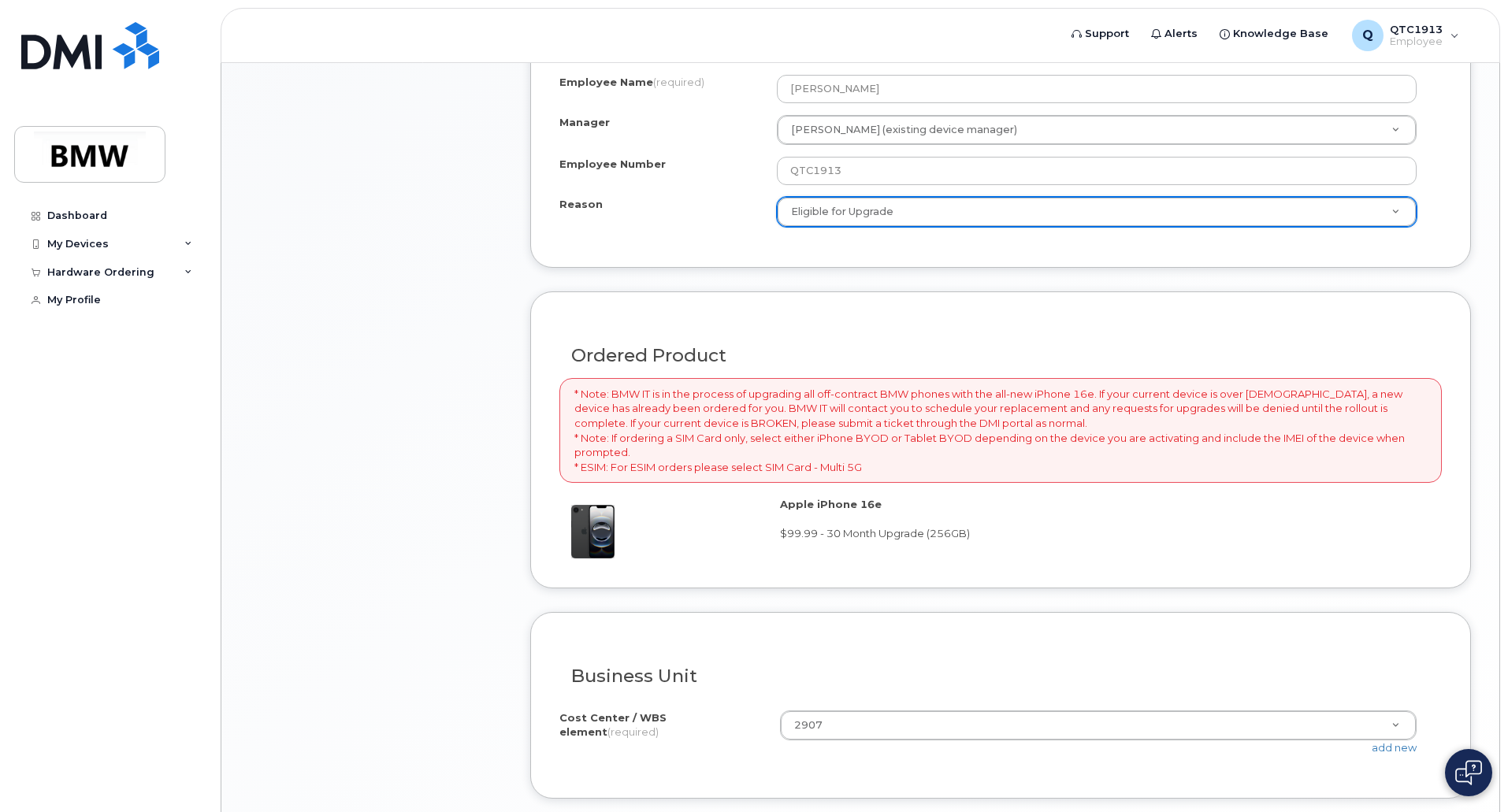
scroll to position [975, 0]
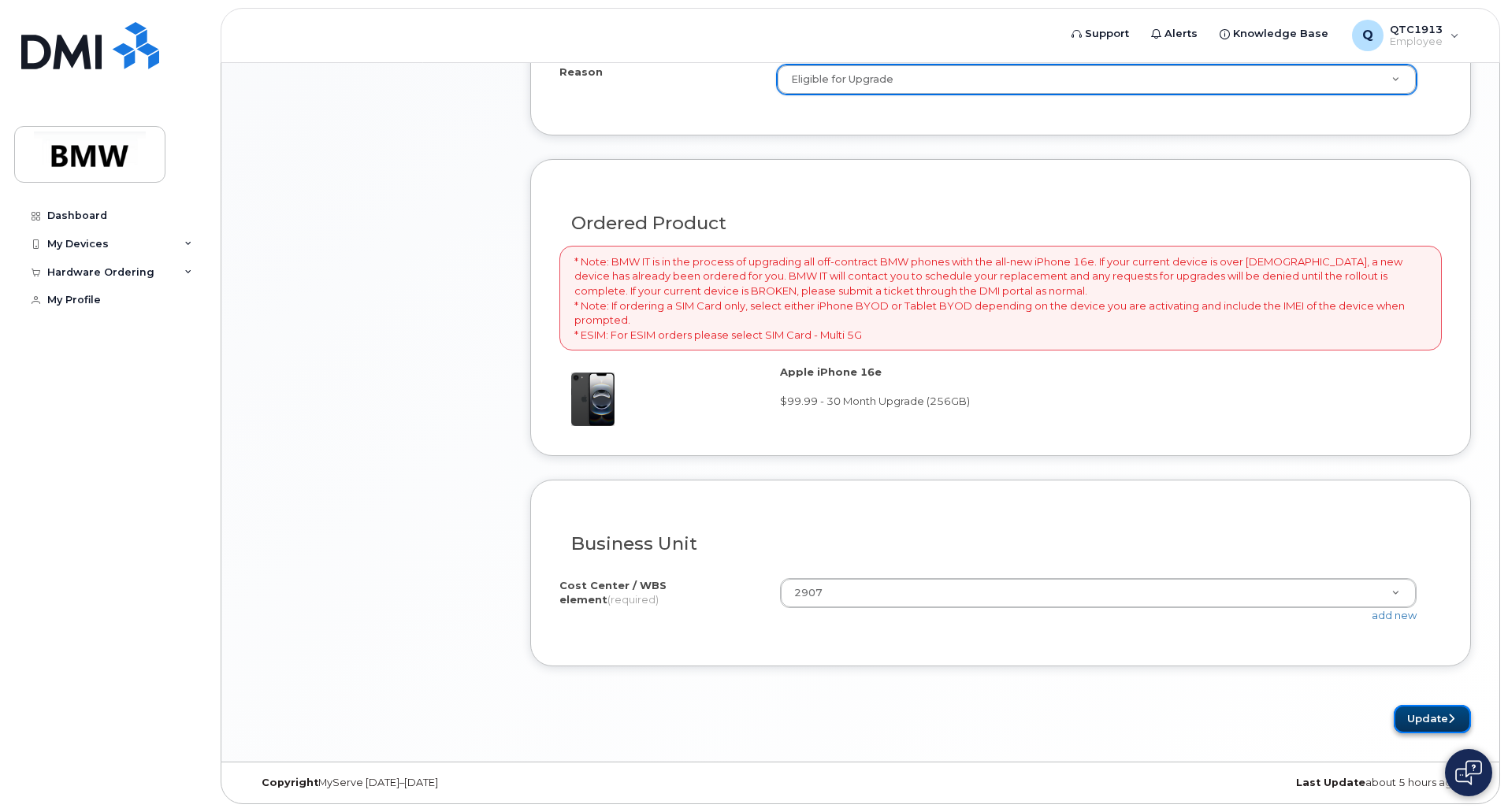
click at [1430, 720] on button "Update" at bounding box center [1432, 720] width 77 height 29
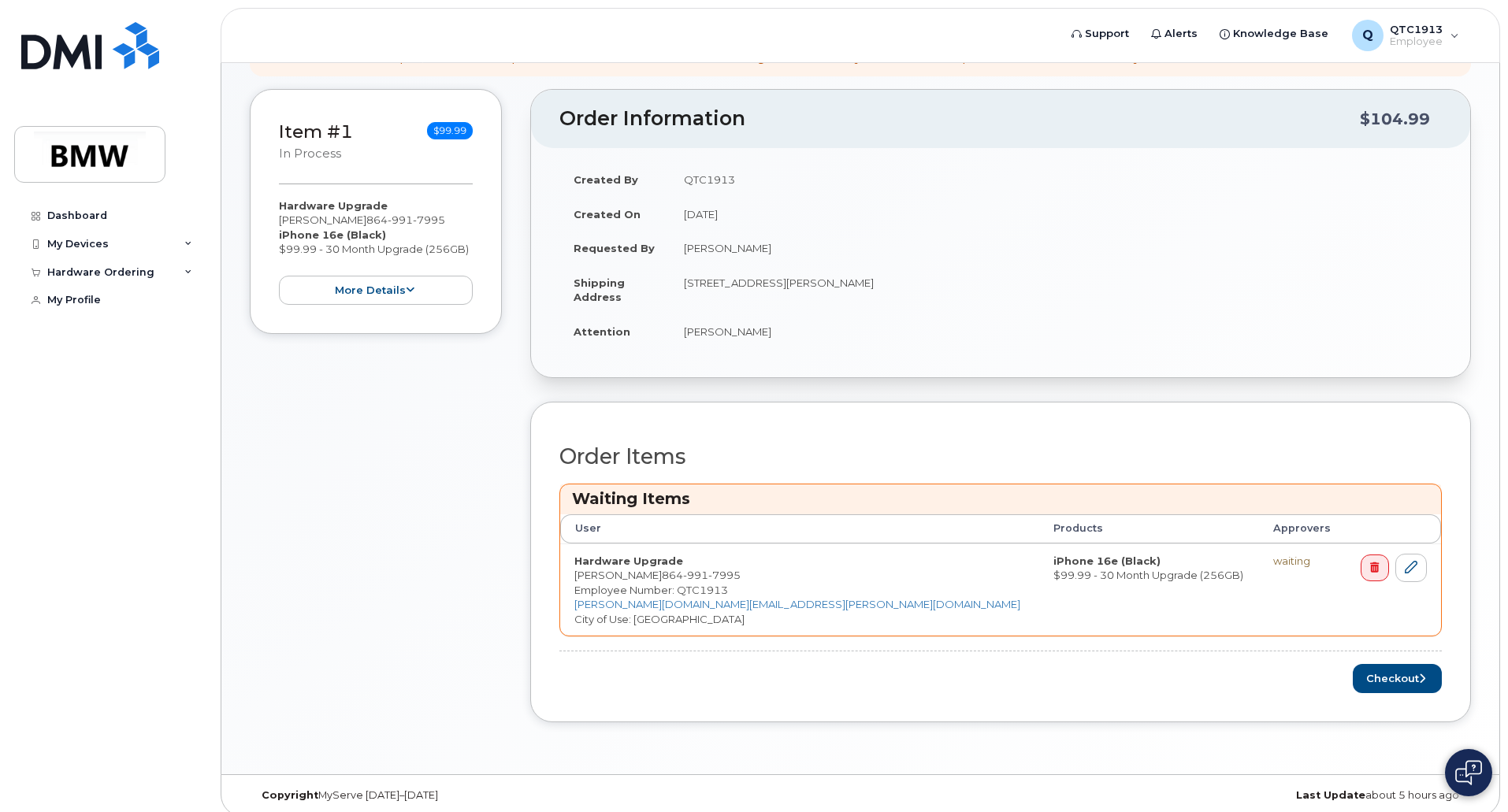
scroll to position [276, 0]
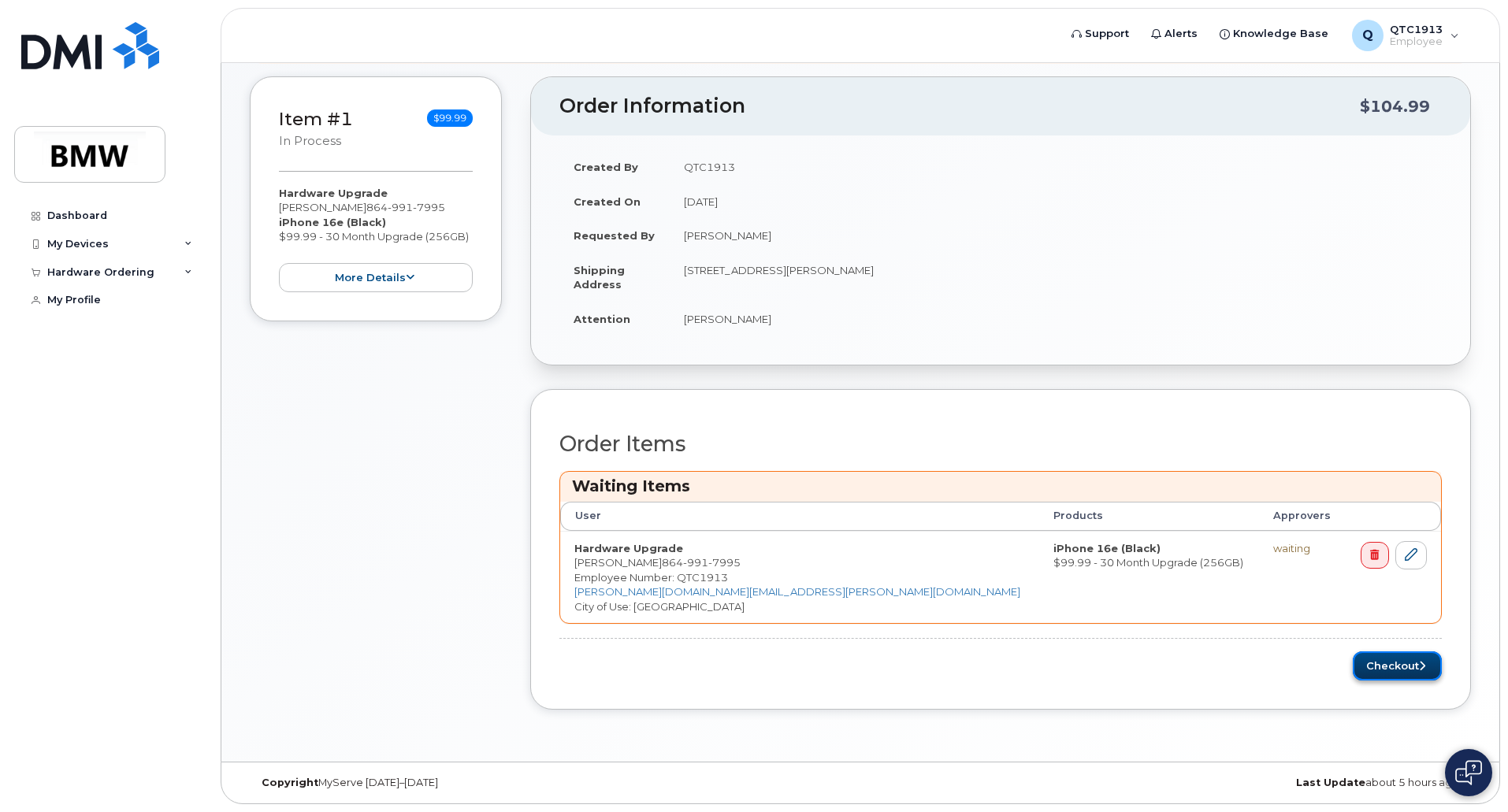
click at [1385, 666] on button "Checkout" at bounding box center [1398, 666] width 89 height 29
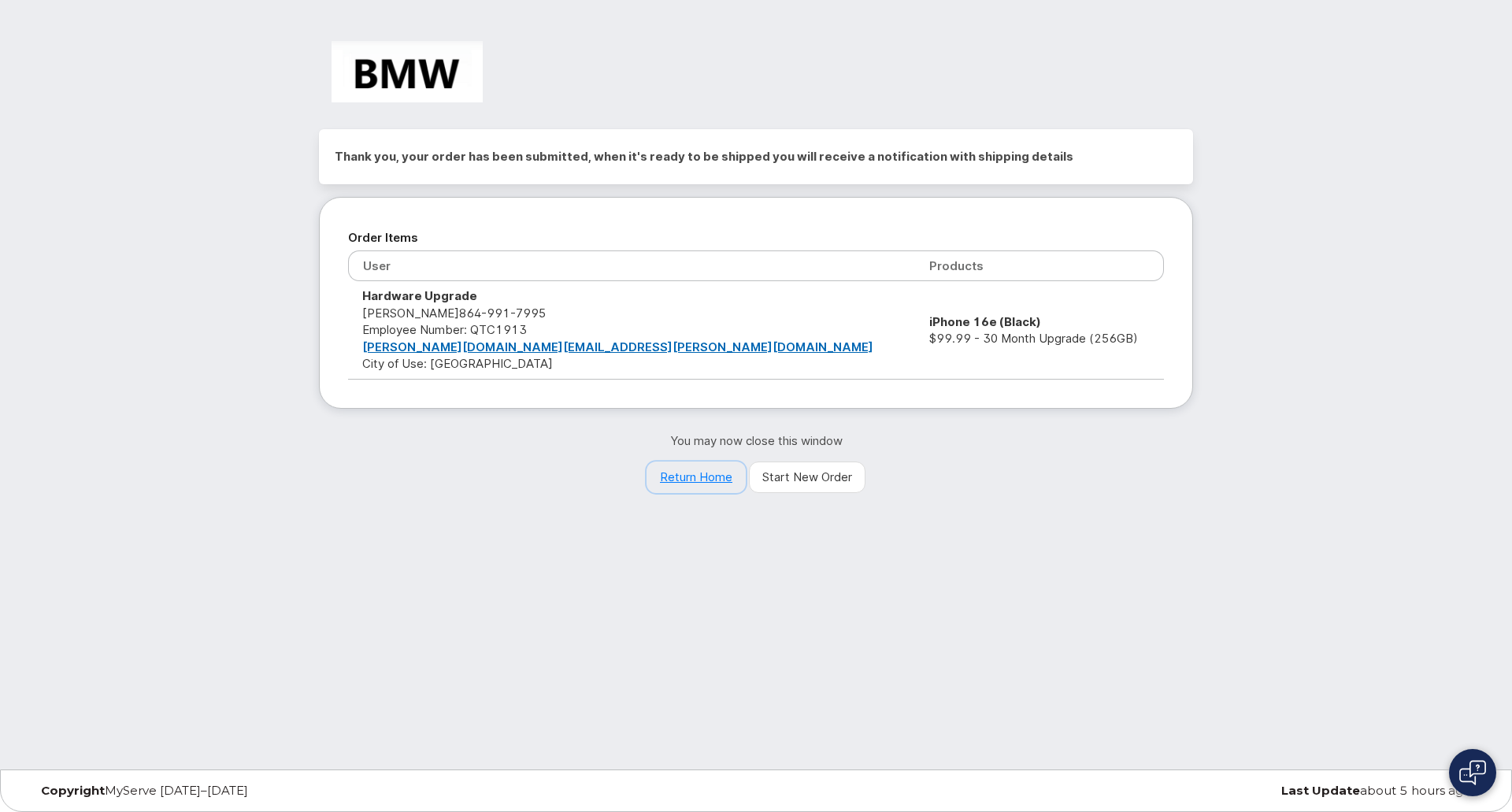
click at [677, 474] on link "Return Home" at bounding box center [696, 477] width 99 height 32
